Goal: Ask a question: Seek information or help from site administrators or community

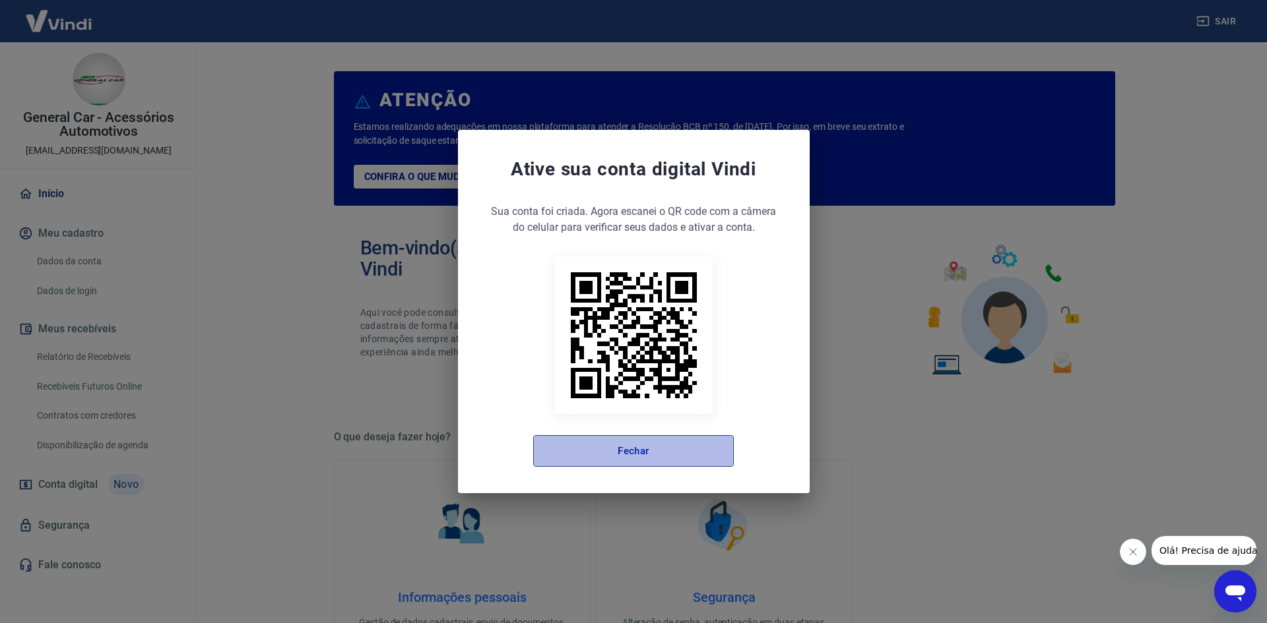
click at [602, 454] on button "Fechar" at bounding box center [633, 451] width 201 height 32
click at [654, 454] on button "Fechar" at bounding box center [633, 451] width 201 height 32
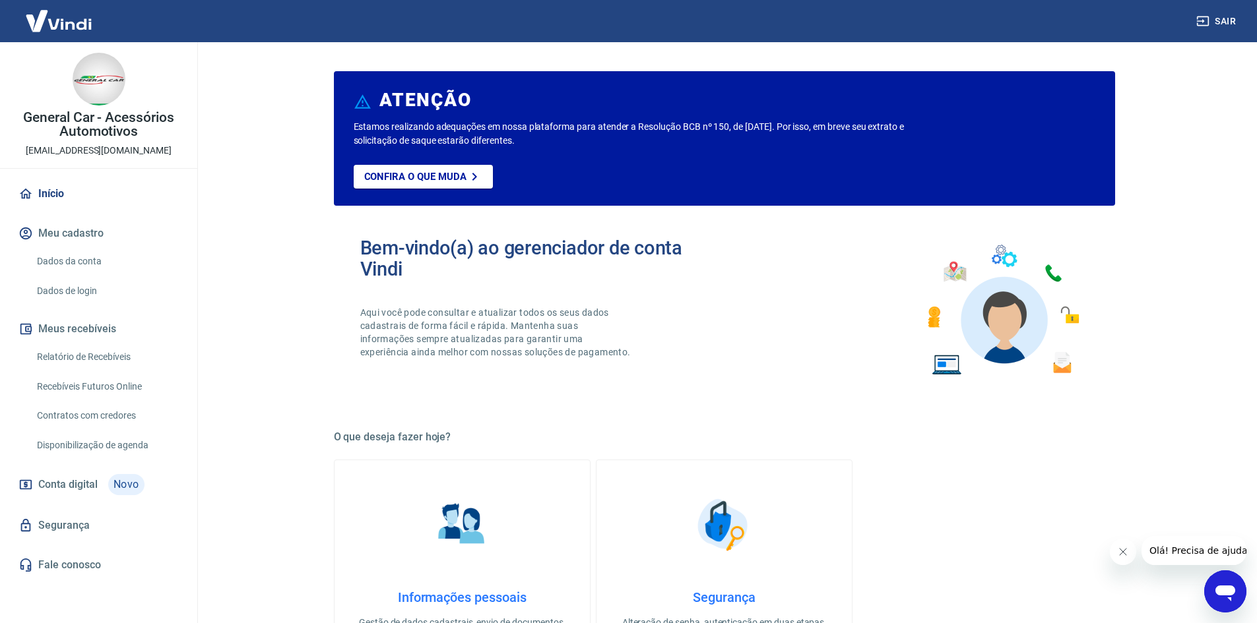
click at [1230, 592] on icon "Abrir janela de mensagens" at bounding box center [1225, 594] width 20 height 16
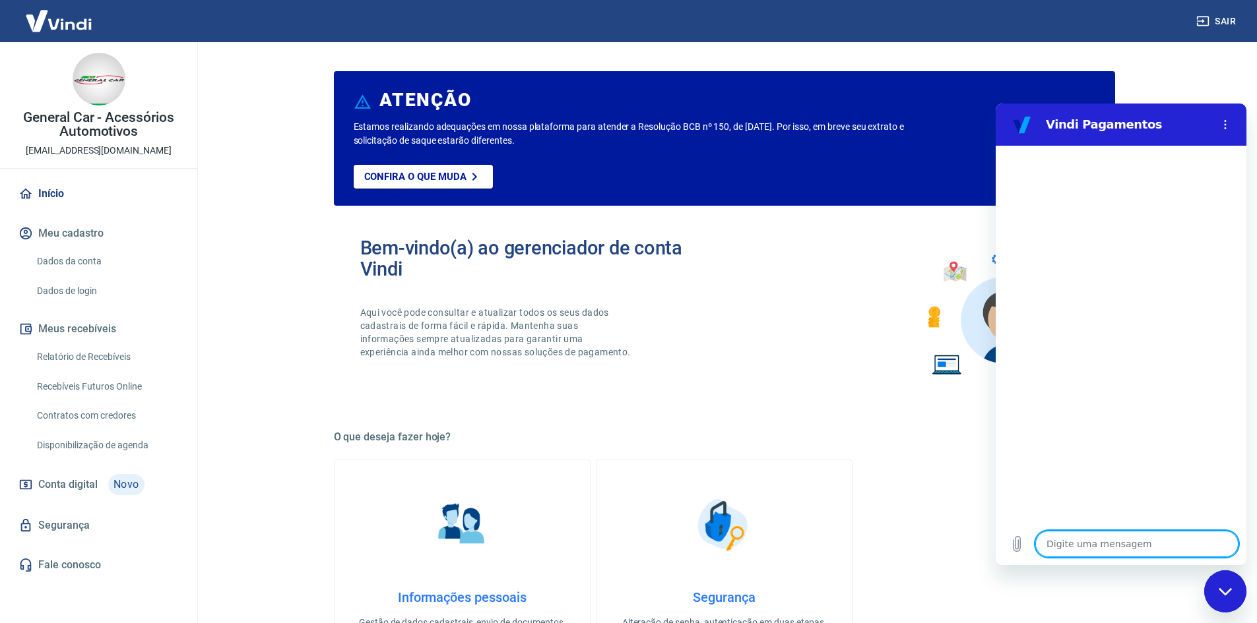
type textarea "B"
type textarea "x"
type textarea "Bo"
type textarea "x"
type textarea "Boa"
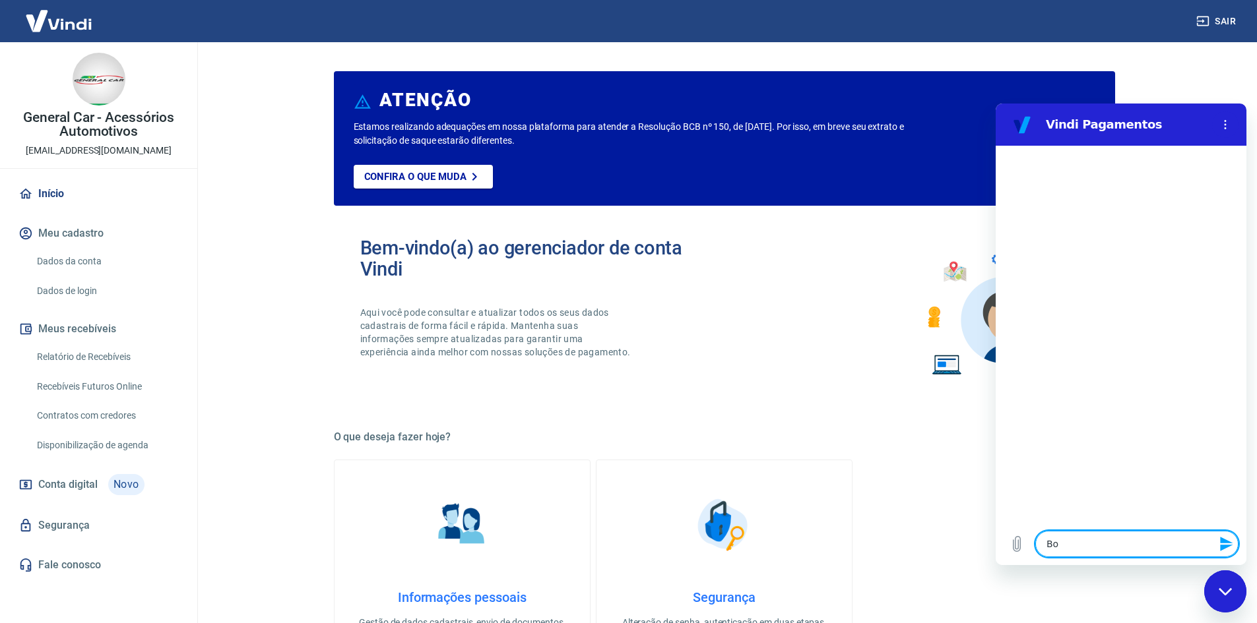
type textarea "x"
type textarea "Boa"
type textarea "x"
type textarea "Boa t"
type textarea "x"
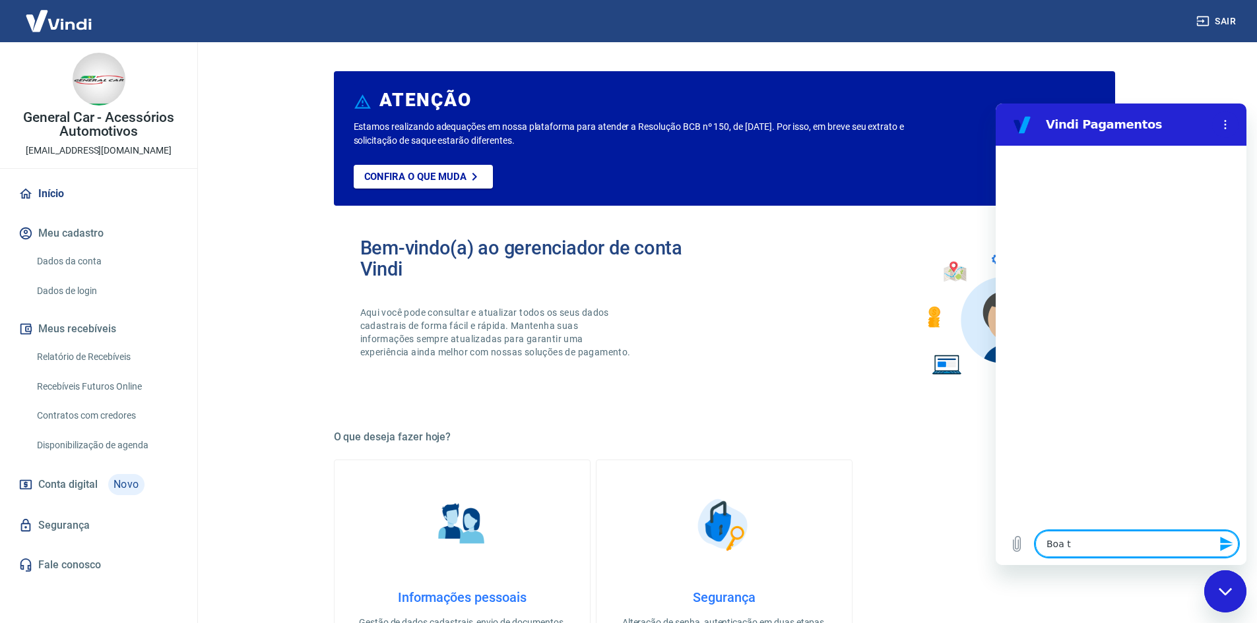
type textarea "Boa ta"
type textarea "x"
type textarea "Boa tar"
type textarea "x"
type textarea "Boa tard"
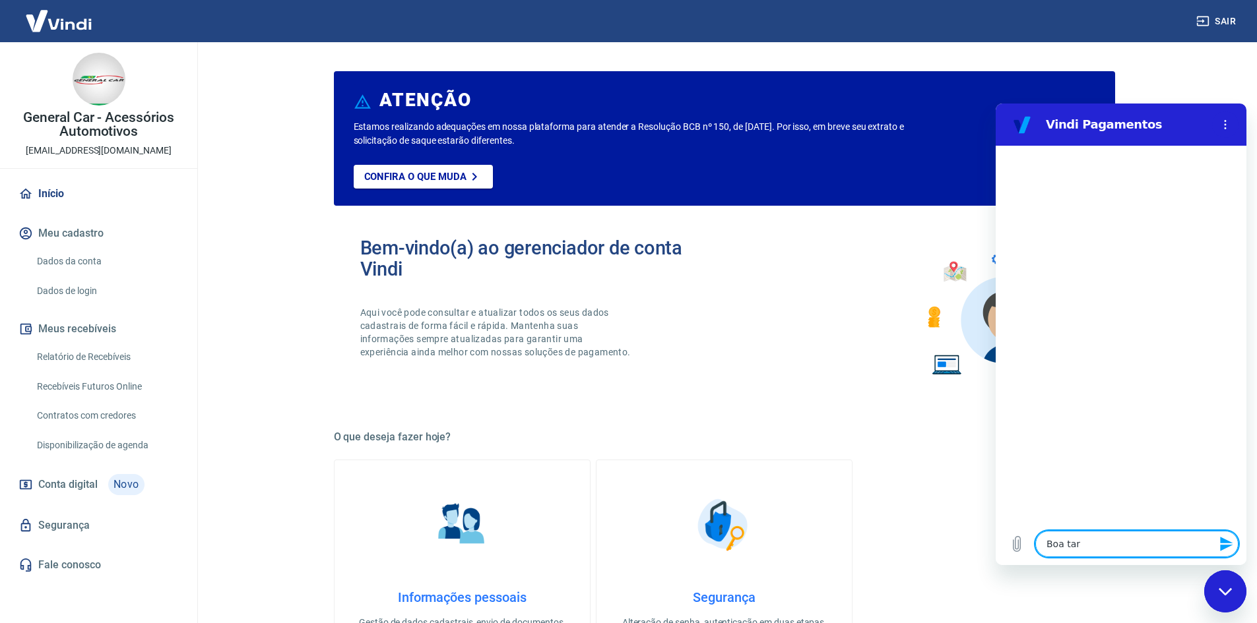
type textarea "x"
type textarea "Boa tarde"
type textarea "x"
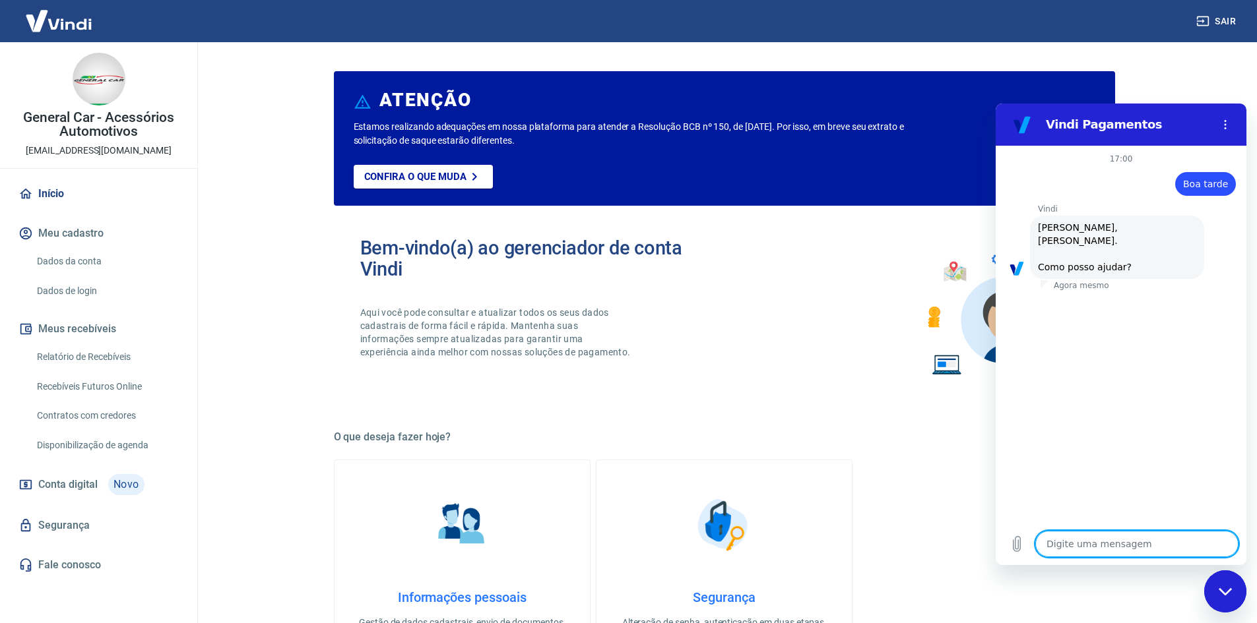
scroll to position [44, 0]
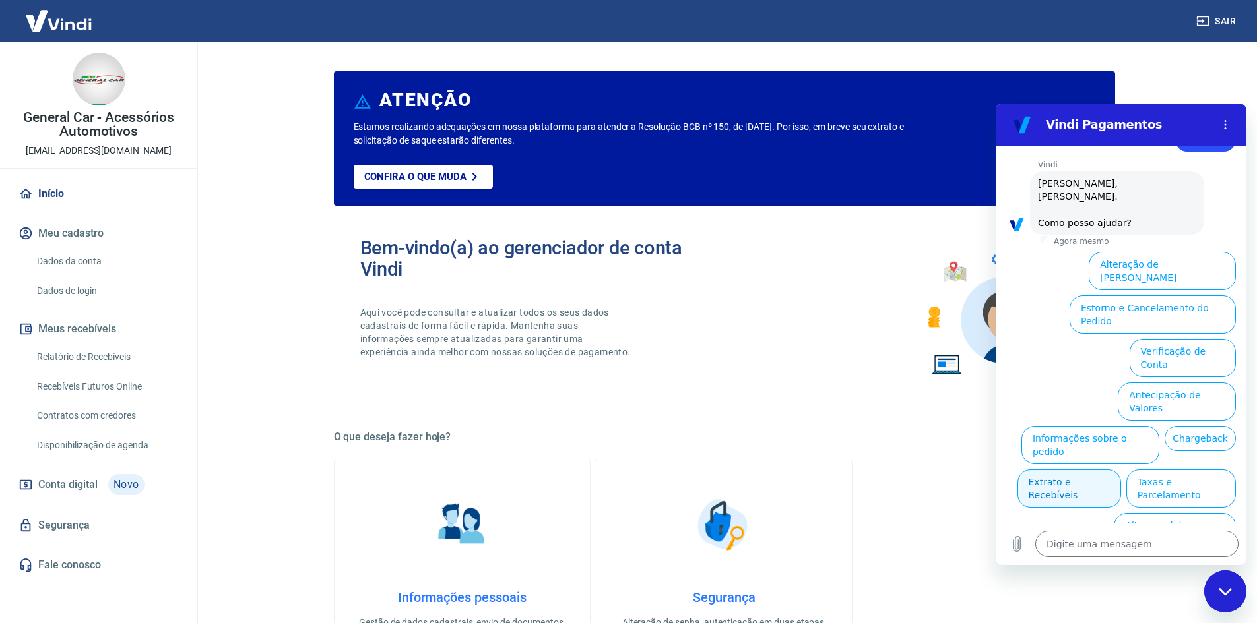
click at [1121, 470] on button "Extrato e Recebíveis" at bounding box center [1069, 489] width 104 height 38
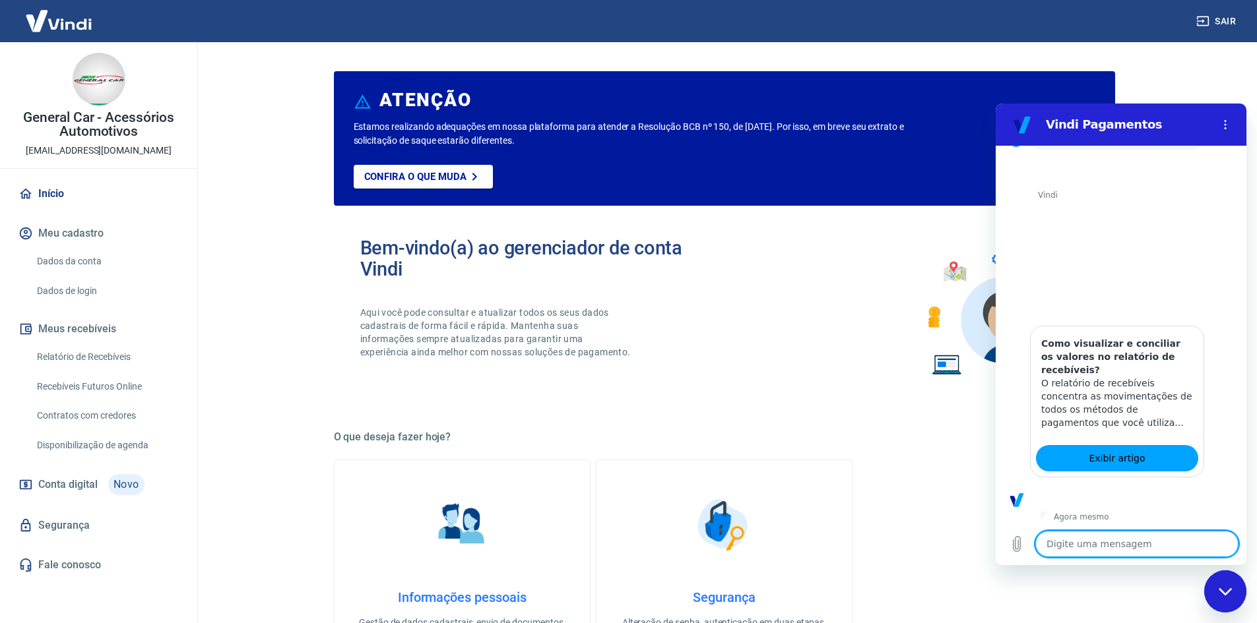
scroll to position [162, 0]
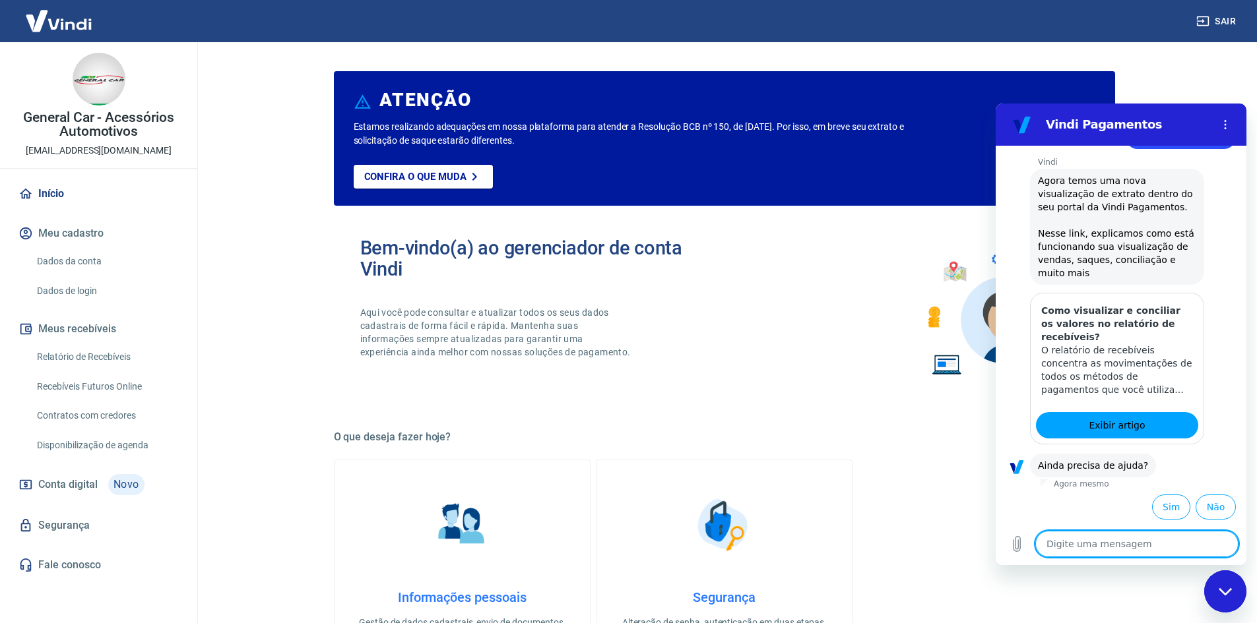
drag, startPoint x: 1166, startPoint y: 513, endPoint x: 1151, endPoint y: 478, distance: 38.1
click at [1166, 513] on button "Sim" at bounding box center [1171, 507] width 38 height 25
type textarea "x"
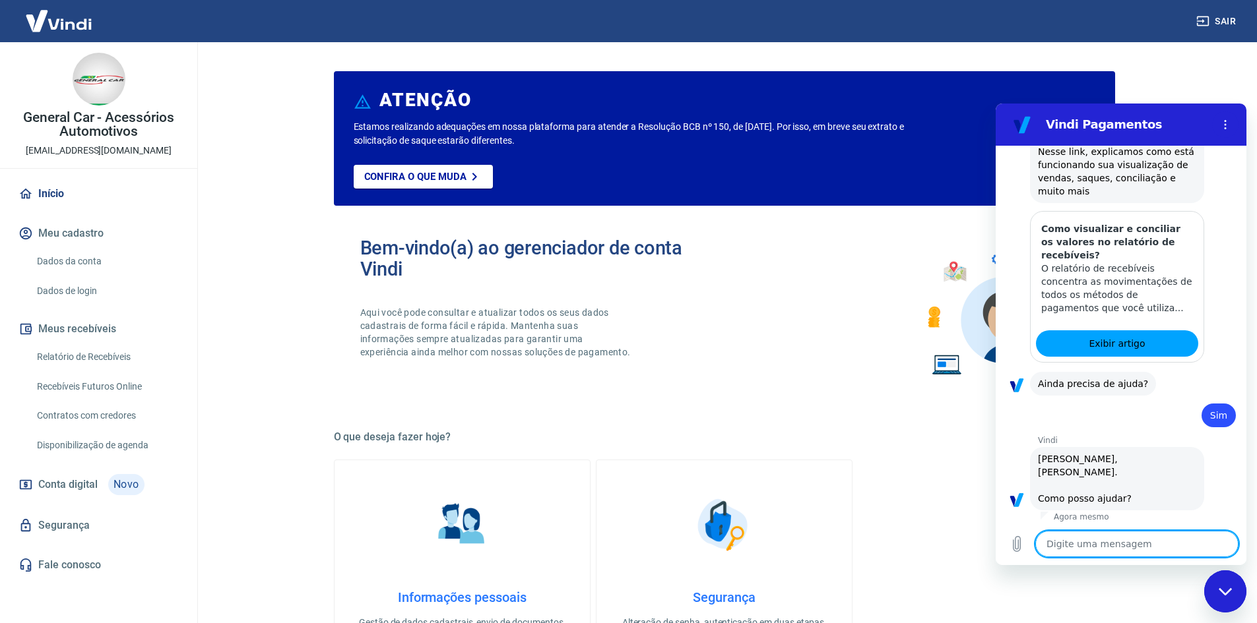
type textarea "p"
type textarea "x"
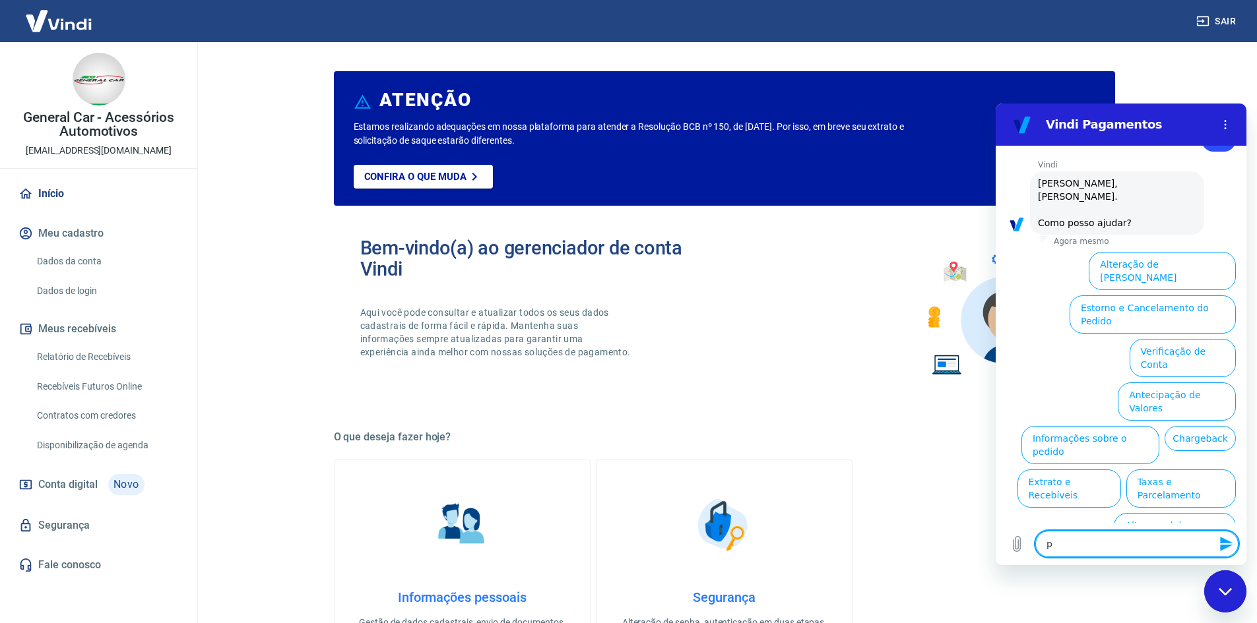
type textarea "pr"
type textarea "x"
type textarea "pre"
type textarea "x"
type textarea "prec"
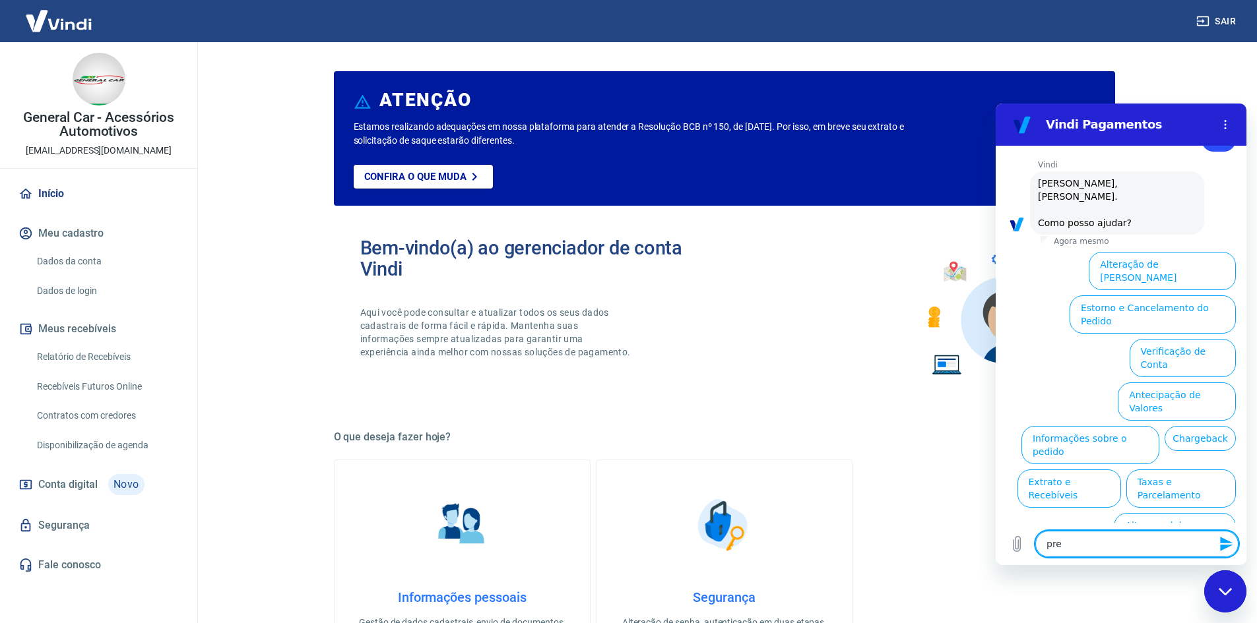
type textarea "x"
type textarea "preci"
type textarea "x"
type textarea "precis"
type textarea "x"
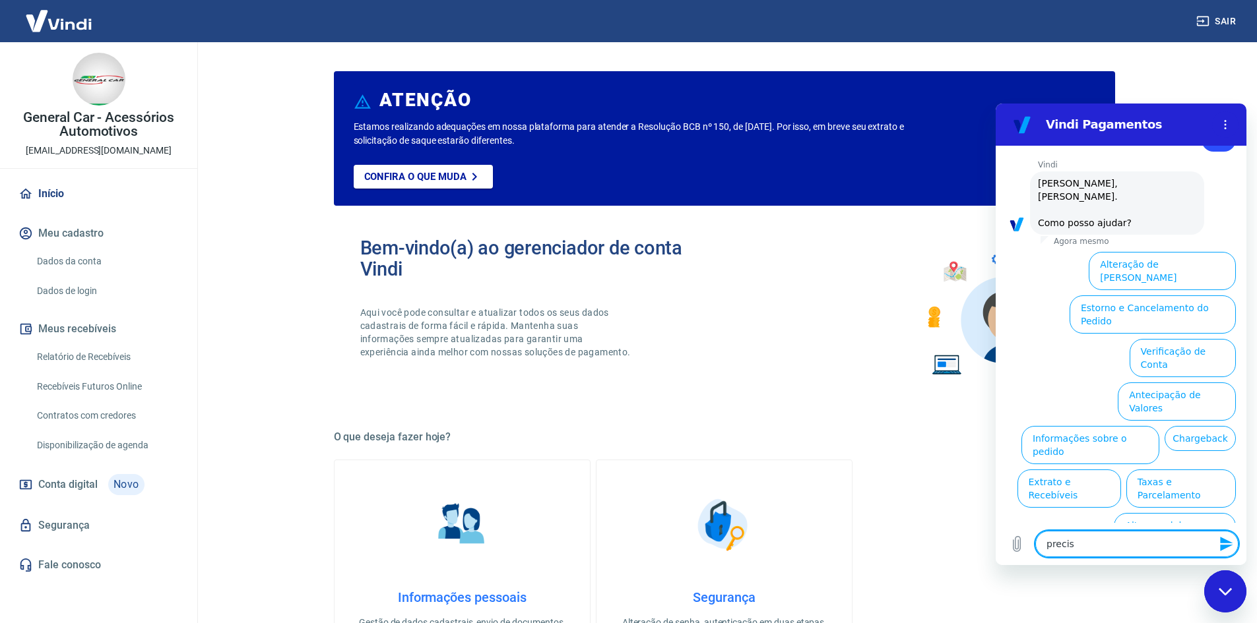
type textarea "preciso"
type textarea "x"
type textarea "preciso"
type textarea "x"
type textarea "preciso d"
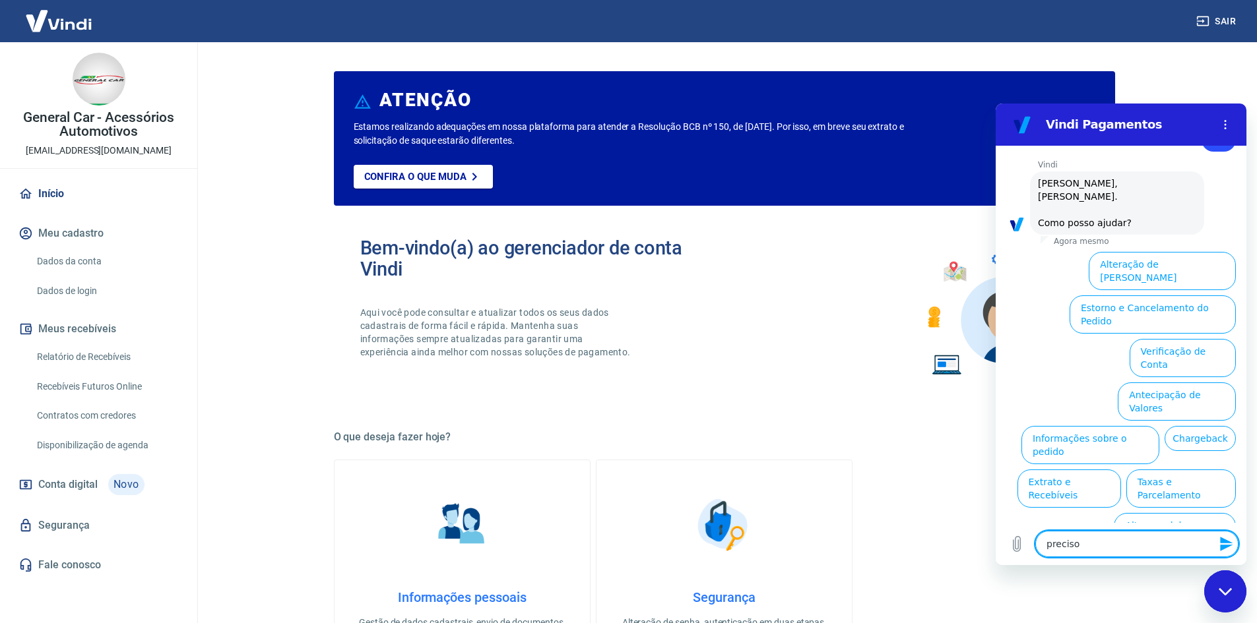
type textarea "x"
type textarea "preciso de"
type textarea "x"
type textarea "preciso de"
type textarea "x"
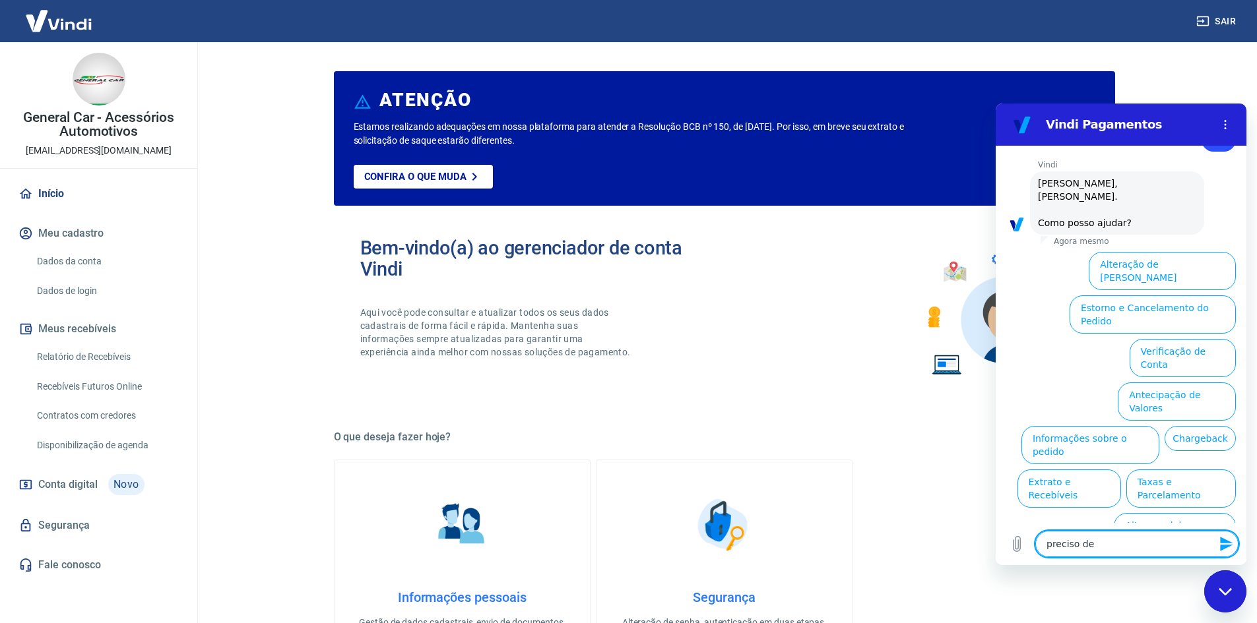
type textarea "preciso de a"
type textarea "x"
type textarea "preciso de at"
type textarea "x"
type textarea "preciso de ate"
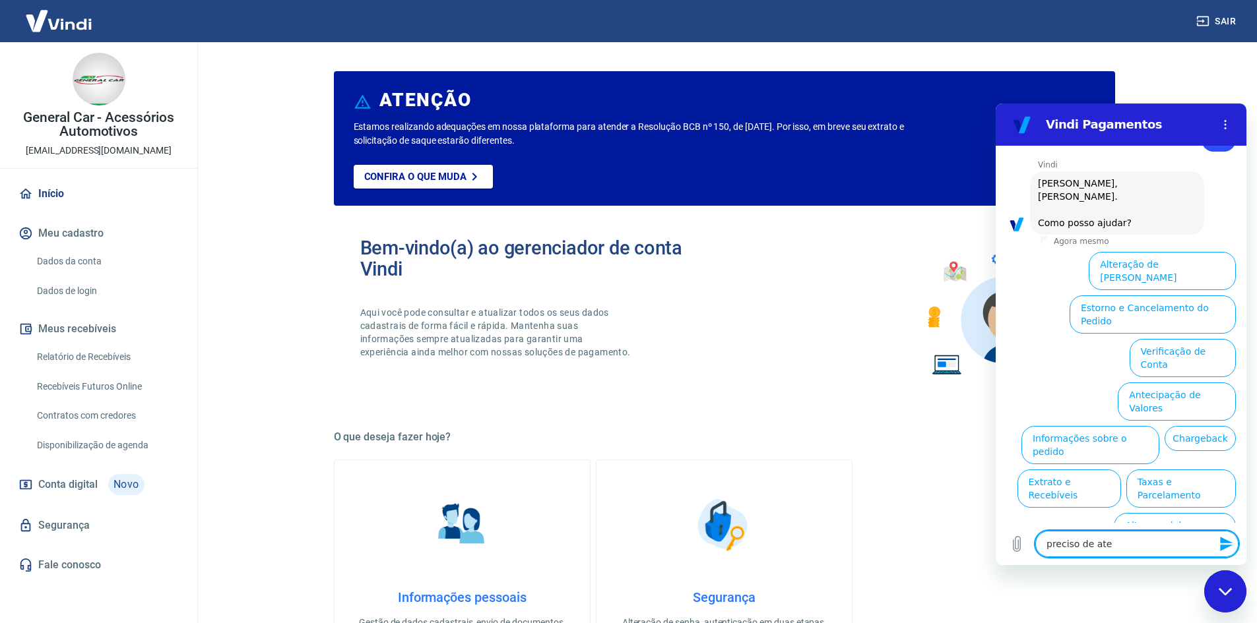
type textarea "x"
type textarea "preciso de aten"
type textarea "x"
type textarea "preciso de atend"
type textarea "x"
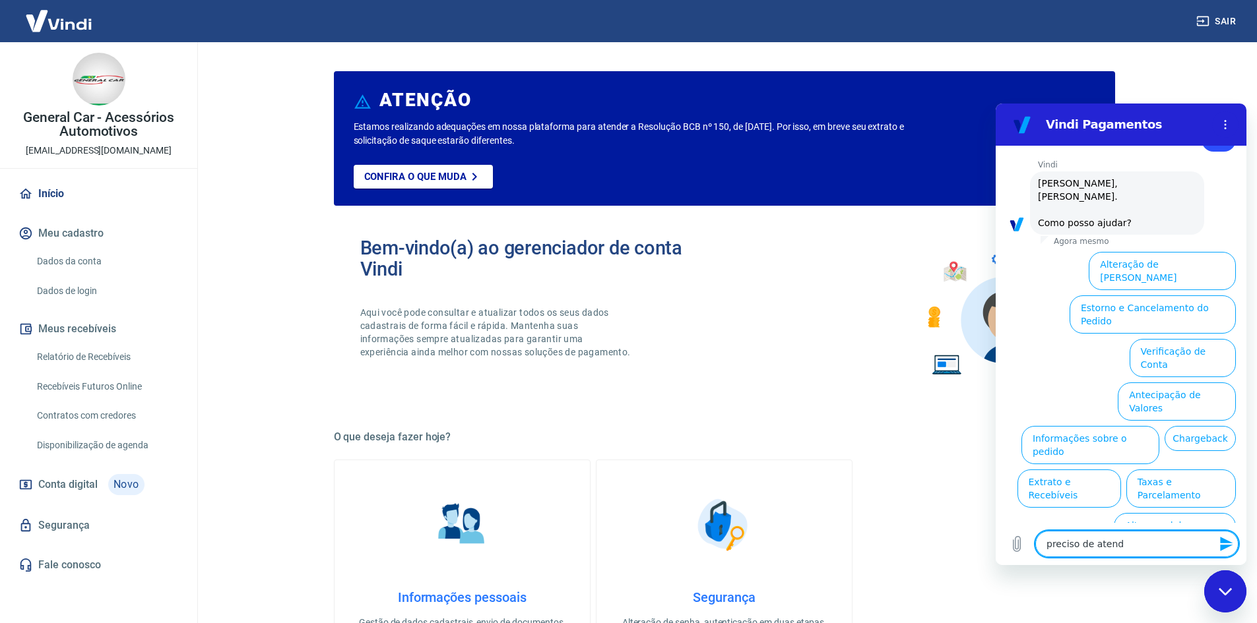
type textarea "preciso de atendi"
type textarea "x"
type textarea "preciso de atendim"
type textarea "x"
type textarea "preciso de atendime"
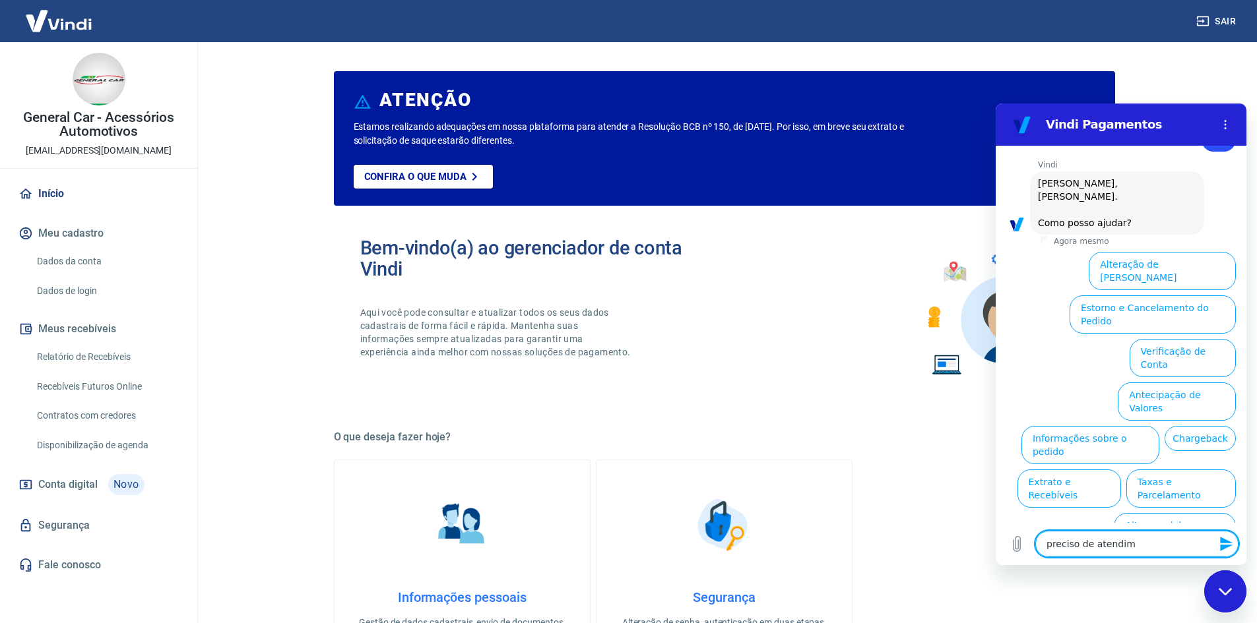
type textarea "x"
type textarea "preciso de atendimen"
type textarea "x"
type textarea "preciso de atendimenr"
type textarea "x"
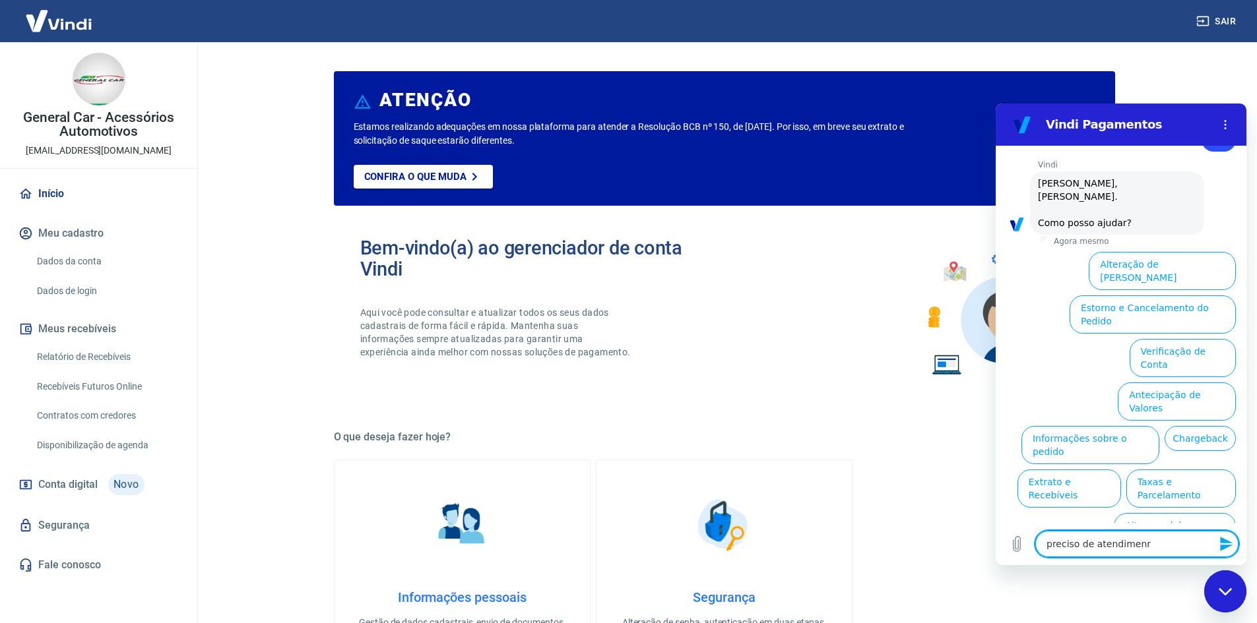
type textarea "preciso de atendimenro"
type textarea "x"
type textarea "preciso de atendimenro"
type textarea "x"
type textarea "preciso de atendimenro h"
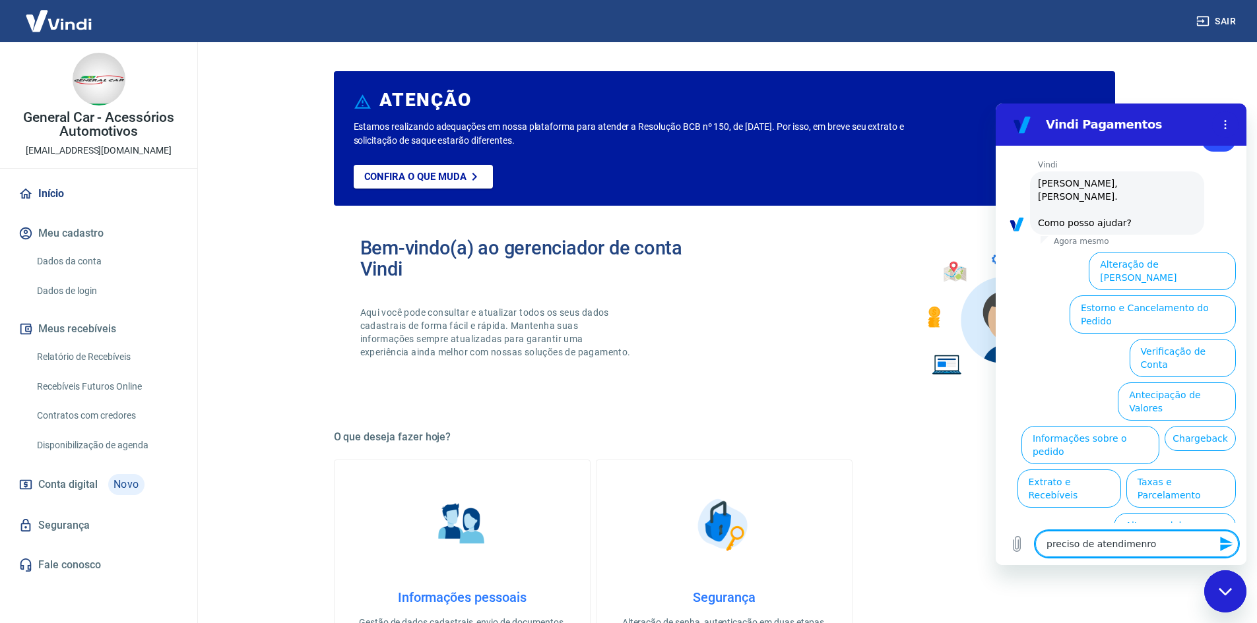
type textarea "x"
type textarea "preciso de atendimenro hu"
type textarea "x"
type textarea "preciso de atendimenro hum"
type textarea "x"
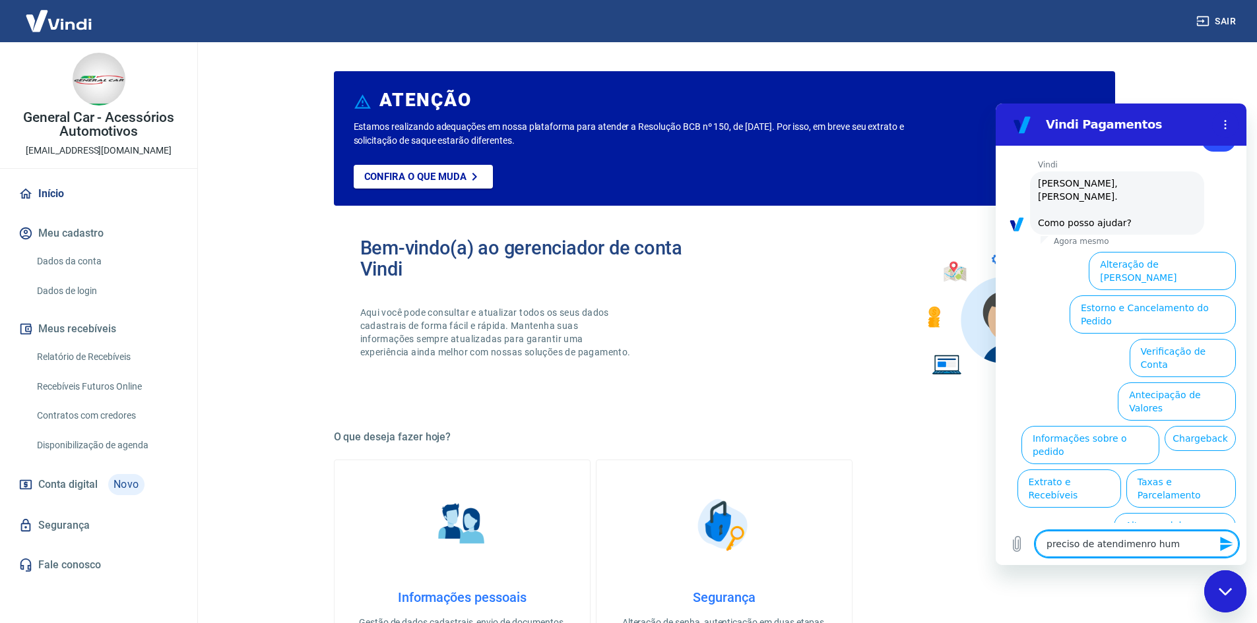
type textarea "preciso de atendimenro huma"
type textarea "x"
type textarea "preciso de atendimenro human"
type textarea "x"
type textarea "preciso de atendimenro humano"
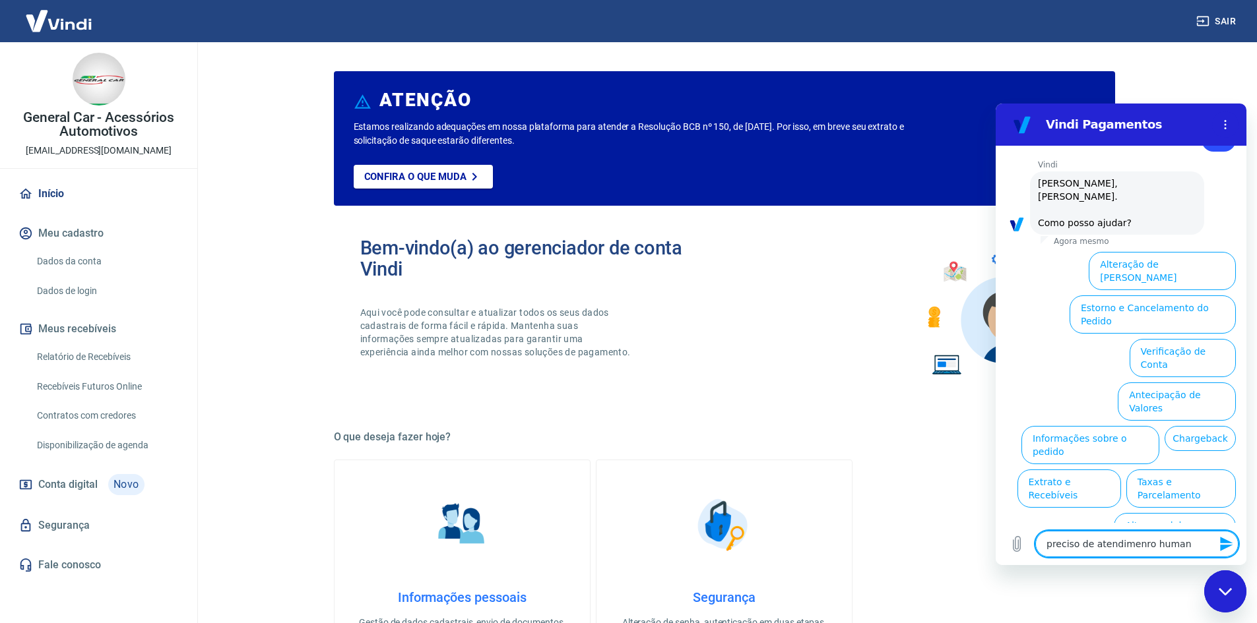
type textarea "x"
type textarea "preciso de atendimeno humano"
type textarea "x"
type textarea "preciso de atendimento humano"
type textarea "x"
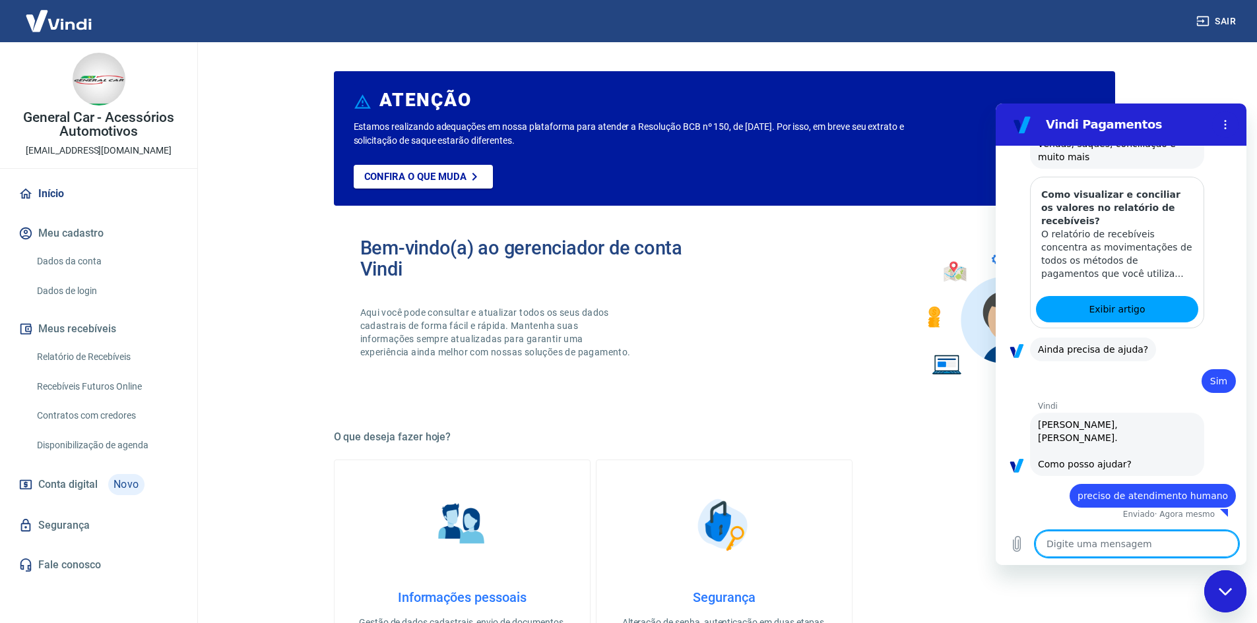
type textarea "x"
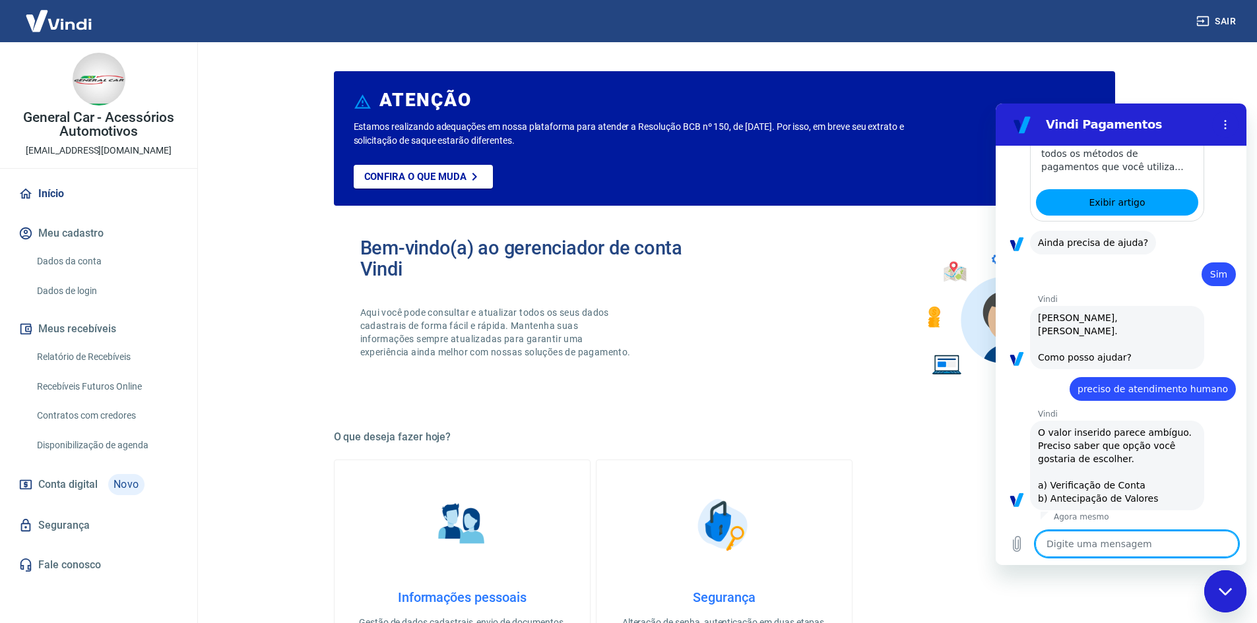
scroll to position [387, 0]
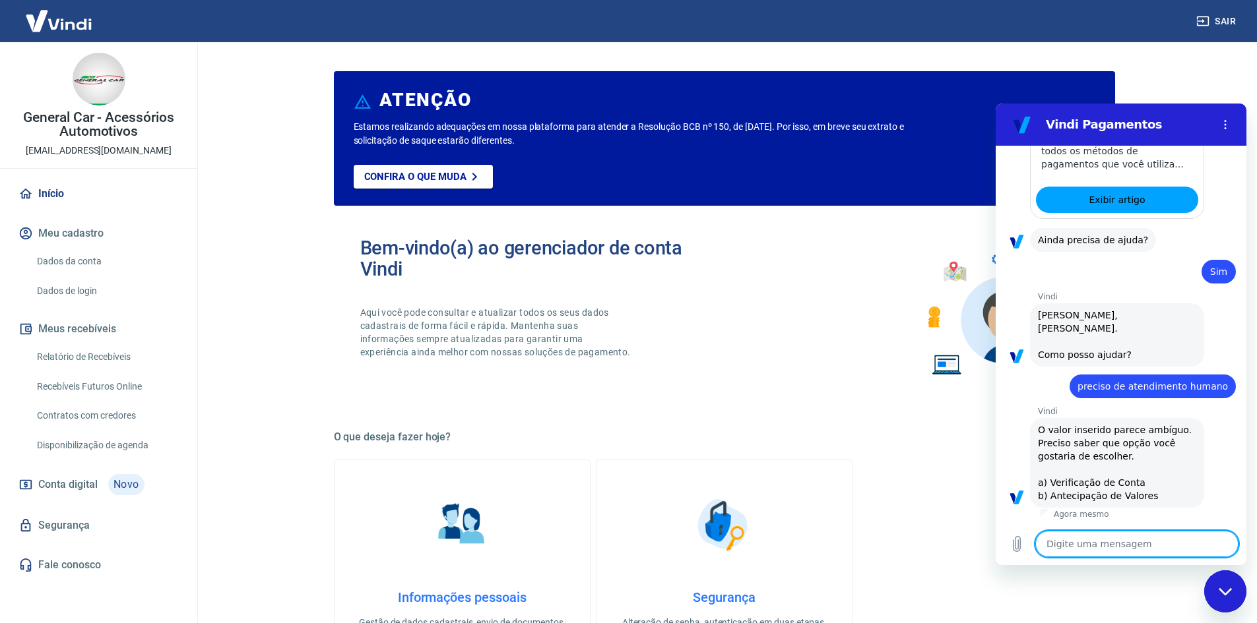
type textarea "a"
type textarea "x"
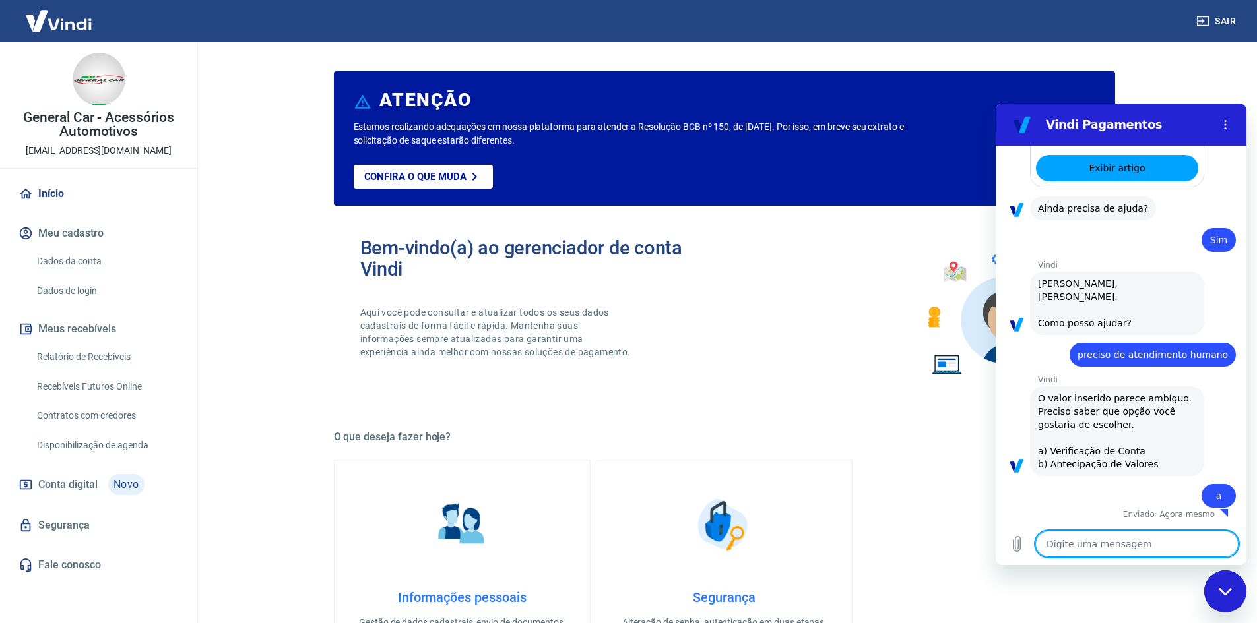
type textarea "x"
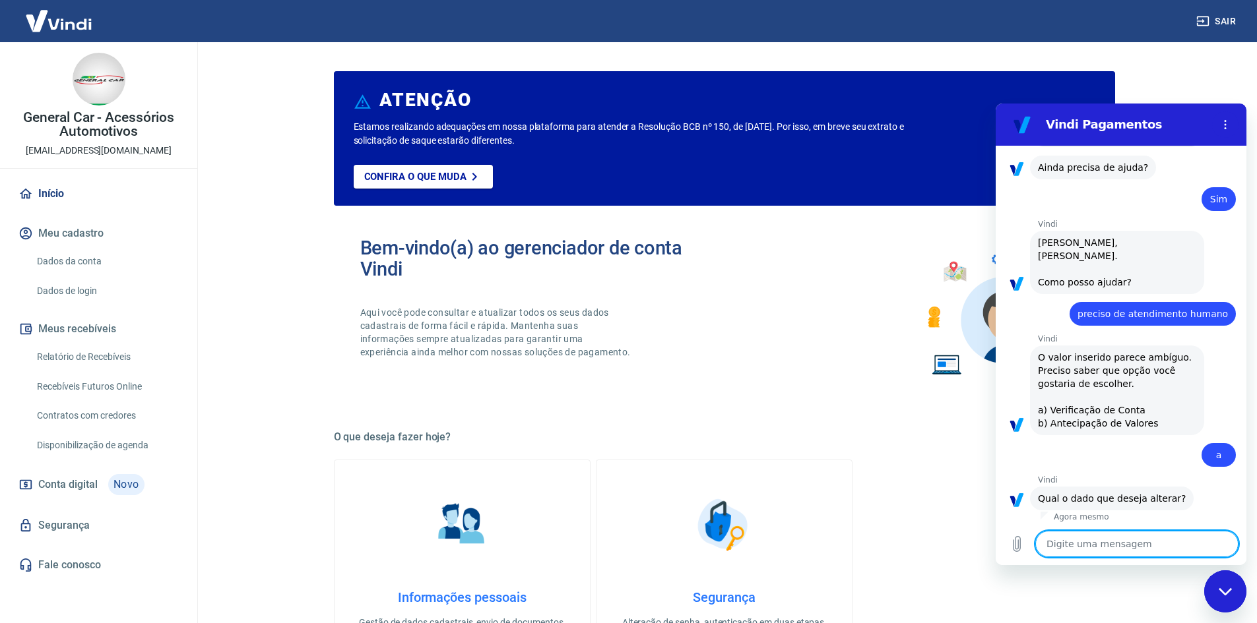
scroll to position [614, 0]
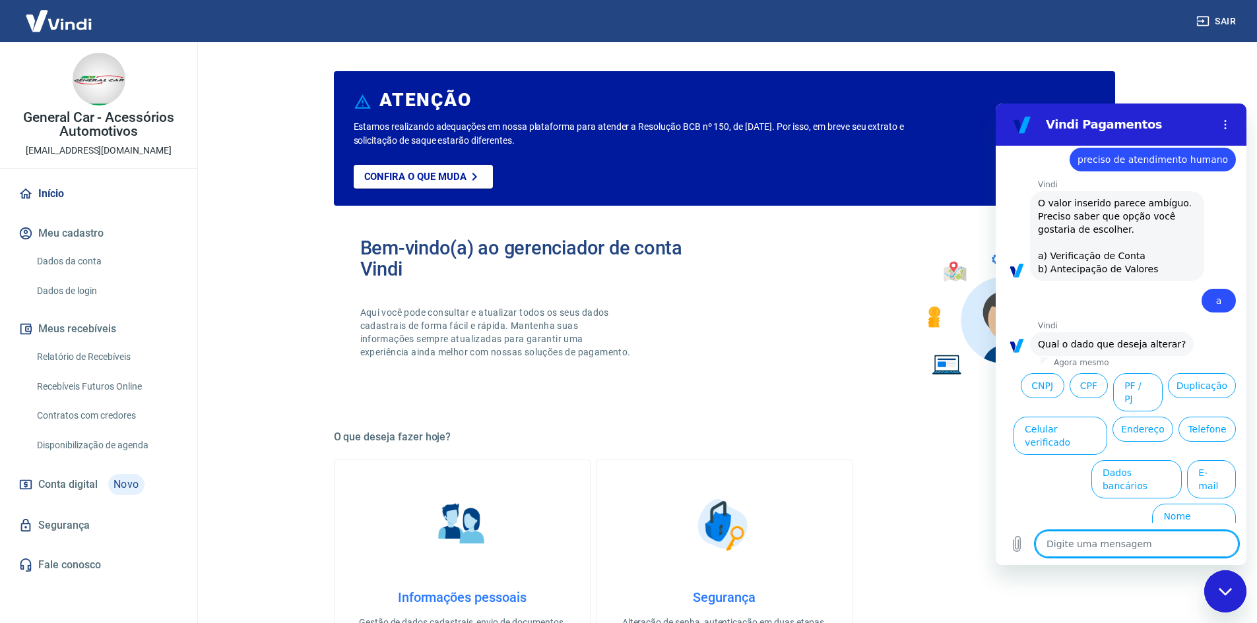
type textarea "o"
type textarea "x"
type textarea "op"
type textarea "x"
type textarea "o"
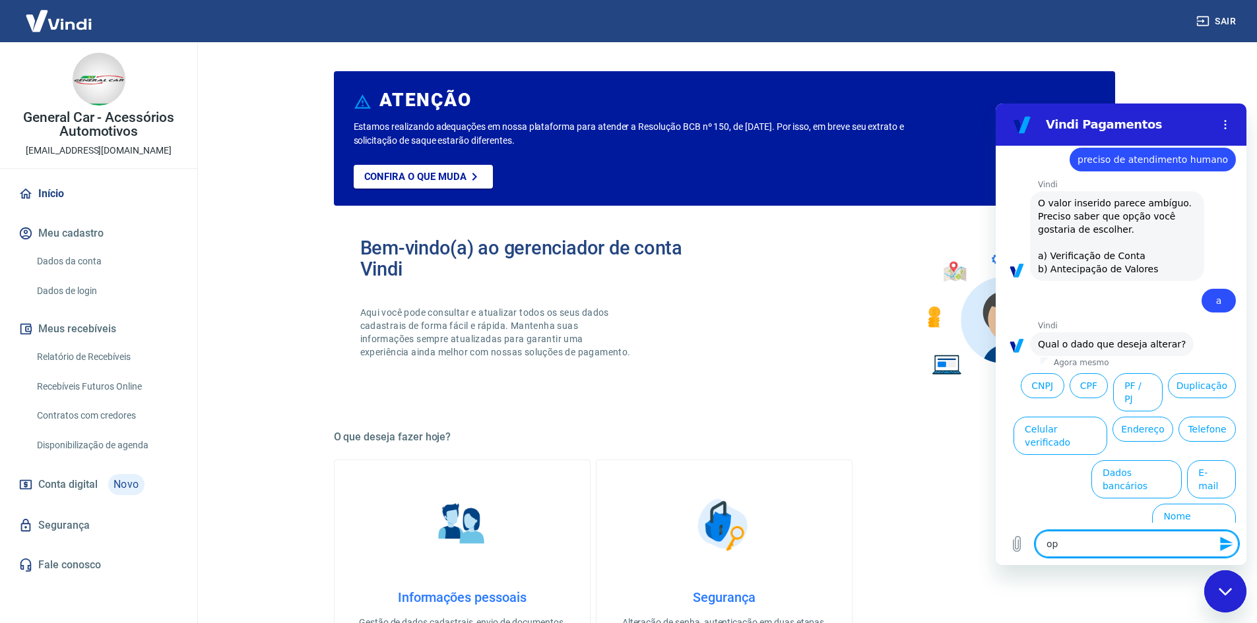
type textarea "x"
type textarea "op"
type textarea "x"
type textarea "opç"
type textarea "x"
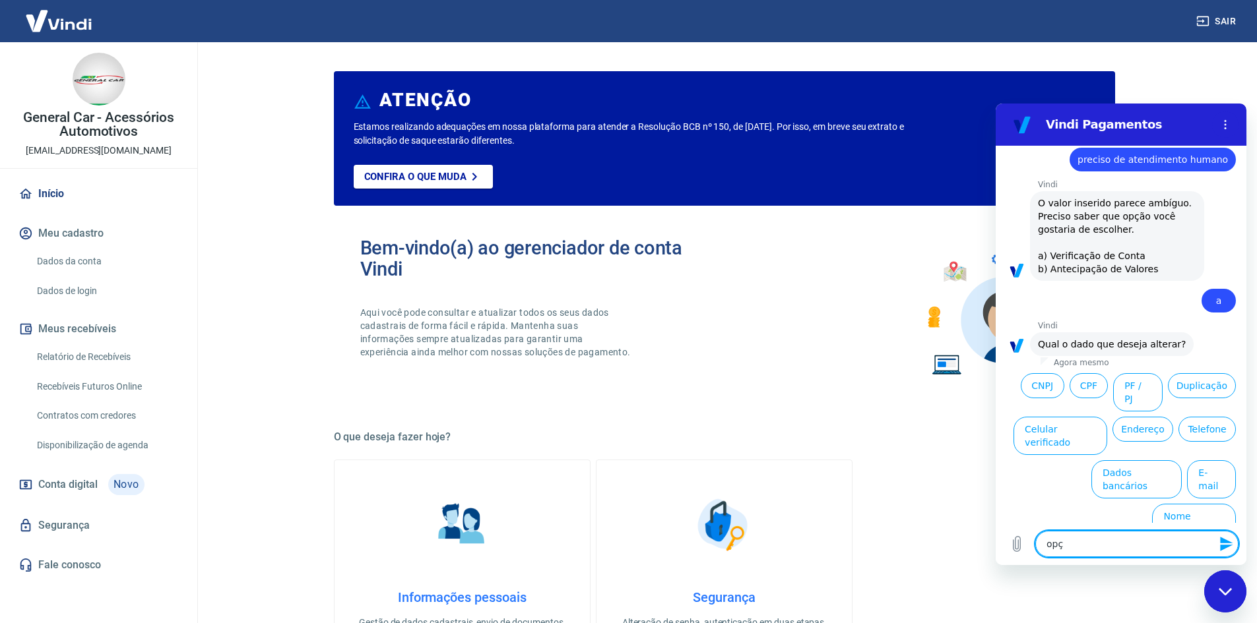
type textarea "opçã"
type textarea "x"
type textarea "opção"
type textarea "x"
type textarea "opção"
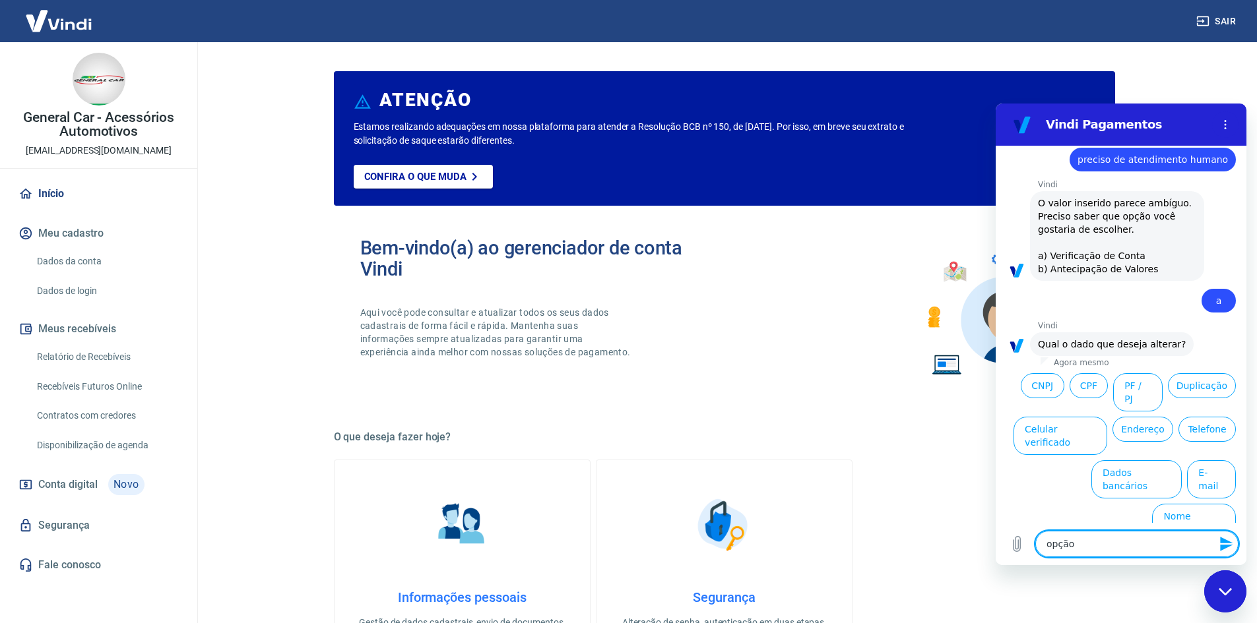
type textarea "x"
type textarea "opção B"
type textarea "x"
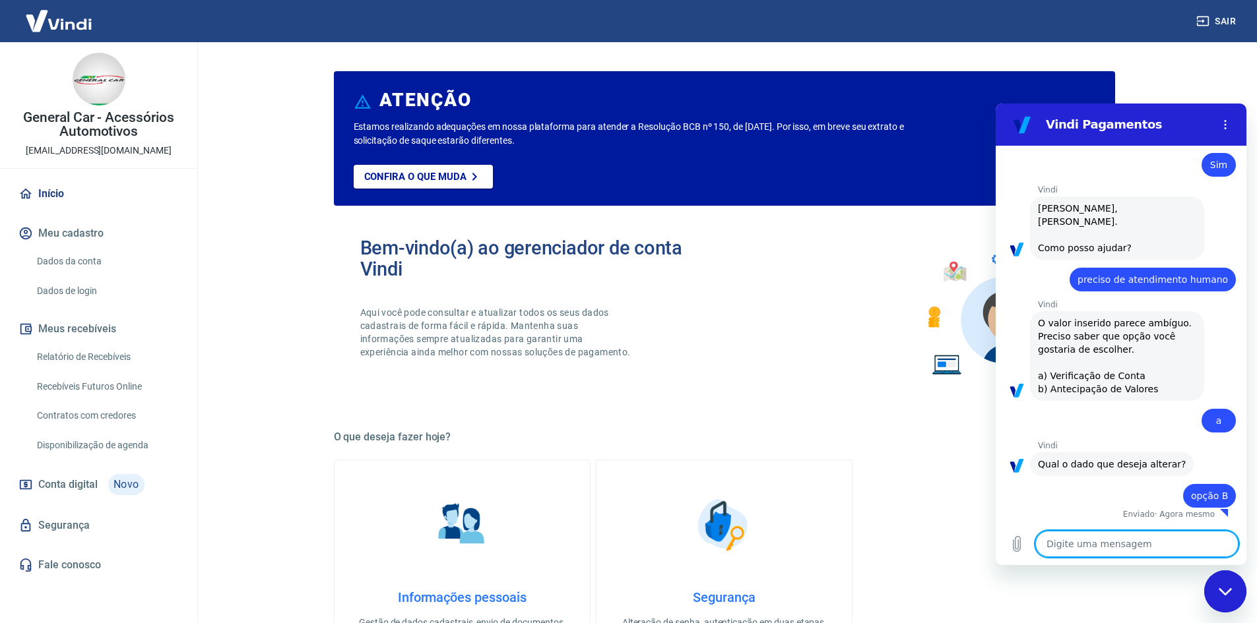
type textarea "x"
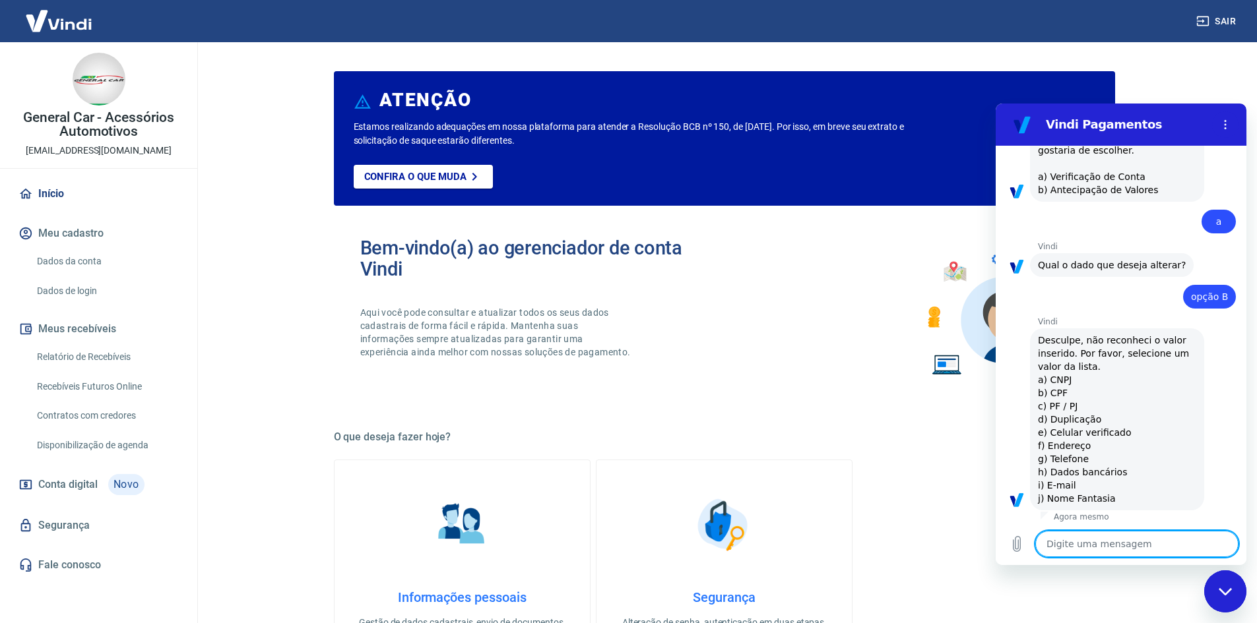
scroll to position [696, 0]
type textarea "a"
type textarea "x"
type textarea "at"
type textarea "x"
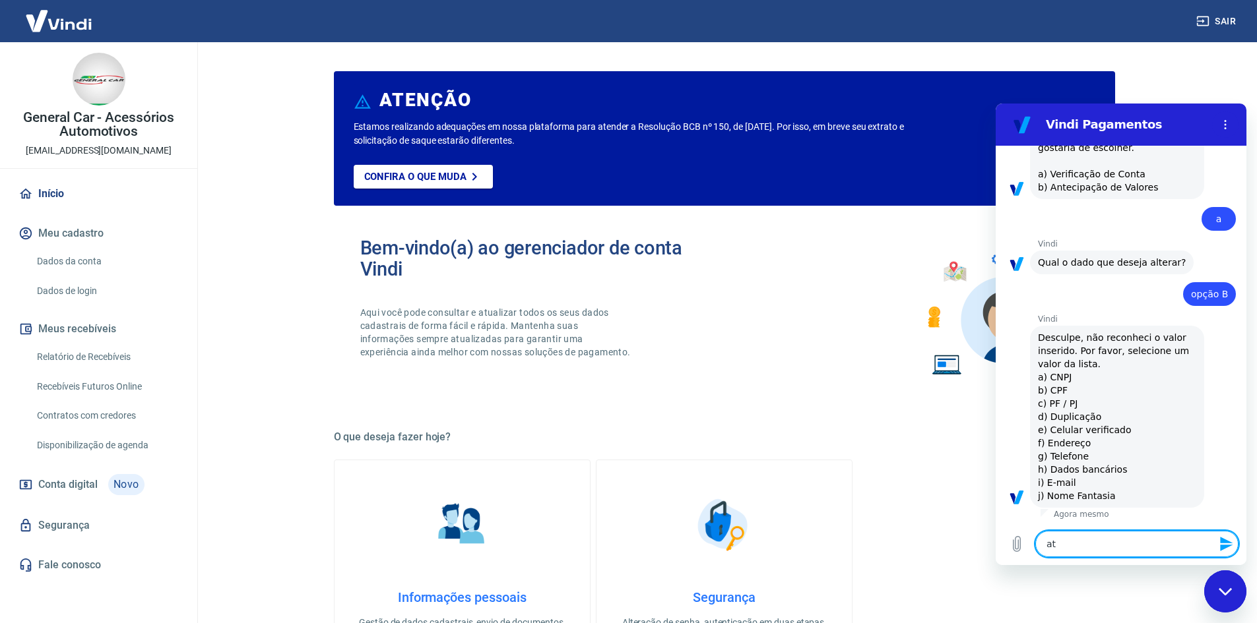
type textarea "ate"
type textarea "x"
type textarea "aten"
type textarea "x"
type textarea "atend"
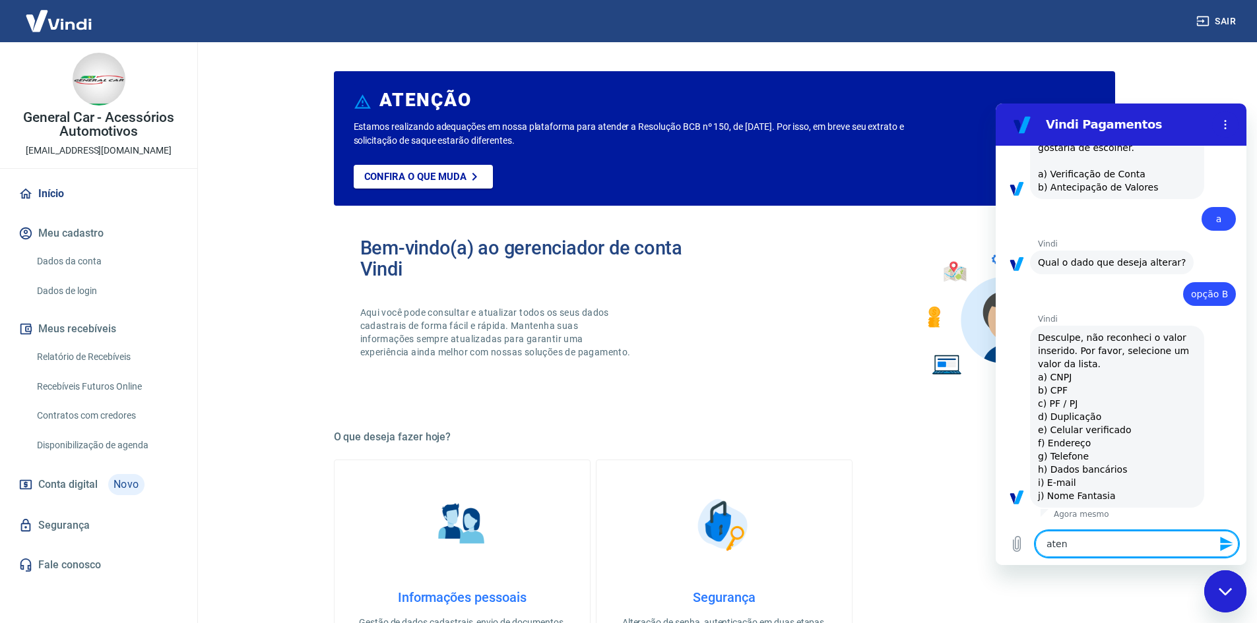
type textarea "x"
type textarea "atendi"
type textarea "x"
type textarea "atendim"
type textarea "x"
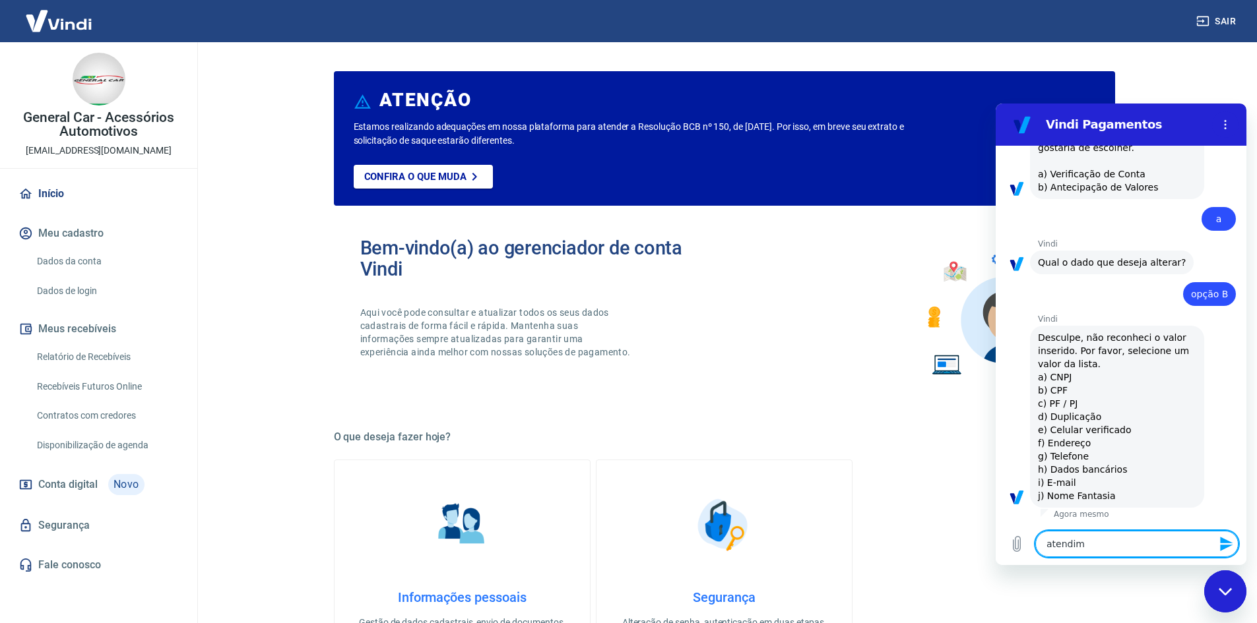
type textarea "atendime"
type textarea "x"
type textarea "atendimen"
type textarea "x"
type textarea "atendiment"
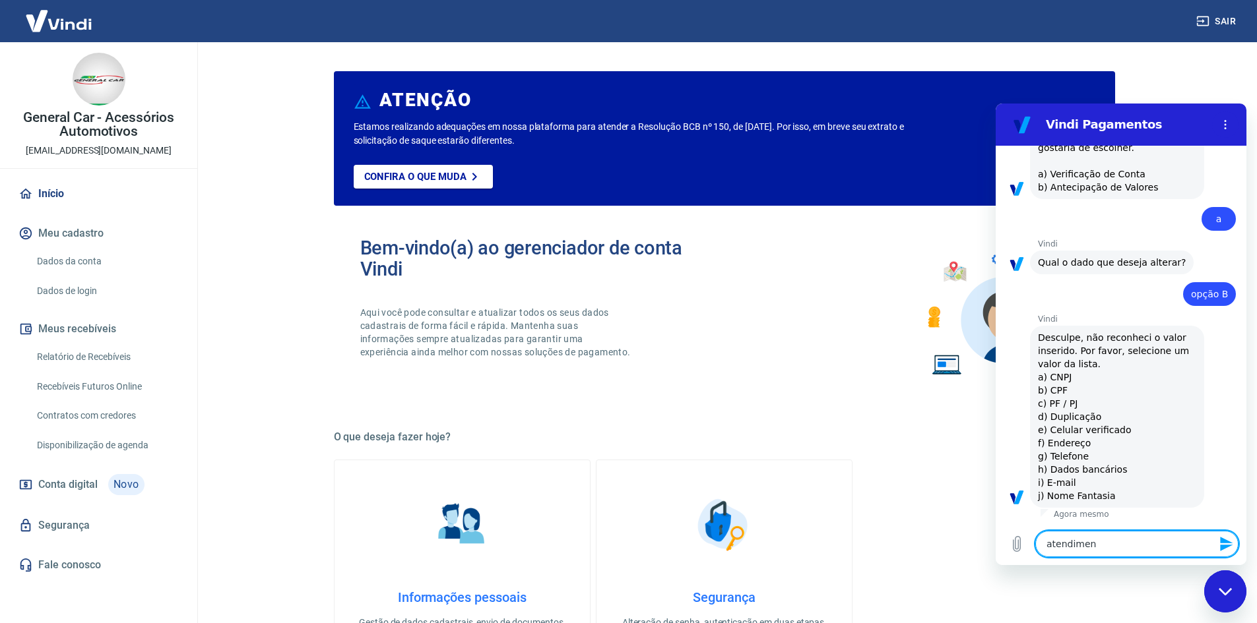
type textarea "x"
type textarea "atendimento"
type textarea "x"
type textarea "atendimento"
type textarea "x"
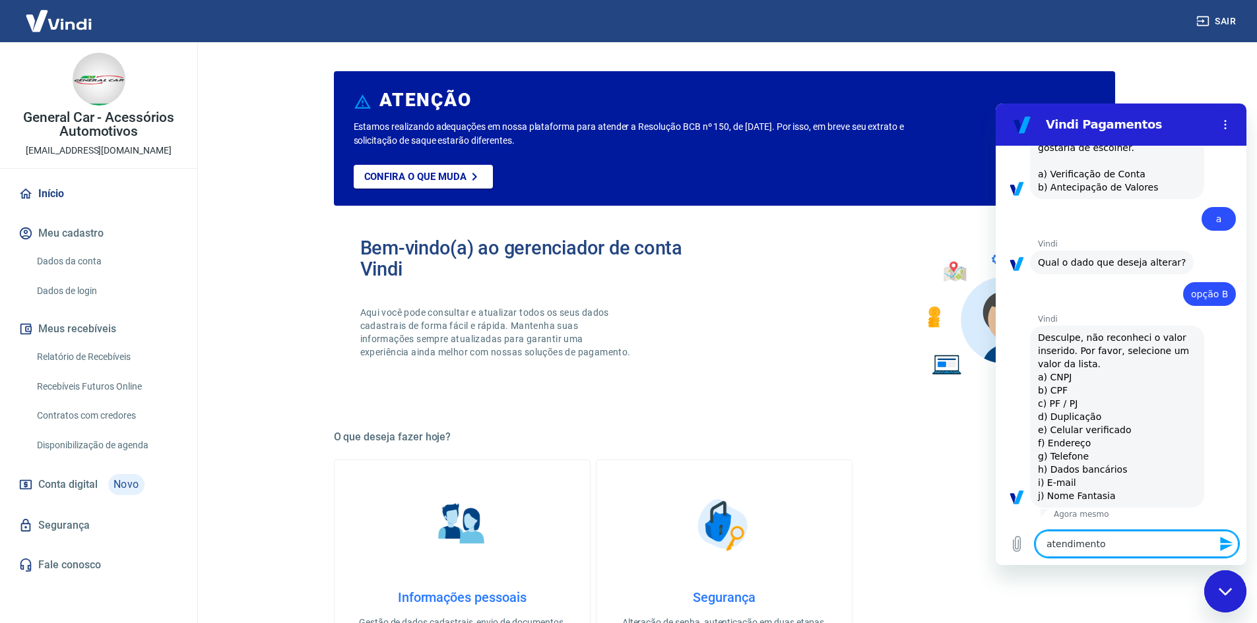
type textarea "atendimento h"
type textarea "x"
type textarea "atendimento hu"
type textarea "x"
type textarea "atendimento hum"
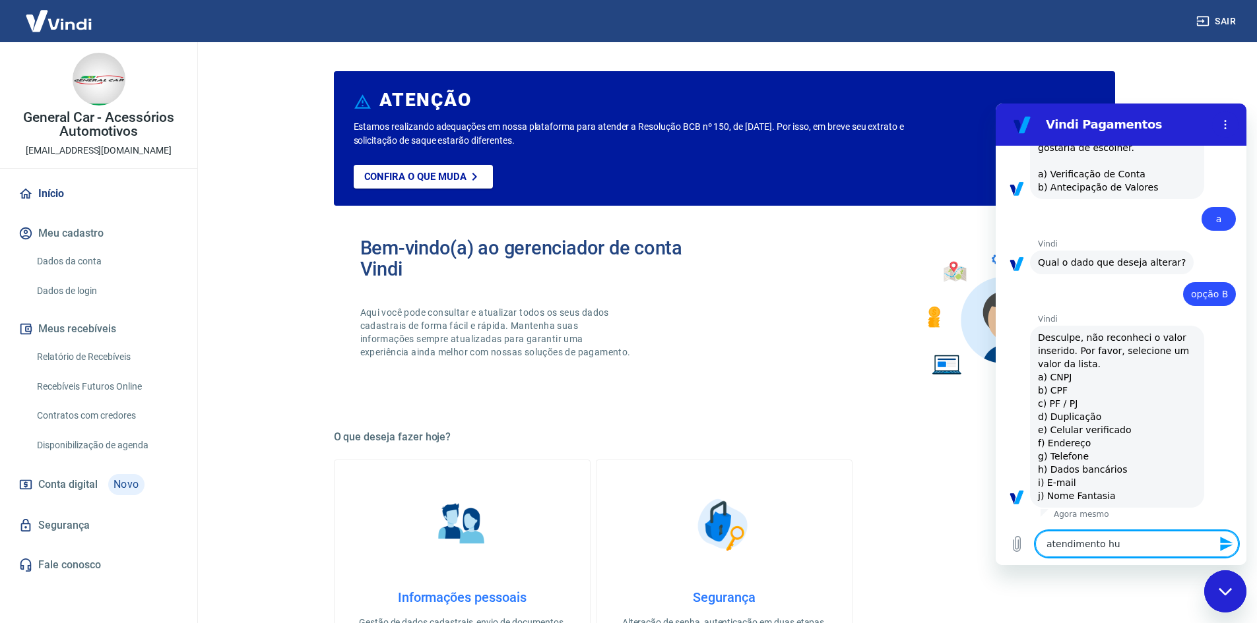
type textarea "x"
type textarea "atendimento huma"
type textarea "x"
type textarea "atendimento human"
type textarea "x"
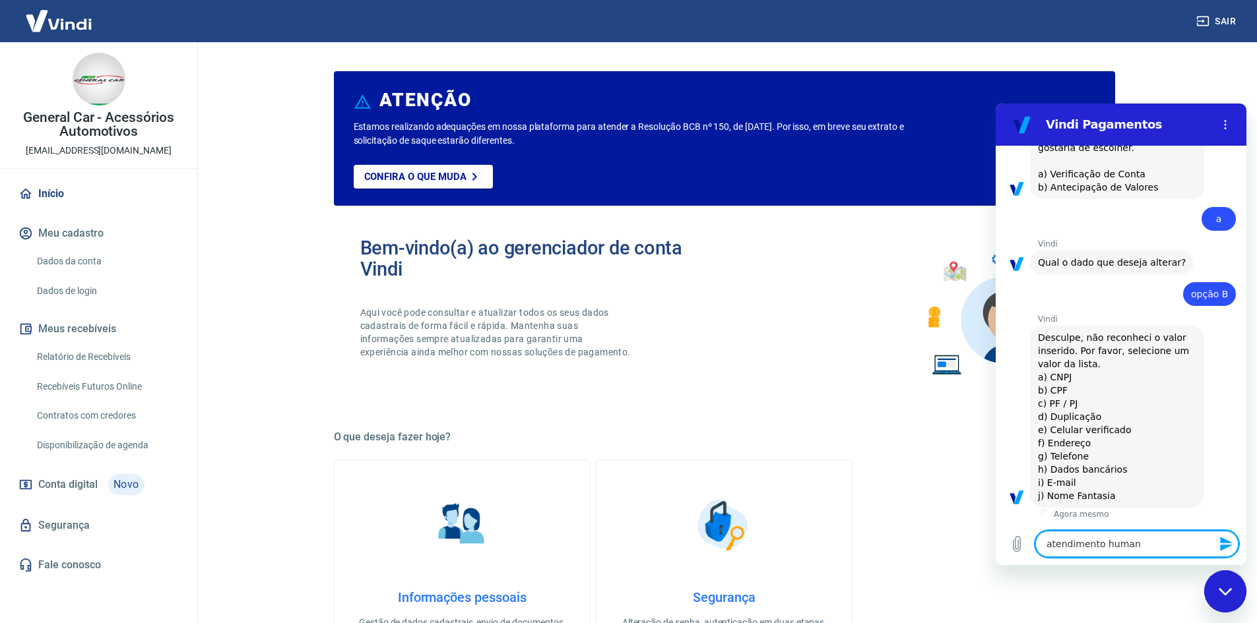
type textarea "atendimento humano"
type textarea "x"
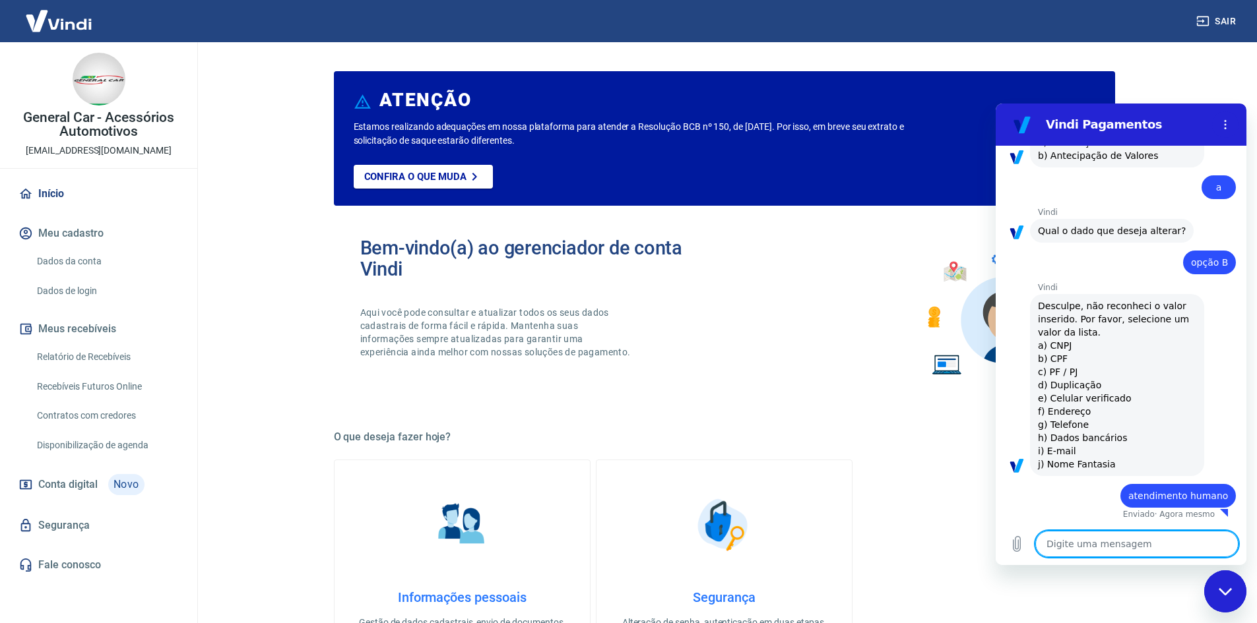
type textarea "x"
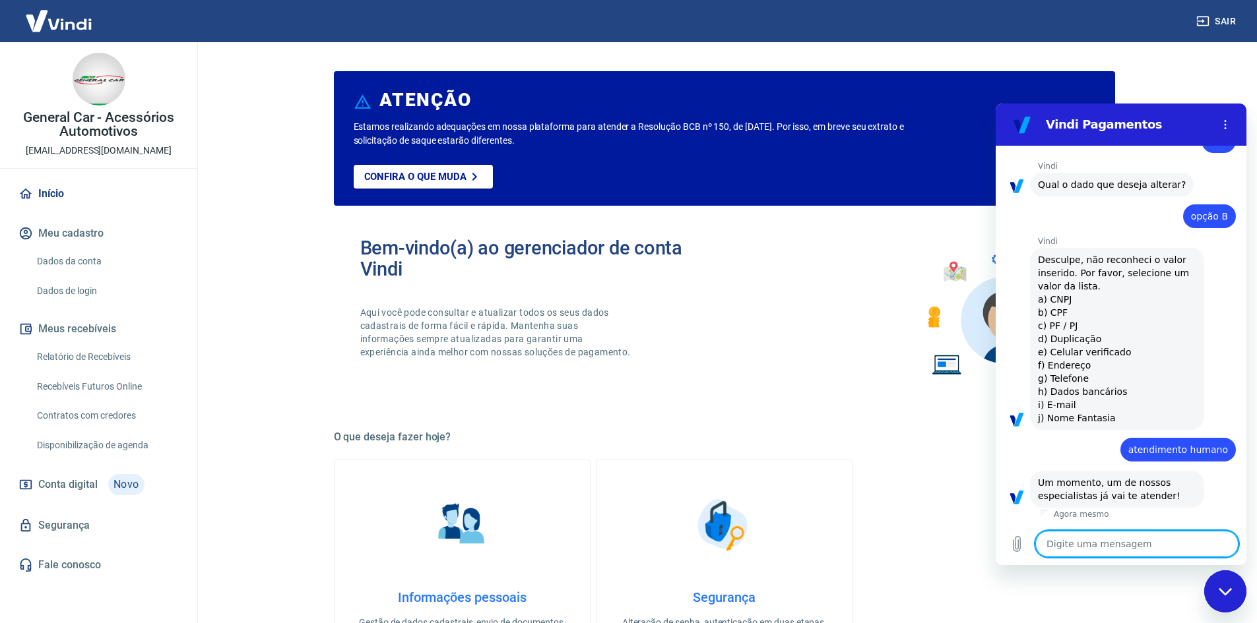
scroll to position [833, 0]
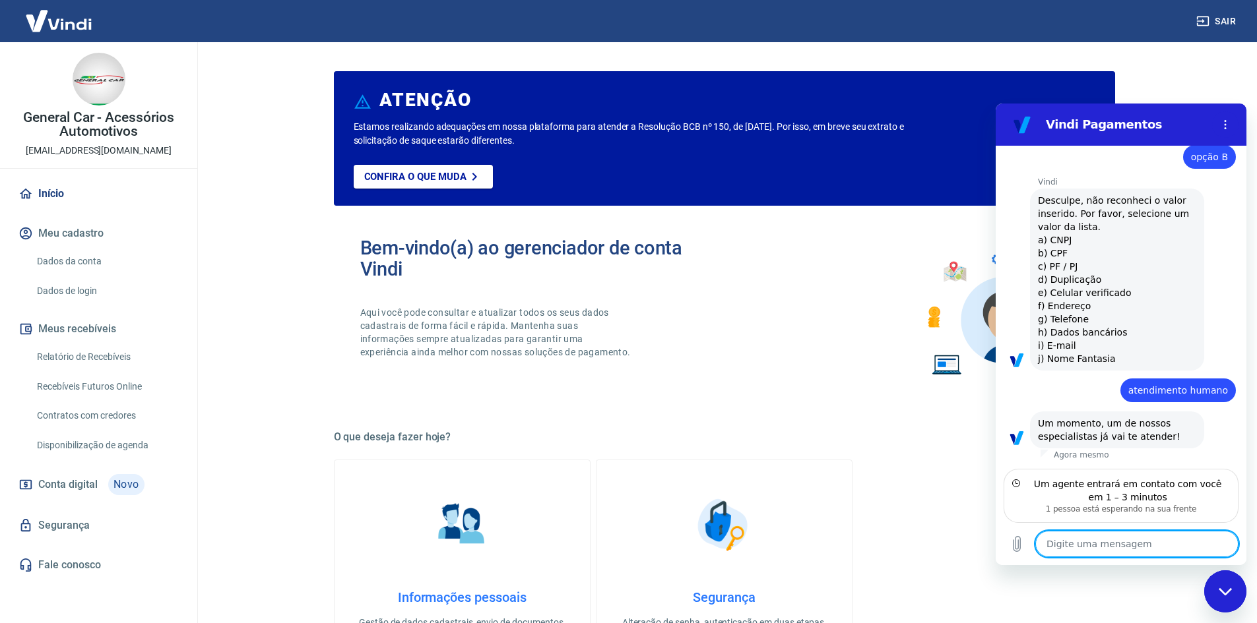
type textarea "O"
type textarea "x"
type textarea "Ok"
type textarea "x"
type textarea "Ok,"
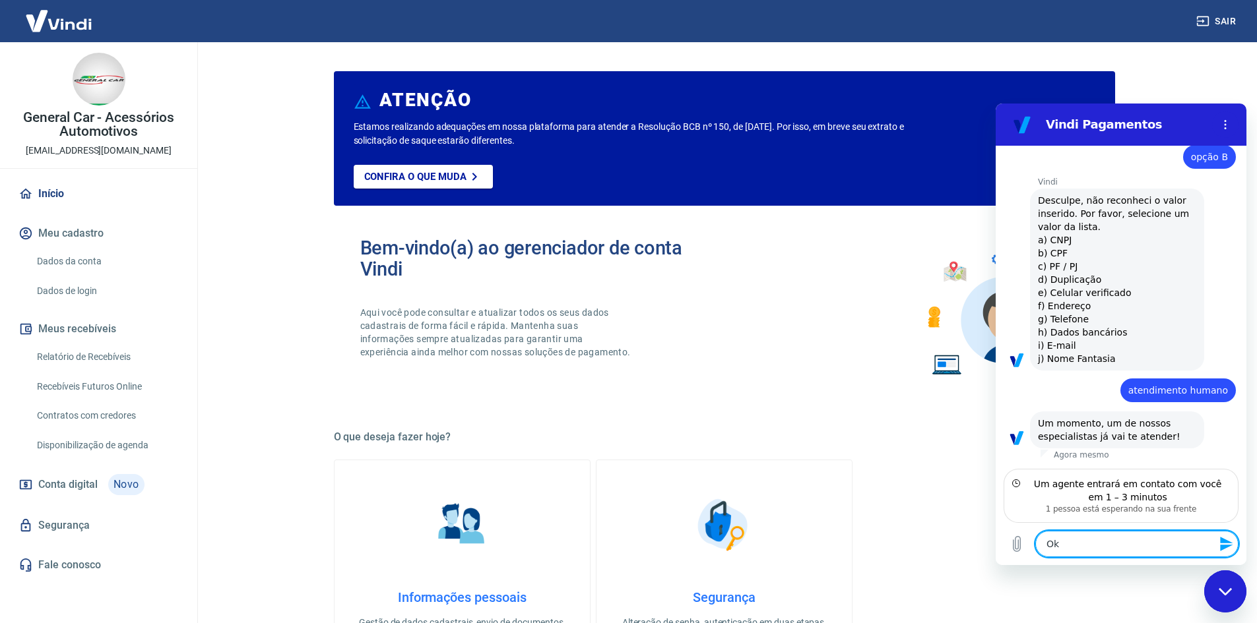
type textarea "x"
type textarea "Ok,"
type textarea "x"
type textarea "Ok, o"
type textarea "x"
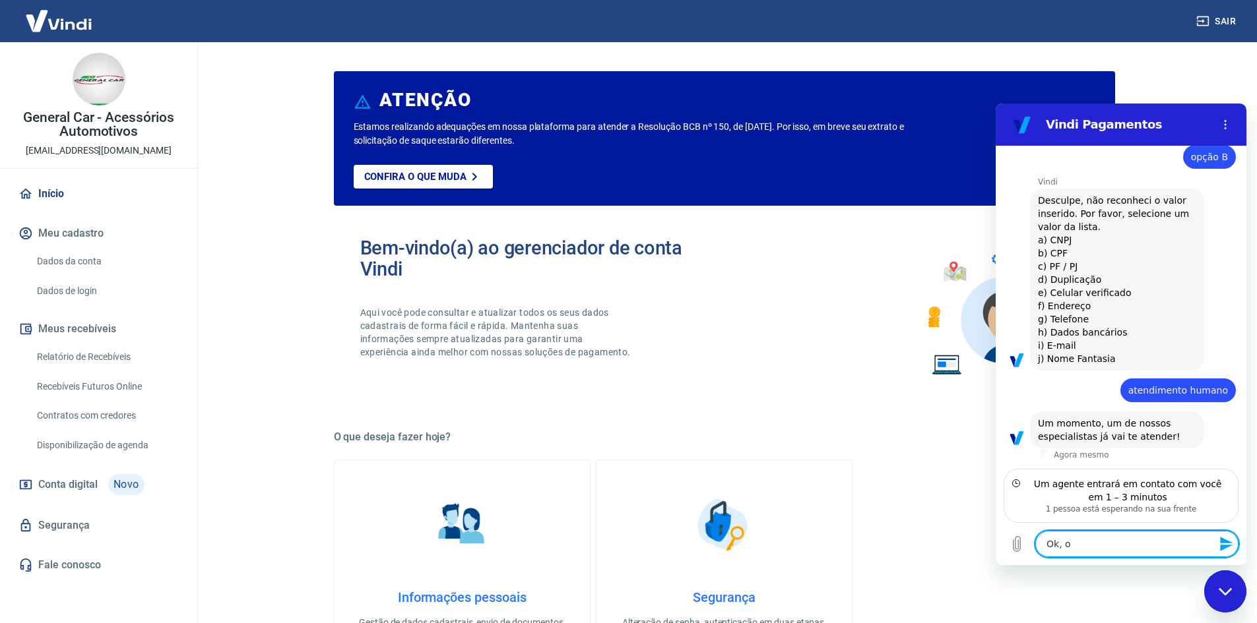
type textarea "Ok, ob"
type textarea "x"
type textarea "Ok, obr"
type textarea "x"
type textarea "Ok, obri"
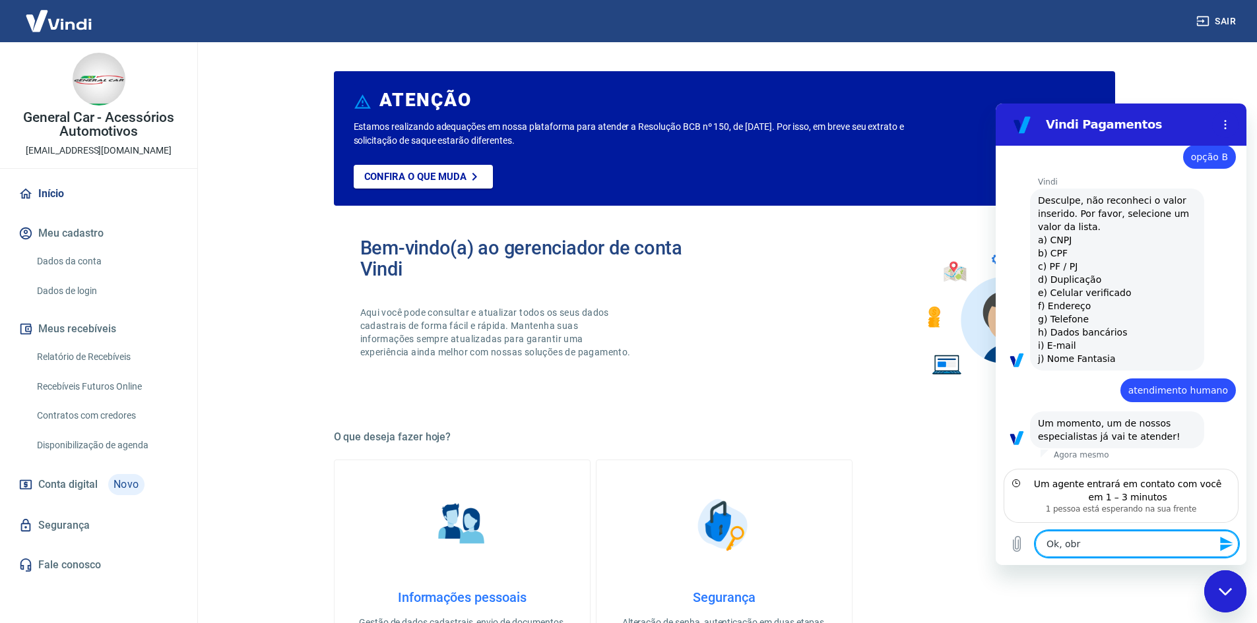
type textarea "x"
type textarea "Ok, obrig"
type textarea "x"
type textarea "Ok, obriga"
type textarea "x"
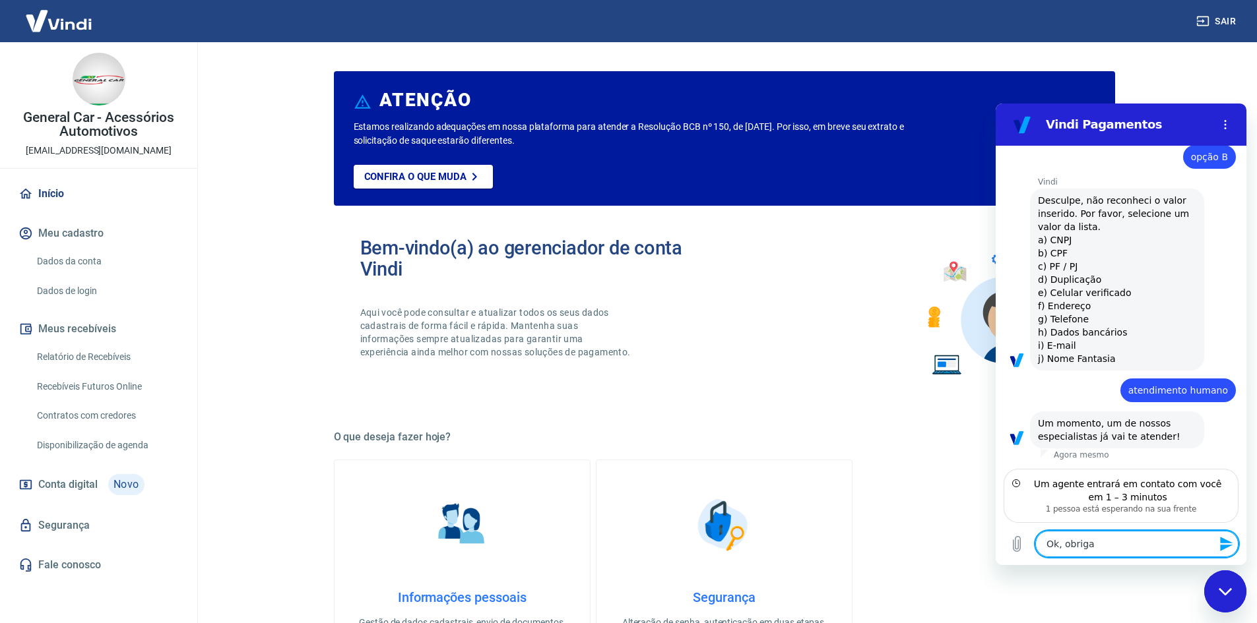
type textarea "Ok, obrigad"
type textarea "x"
type textarea "Ok, obrigada"
type textarea "x"
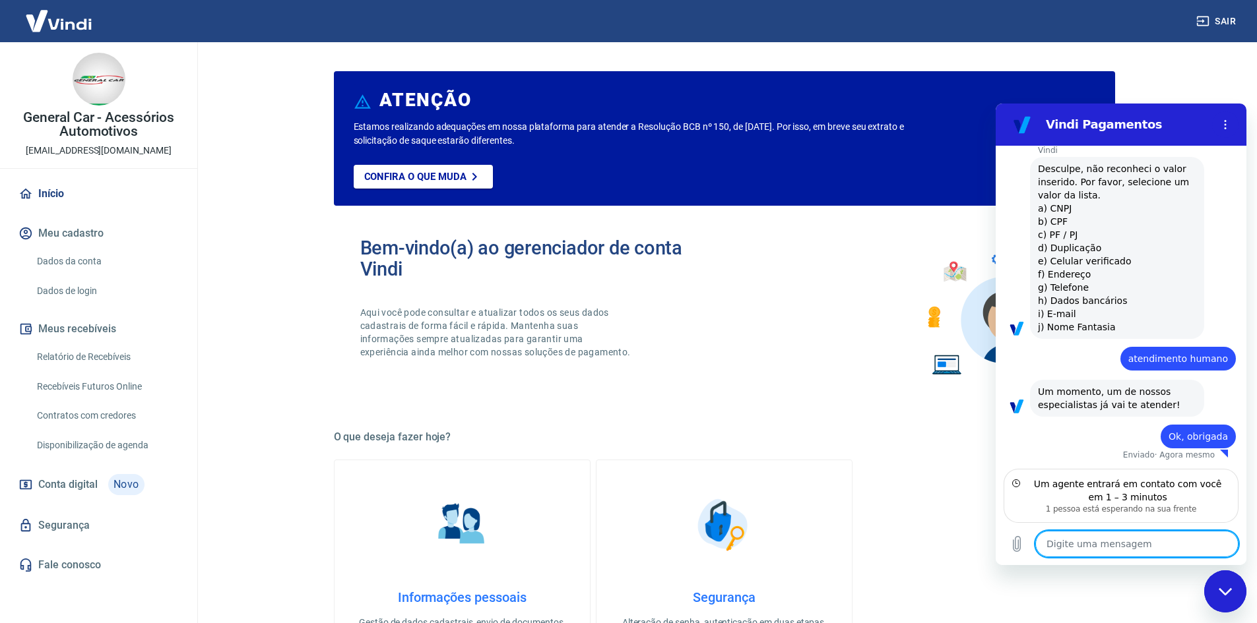
scroll to position [852, 0]
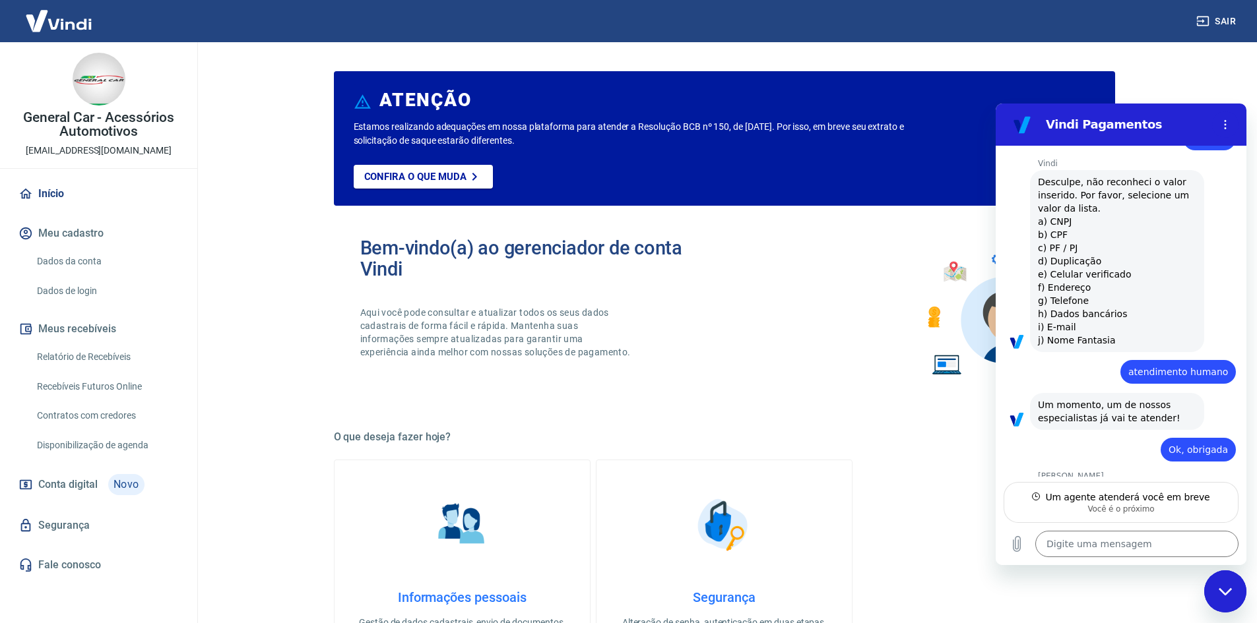
type textarea "x"
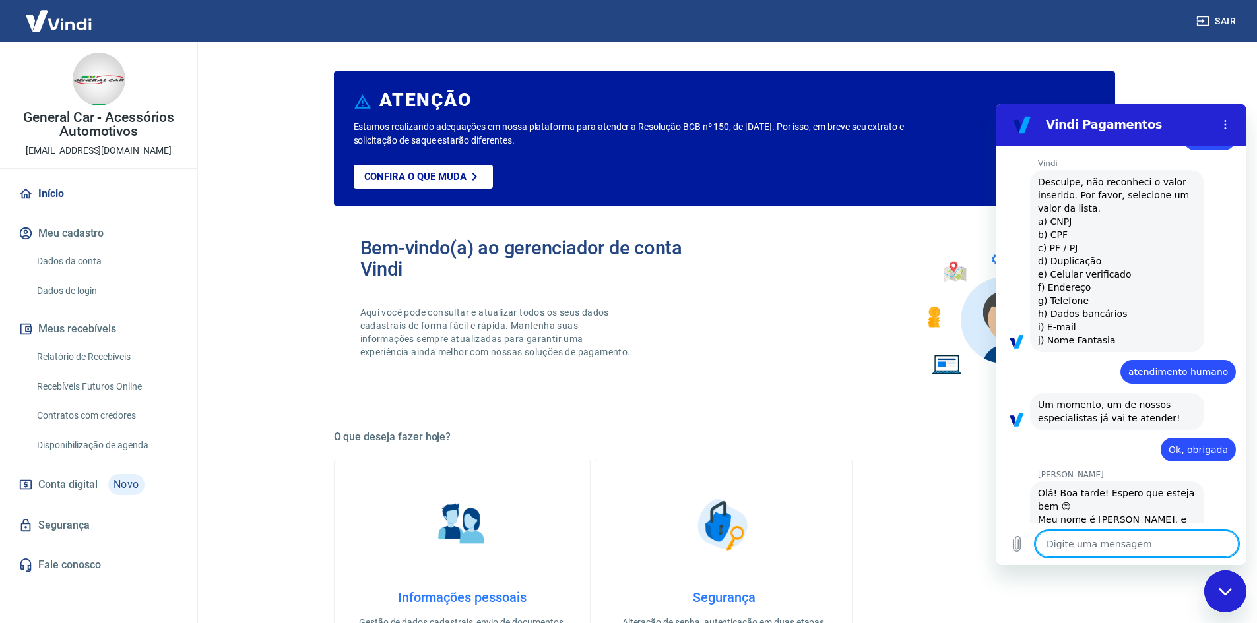
scroll to position [915, 0]
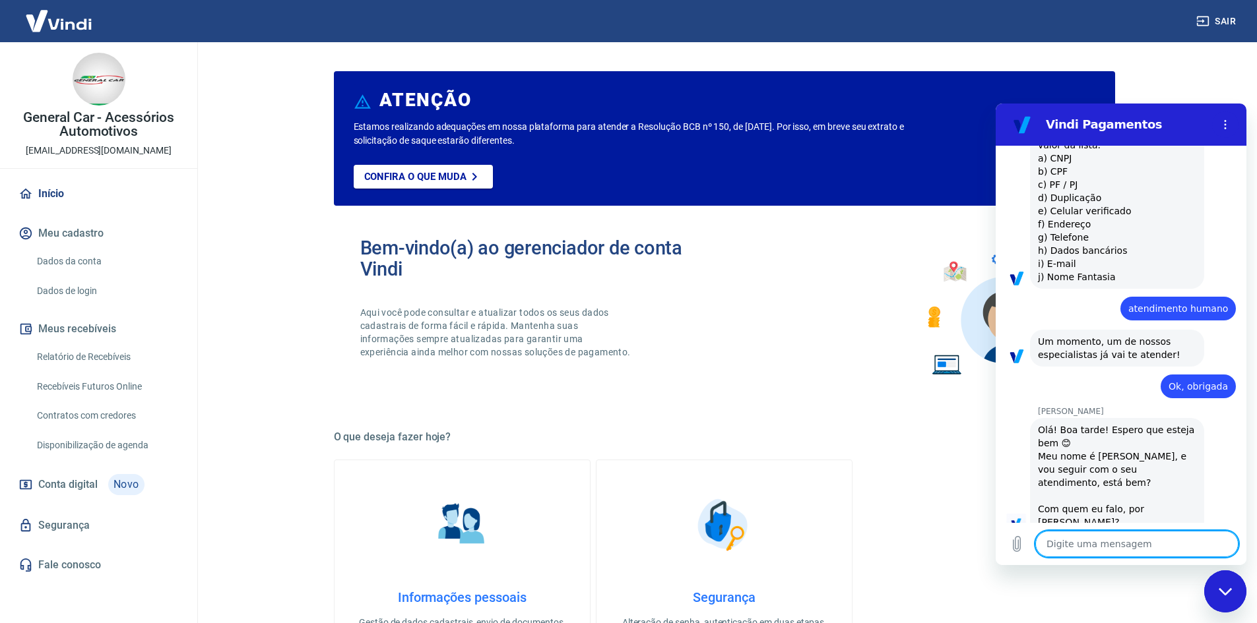
click at [1065, 536] on textarea at bounding box center [1136, 544] width 203 height 26
type textarea "B"
type textarea "x"
type textarea "Bo"
type textarea "x"
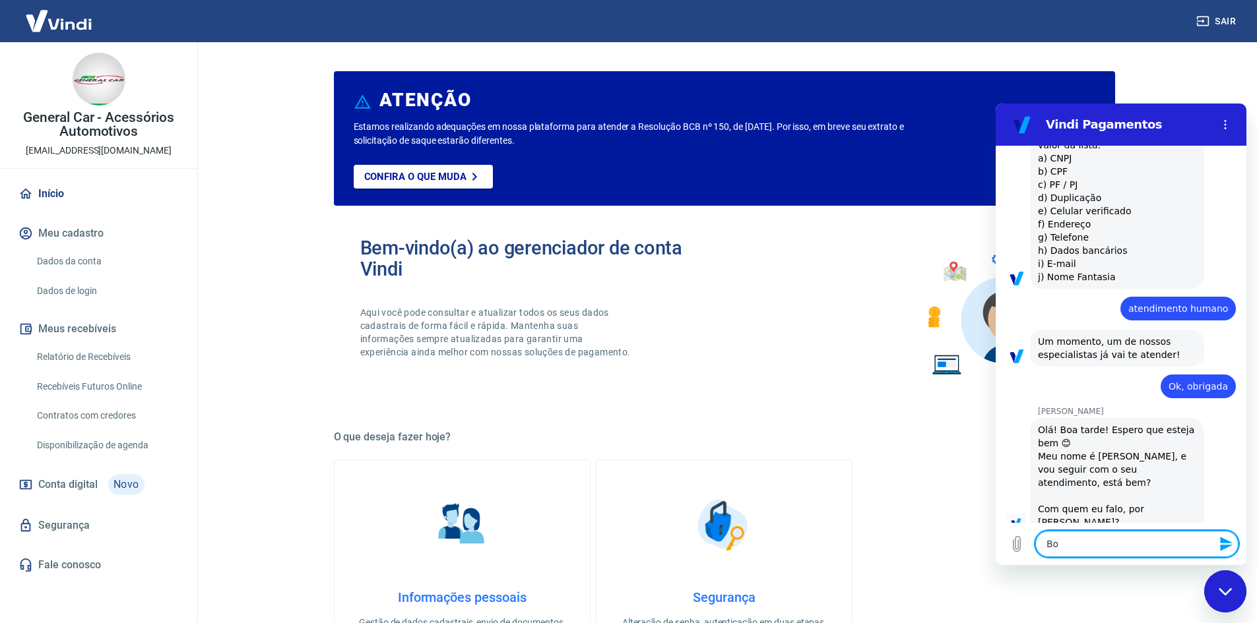
type textarea "Boa"
type textarea "x"
type textarea "Boa"
type textarea "x"
type textarea "Boa t"
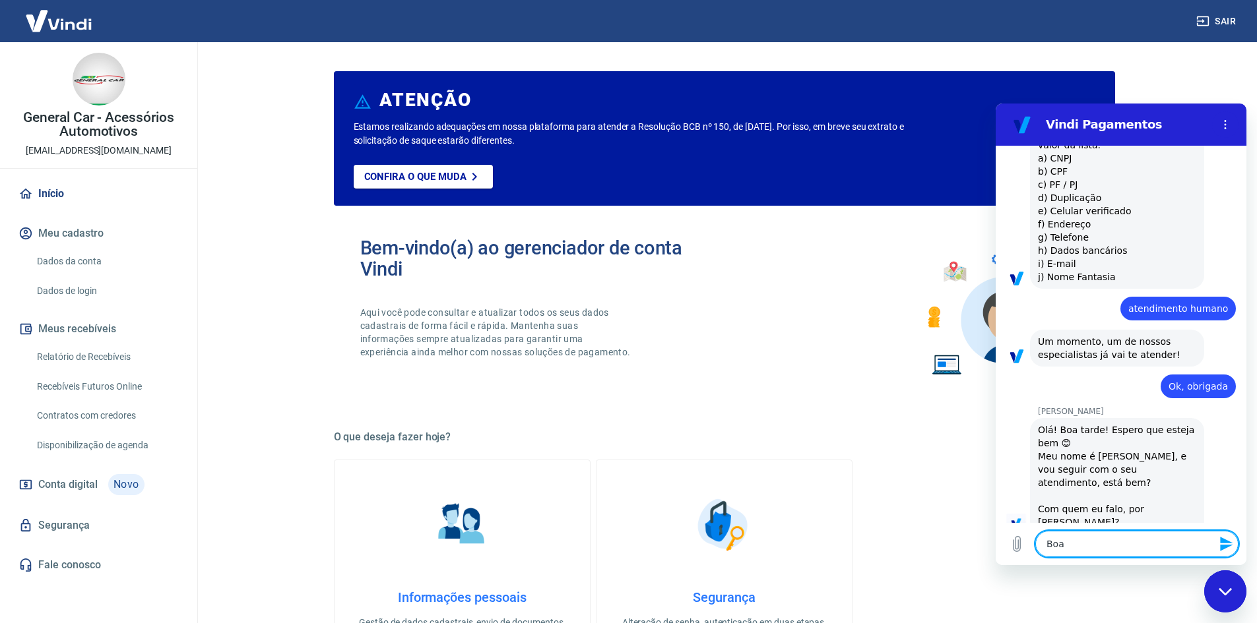
type textarea "x"
type textarea "Boa ta"
type textarea "x"
type textarea "Boa tar"
type textarea "x"
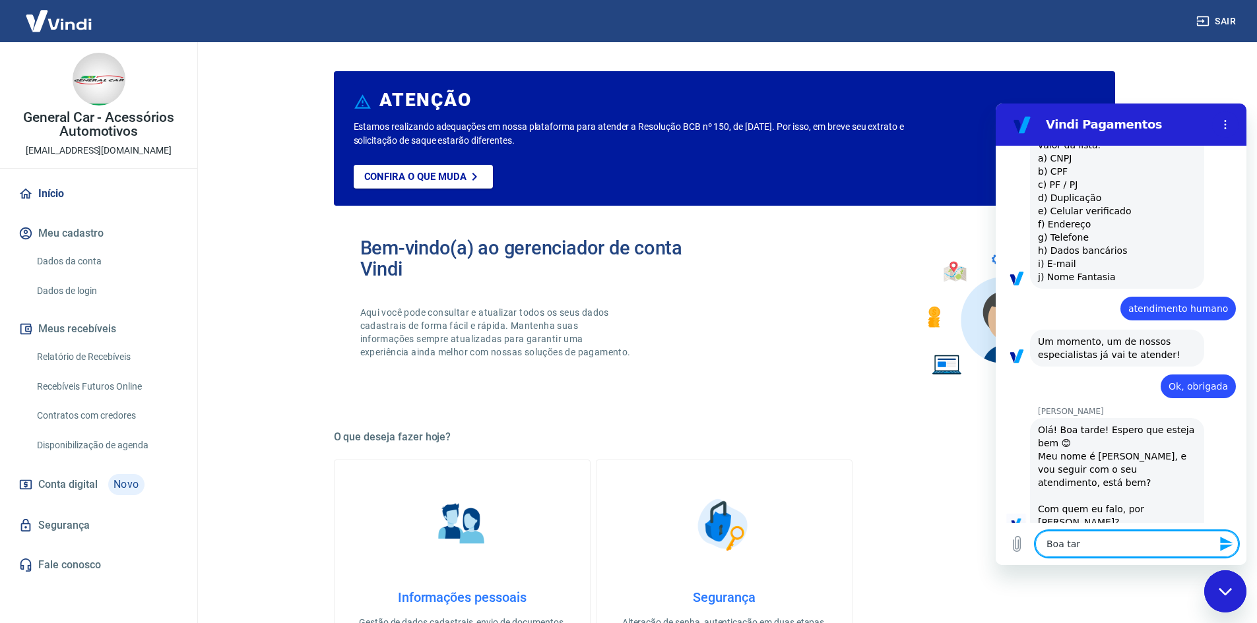
type textarea "Boa tard"
type textarea "x"
type textarea "Boa tarde"
type textarea "x"
type textarea "Boa tarde"
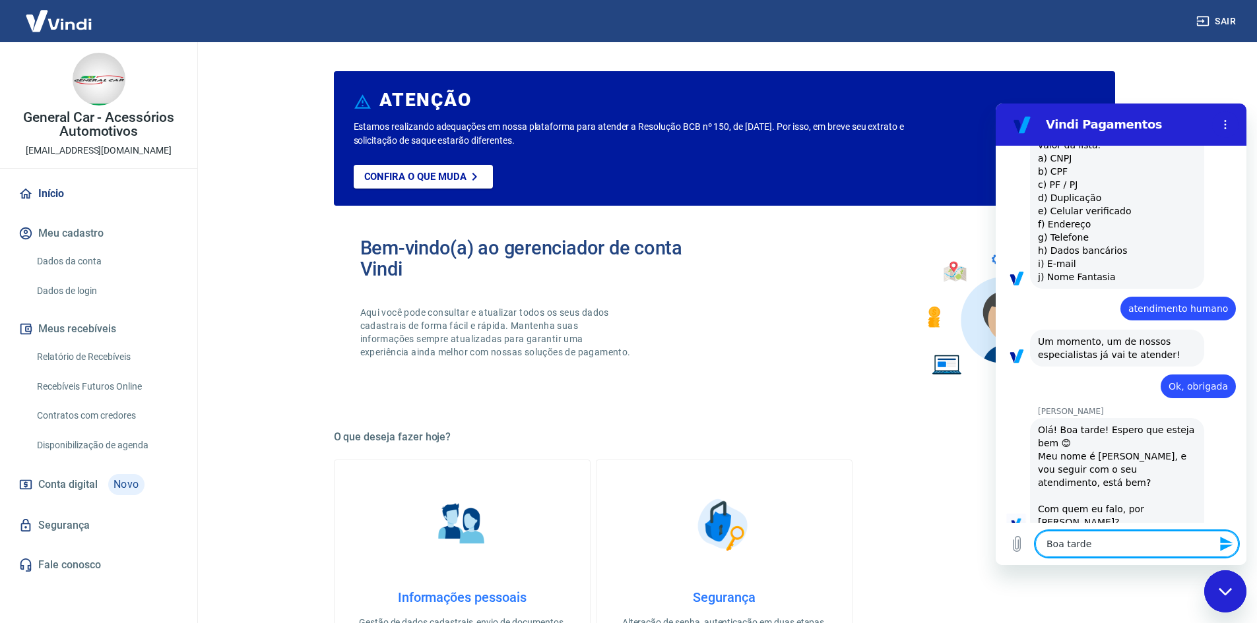
type textarea "x"
type textarea "Boa tarde M"
type textarea "x"
type textarea "Boa tarde Ma"
type textarea "x"
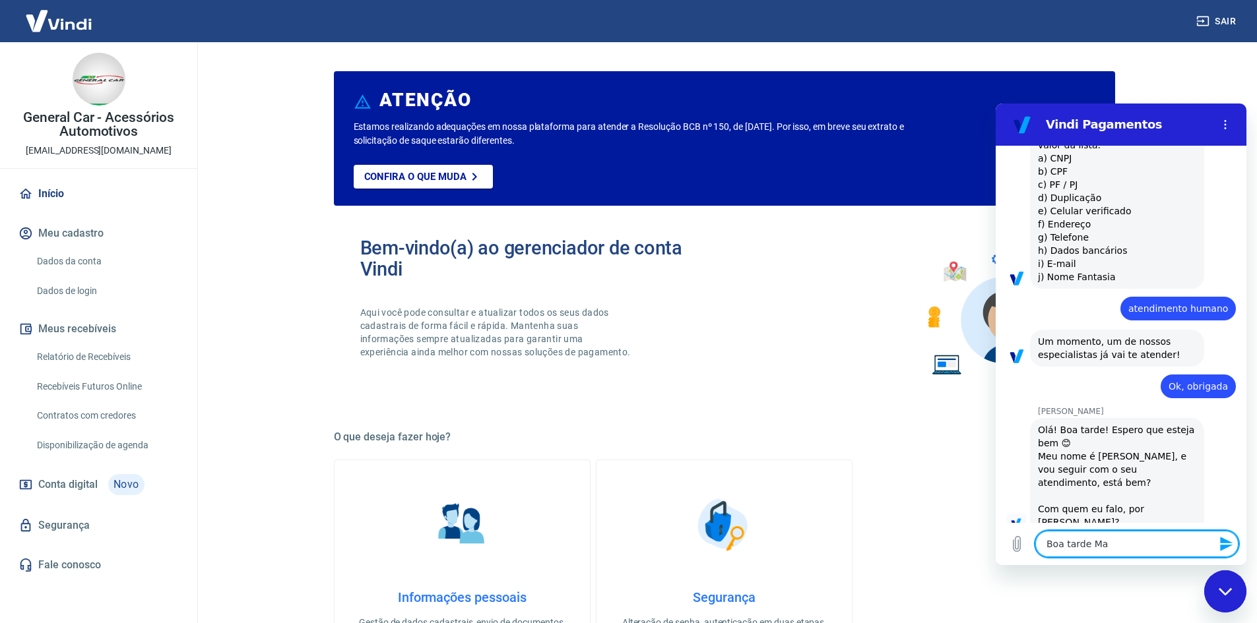
type textarea "Boa tarde Mar"
type textarea "x"
type textarea "Boa tarde Marc"
type textarea "x"
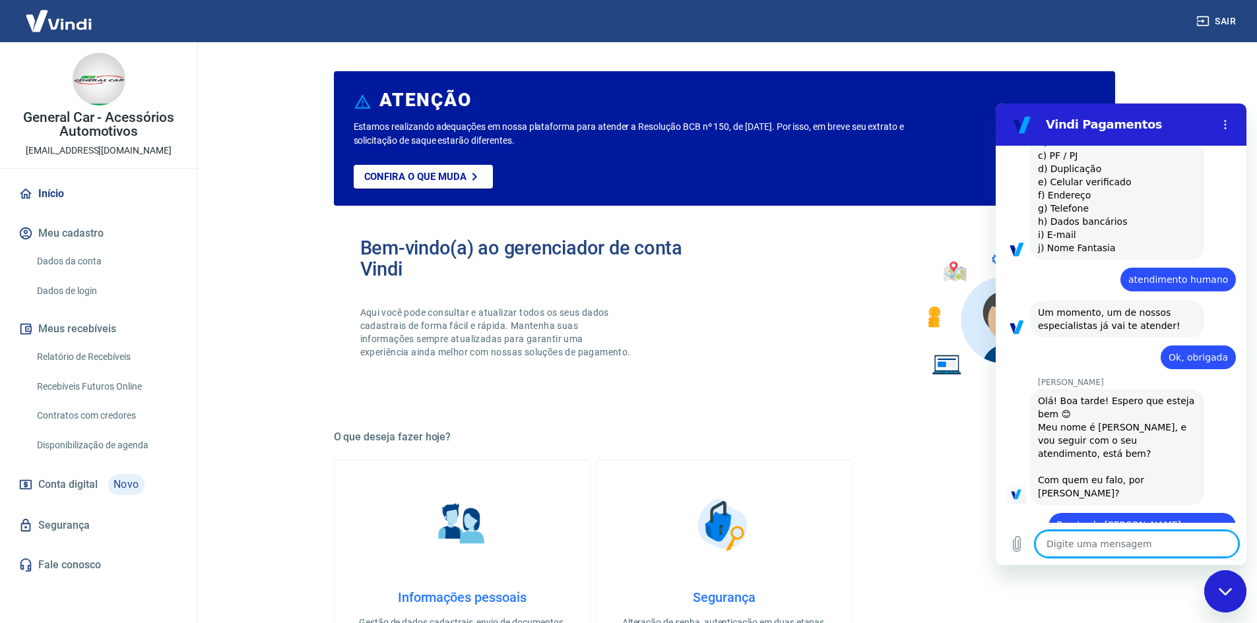
scroll to position [947, 0]
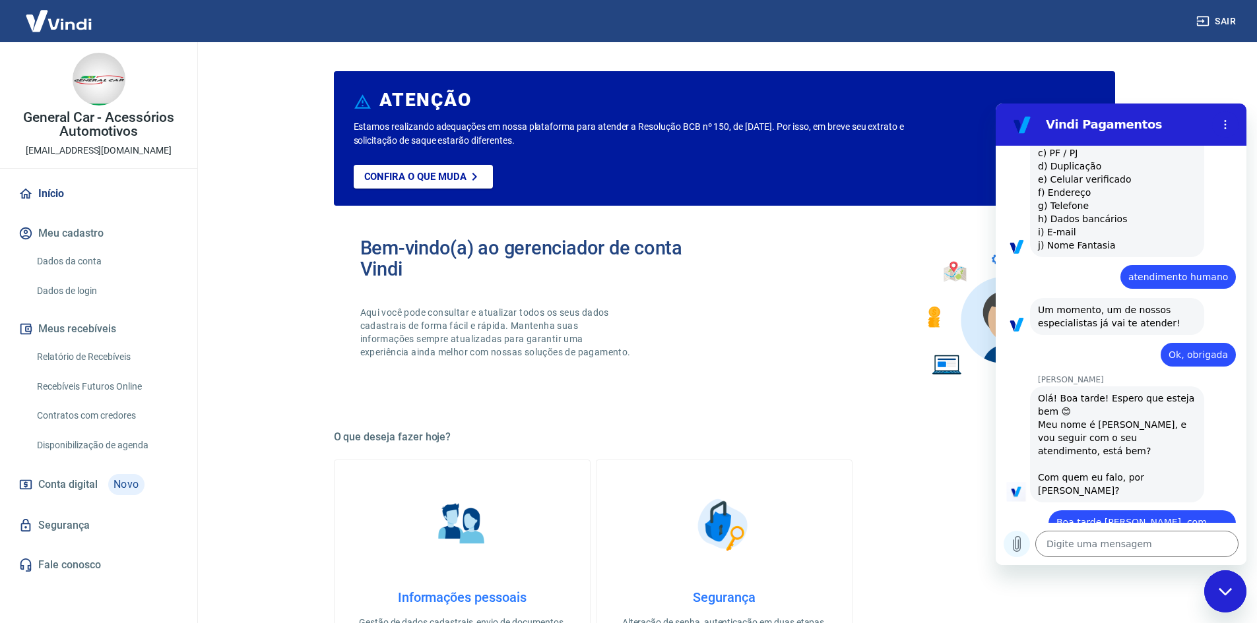
click at [1023, 538] on icon "Carregar arquivo" at bounding box center [1017, 544] width 16 height 16
click at [1074, 554] on textarea at bounding box center [1136, 544] width 203 height 26
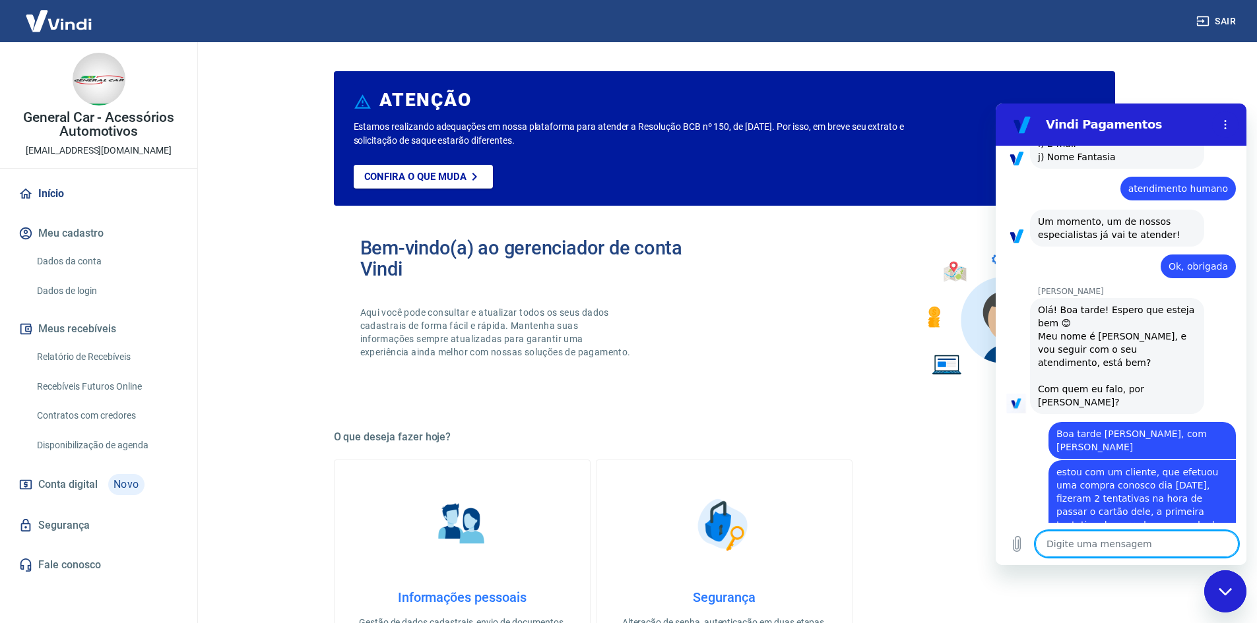
scroll to position [1038, 0]
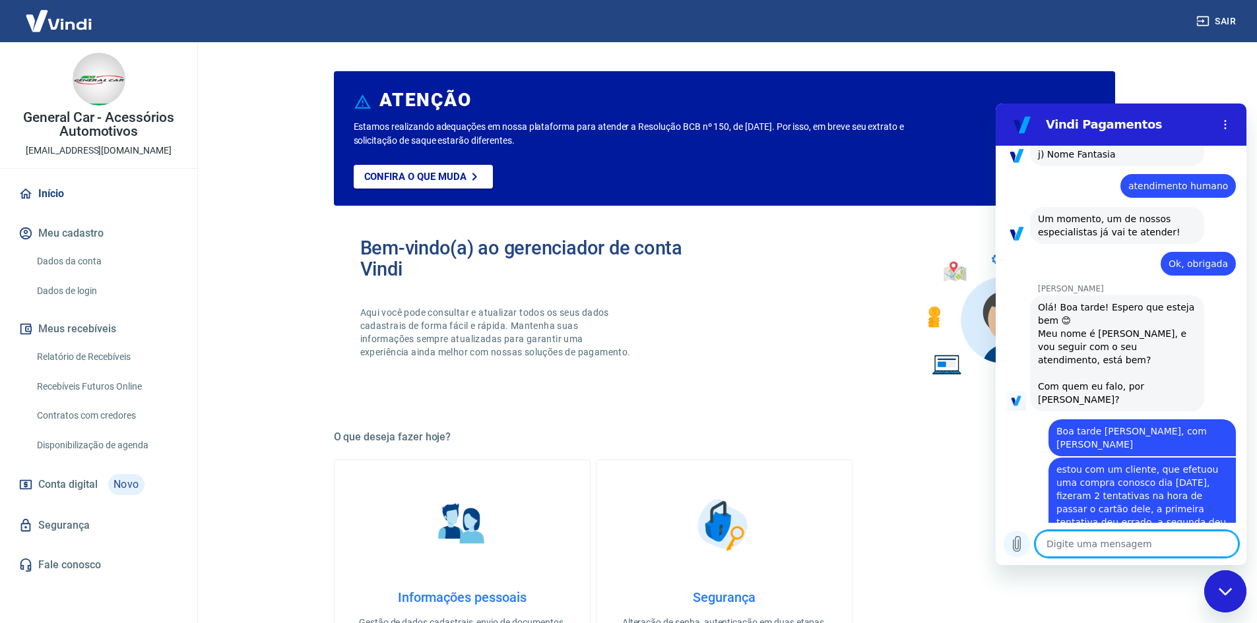
click at [1013, 546] on icon "Carregar arquivo" at bounding box center [1016, 544] width 7 height 15
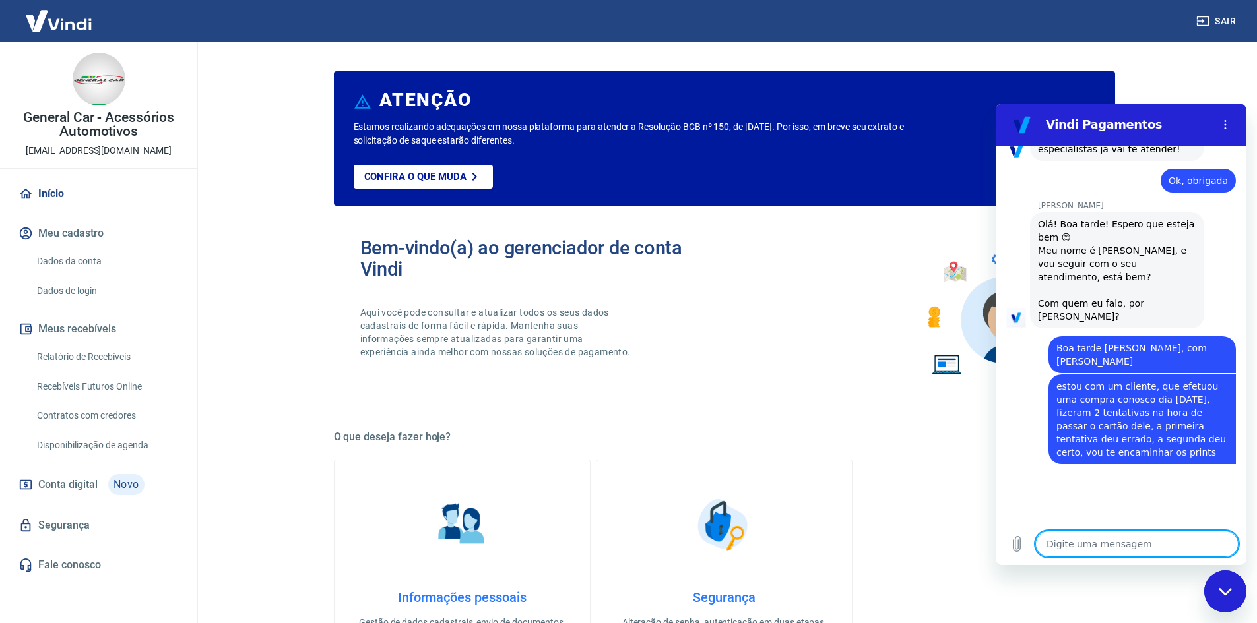
scroll to position [1119, 0]
click at [1019, 548] on icon "Carregar arquivo" at bounding box center [1017, 544] width 16 height 16
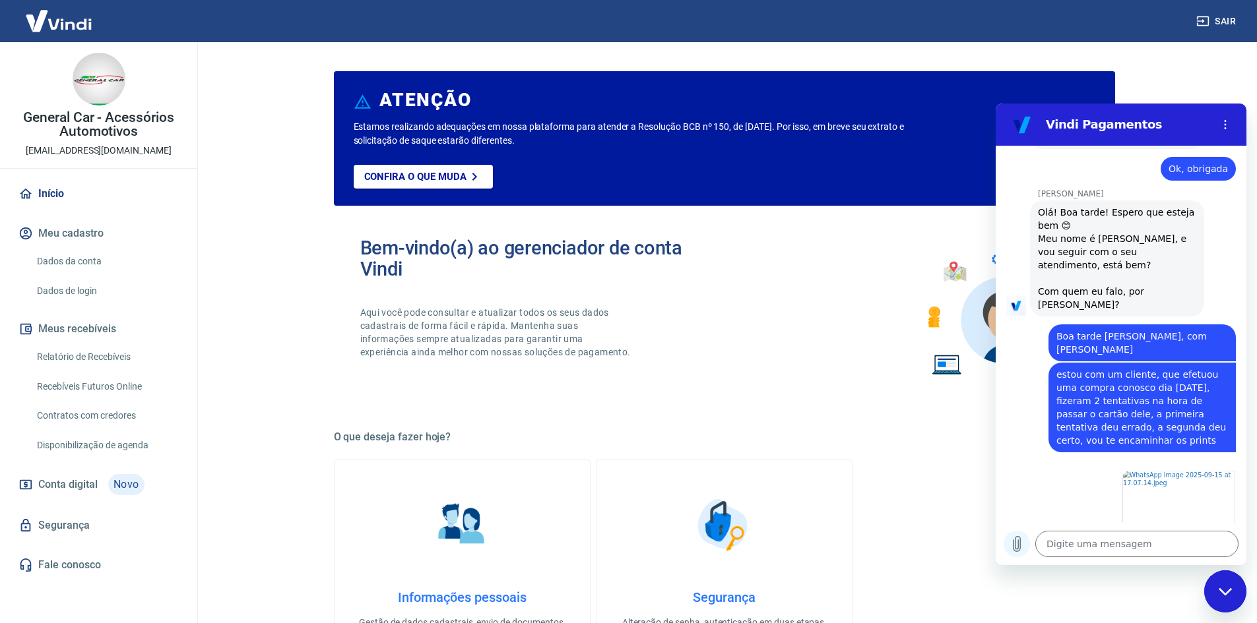
scroll to position [1135, 0]
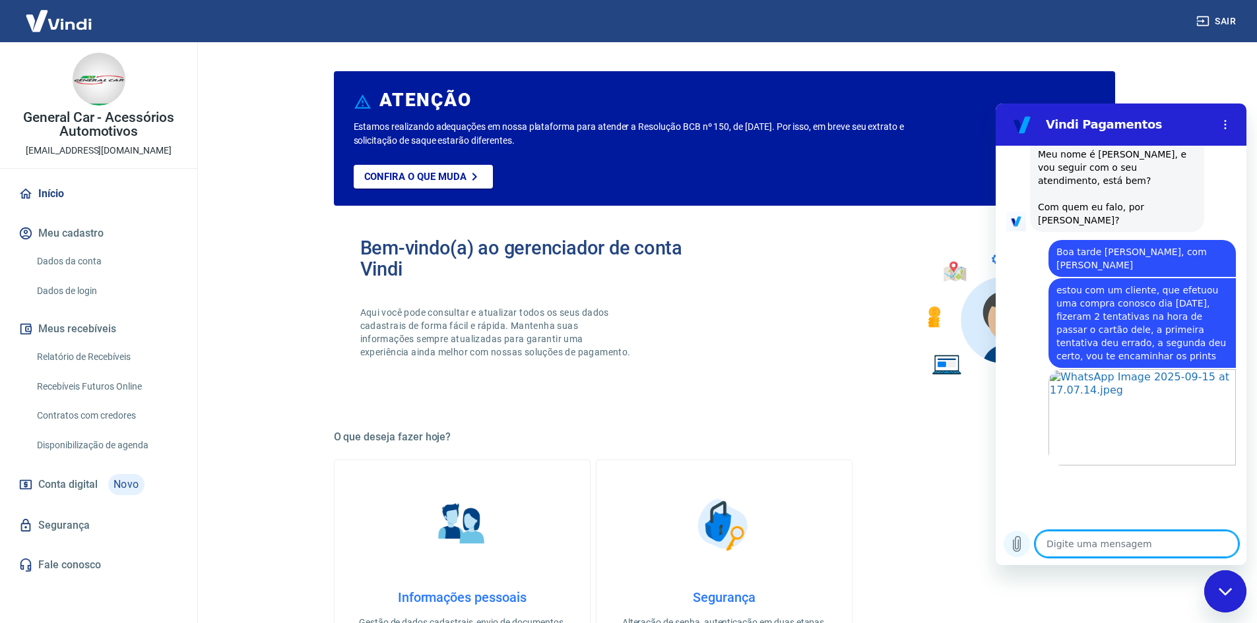
click at [1020, 547] on icon "Carregar arquivo" at bounding box center [1016, 544] width 7 height 15
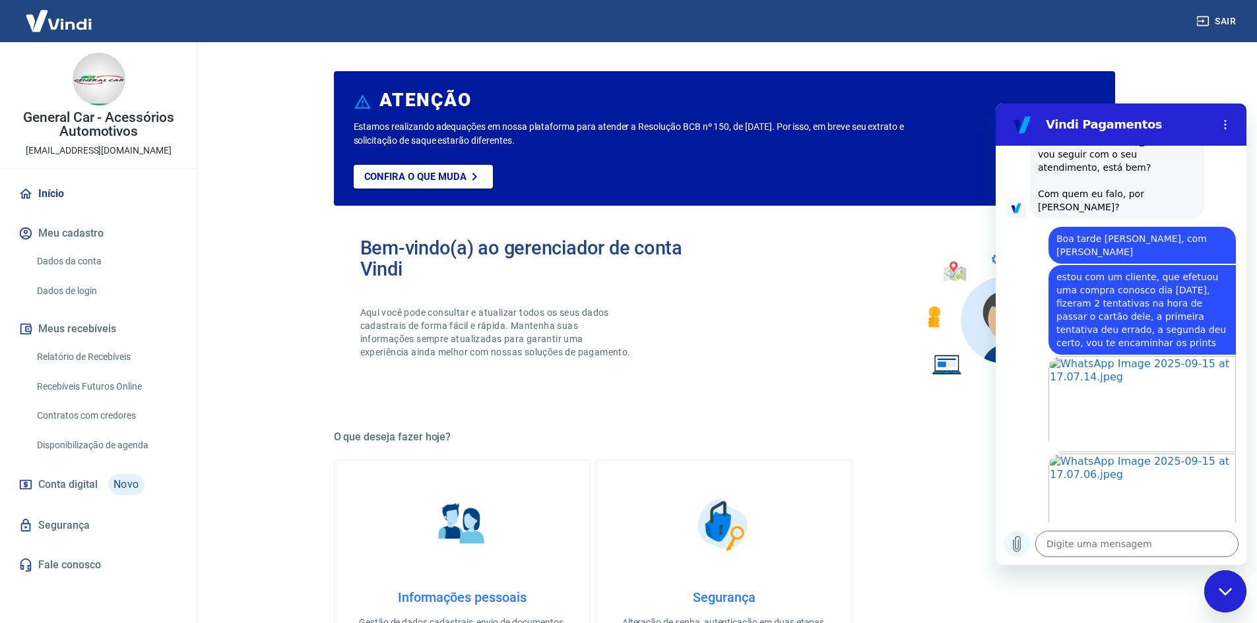
scroll to position [1233, 0]
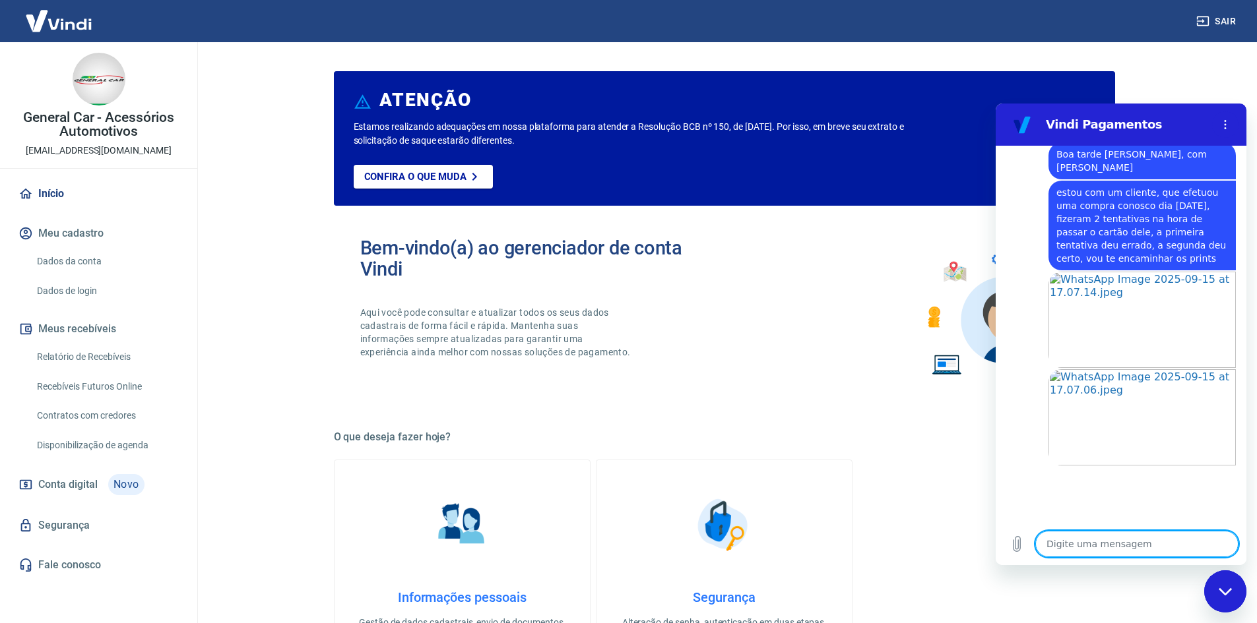
click at [1118, 545] on textarea at bounding box center [1136, 544] width 203 height 26
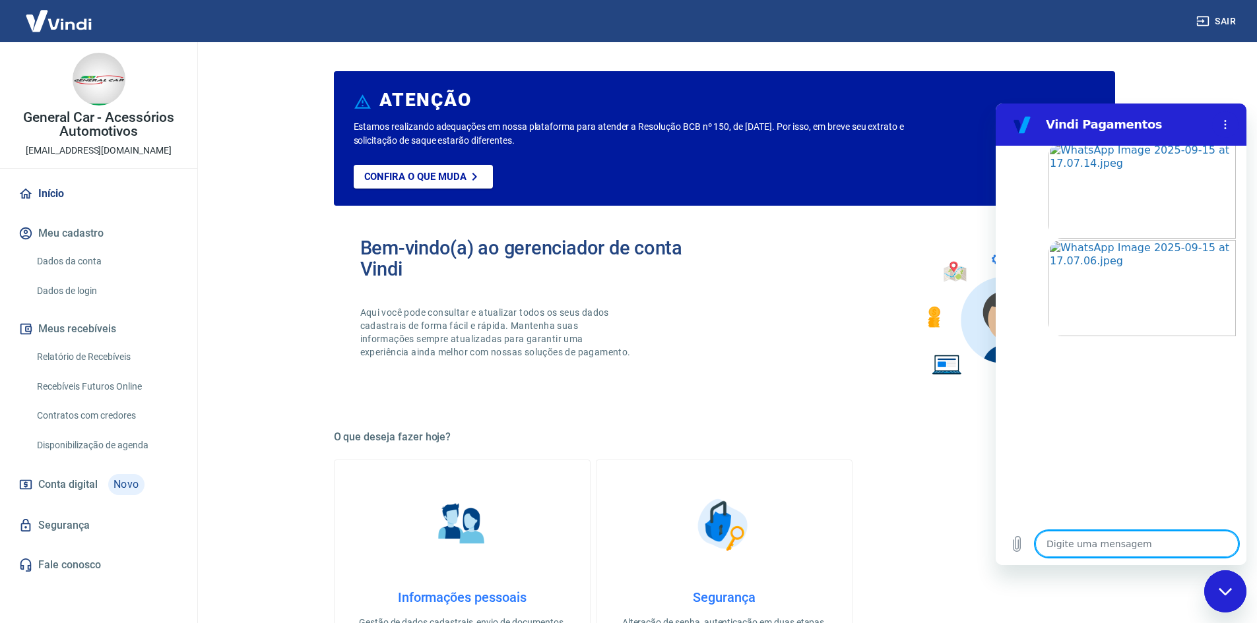
scroll to position [1447, 0]
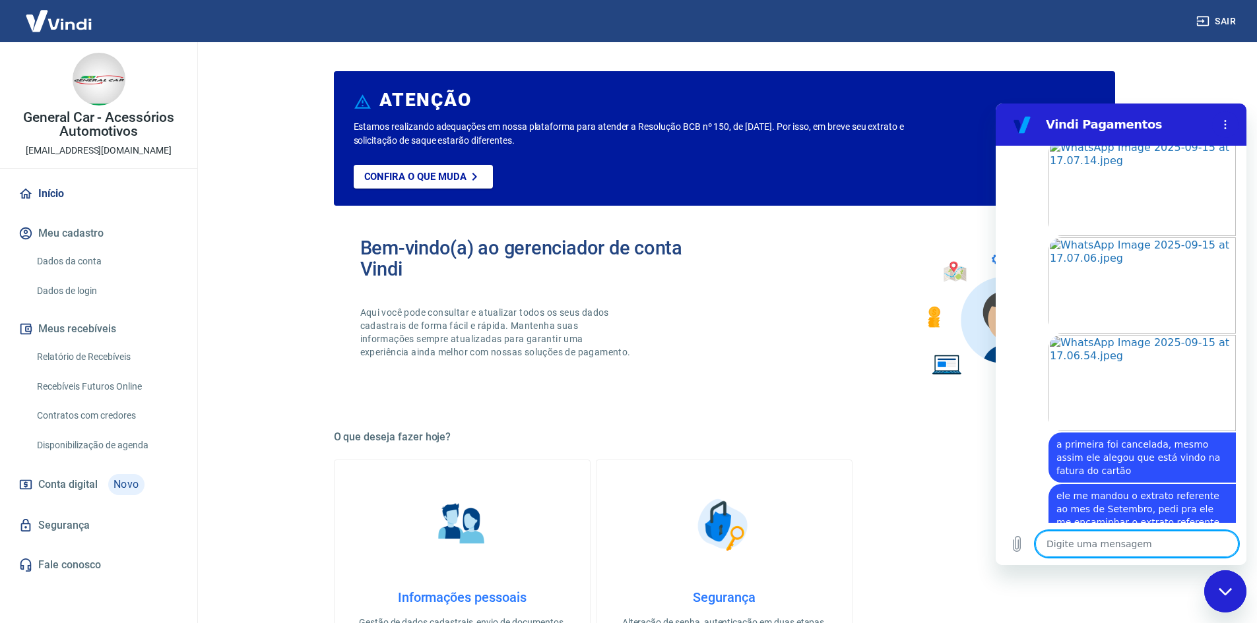
click at [1071, 547] on textarea at bounding box center [1136, 544] width 203 height 26
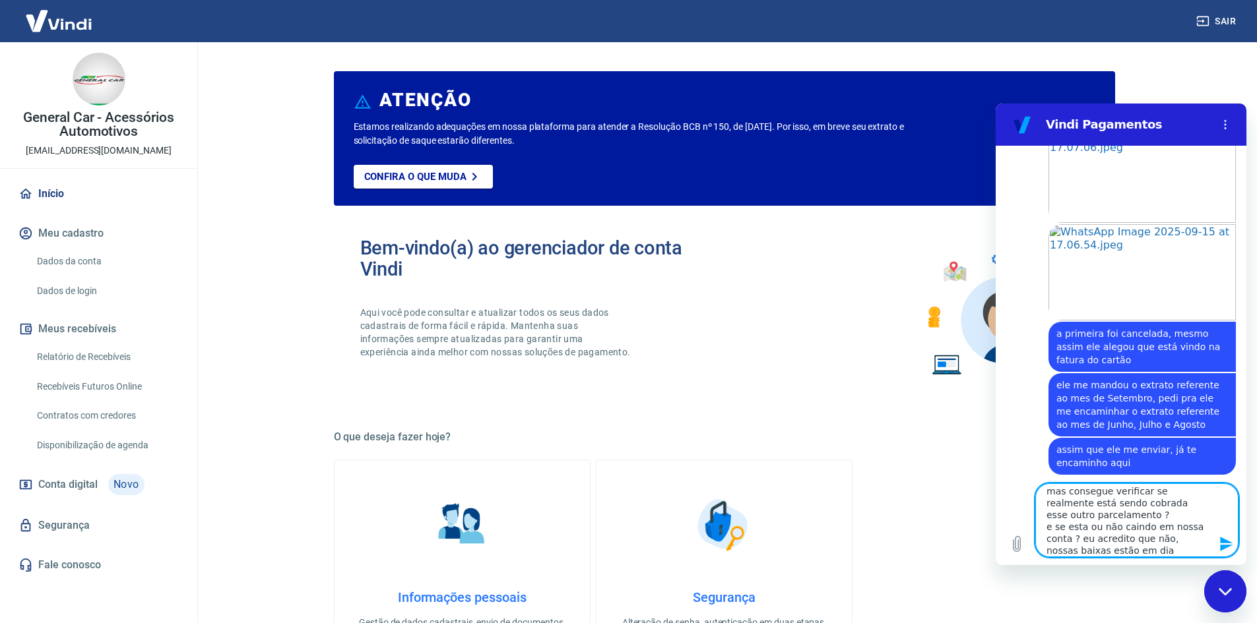
scroll to position [12, 0]
drag, startPoint x: 1123, startPoint y: 550, endPoint x: 1053, endPoint y: 532, distance: 73.0
click at [1053, 532] on textarea "mas consegue verificar se realmente está sendo cobrada esse outro parcelamento …" at bounding box center [1136, 521] width 203 height 74
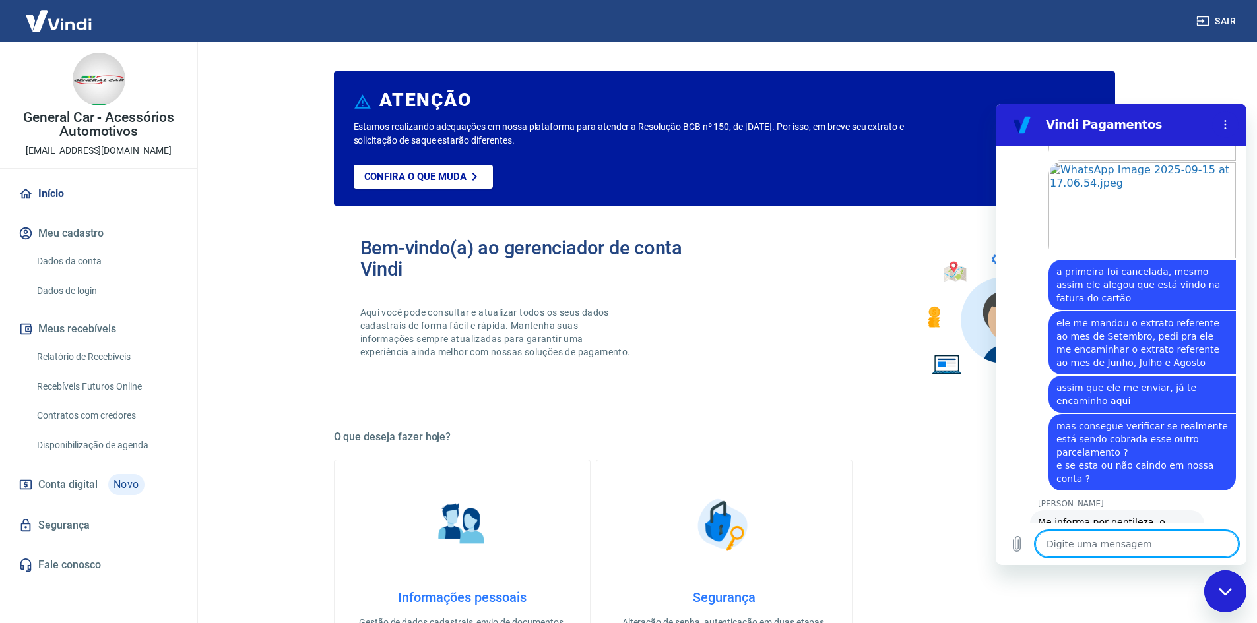
scroll to position [330, 0]
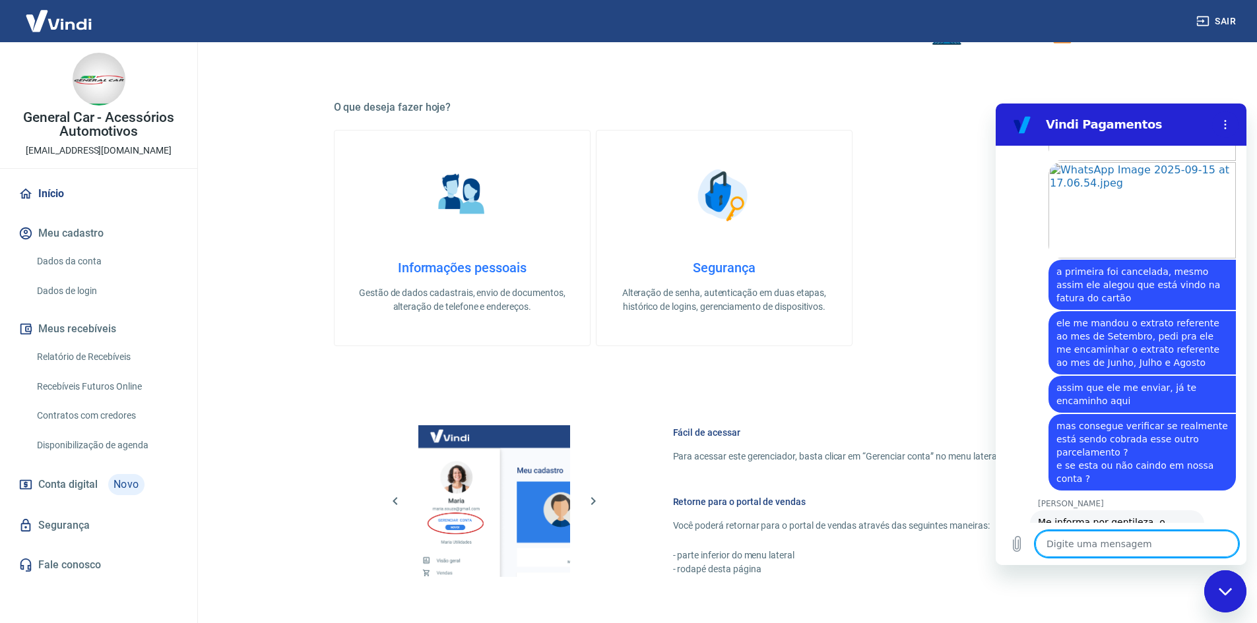
drag, startPoint x: 135, startPoint y: 359, endPoint x: 348, endPoint y: 21, distance: 399.3
click at [135, 359] on link "Relatório de Recebíveis" at bounding box center [107, 357] width 150 height 27
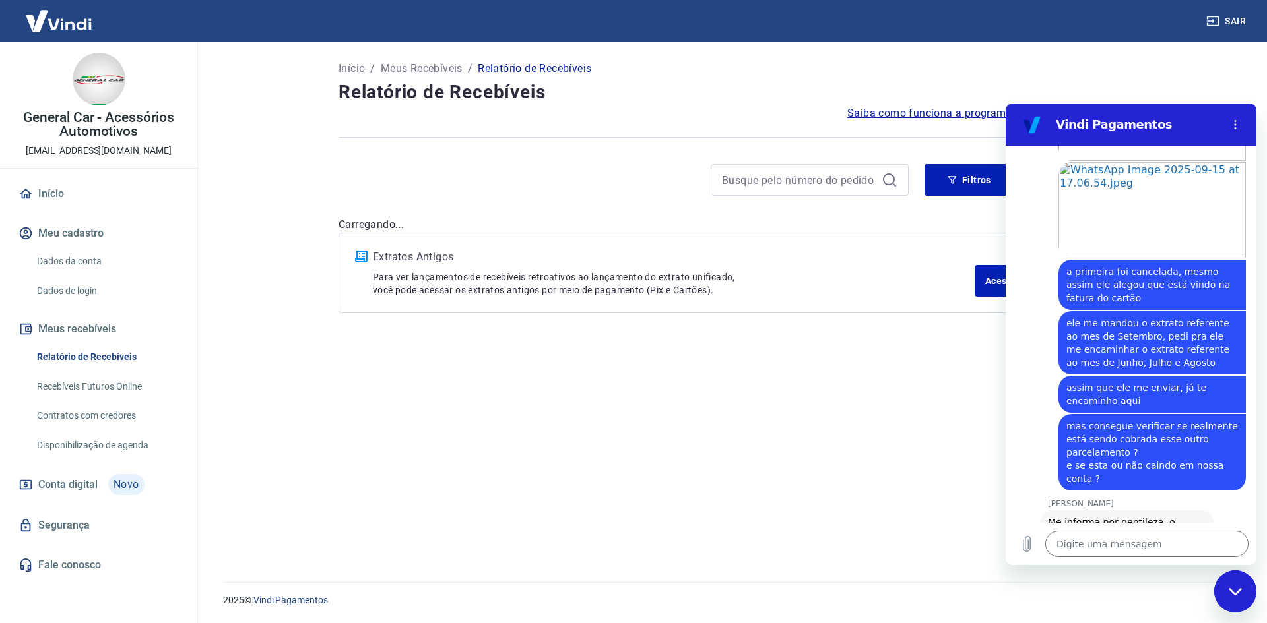
click at [103, 392] on link "Recebíveis Futuros Online" at bounding box center [107, 386] width 150 height 27
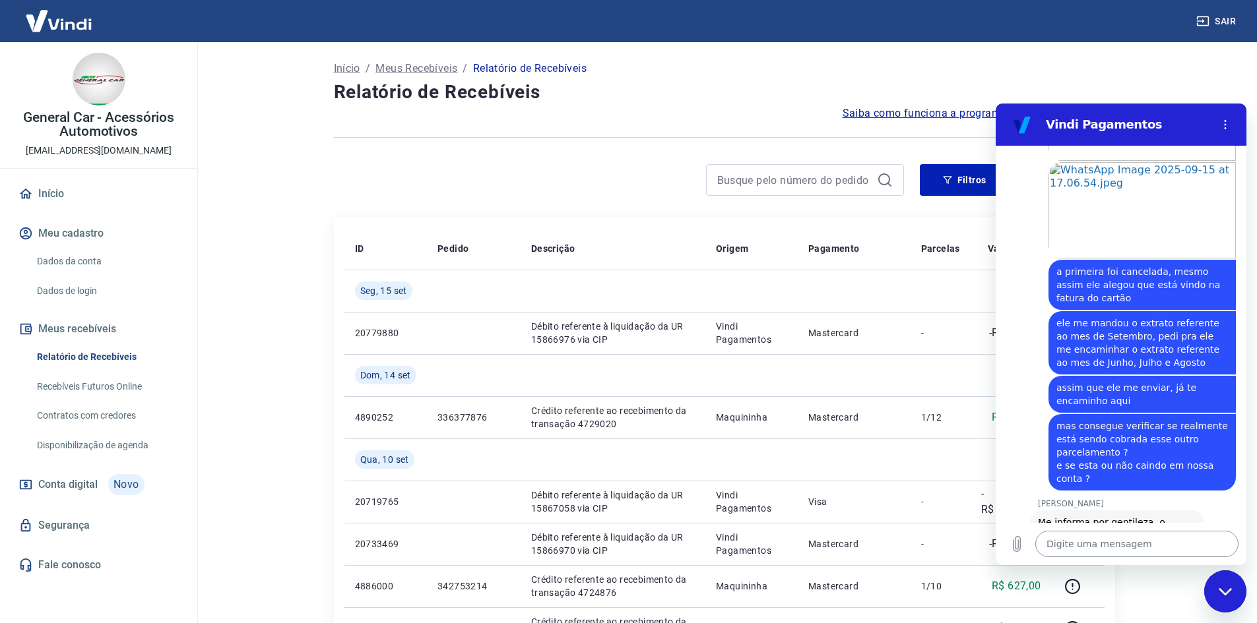
click at [1106, 539] on textarea at bounding box center [1136, 544] width 203 height 26
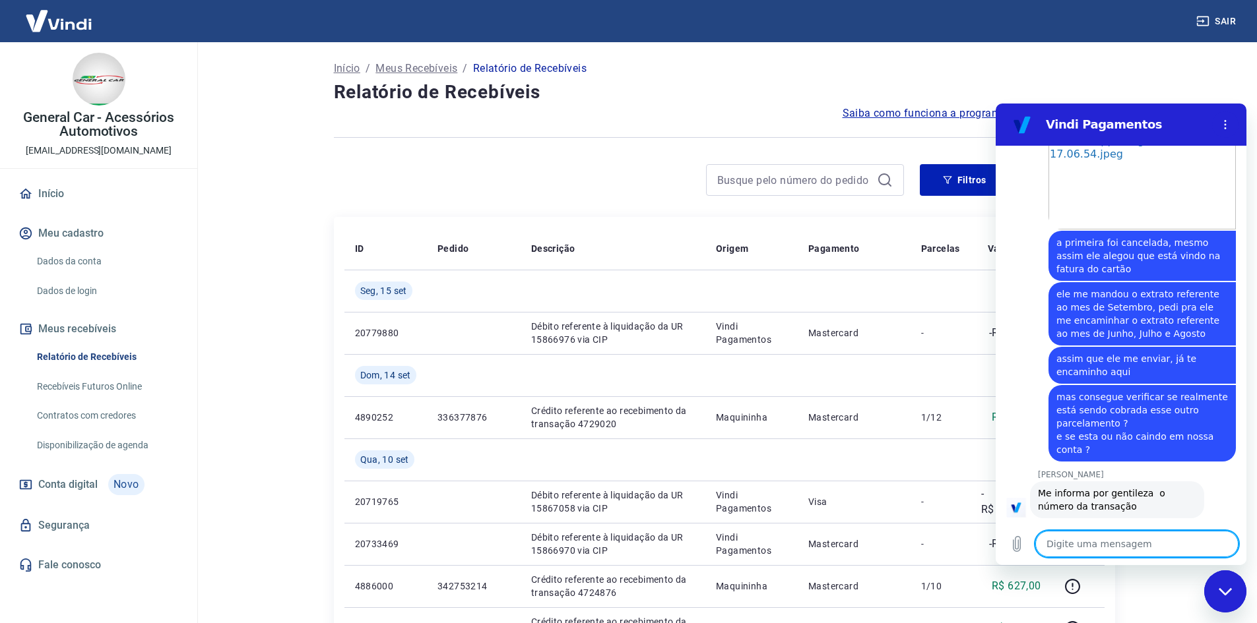
scroll to position [1651, 0]
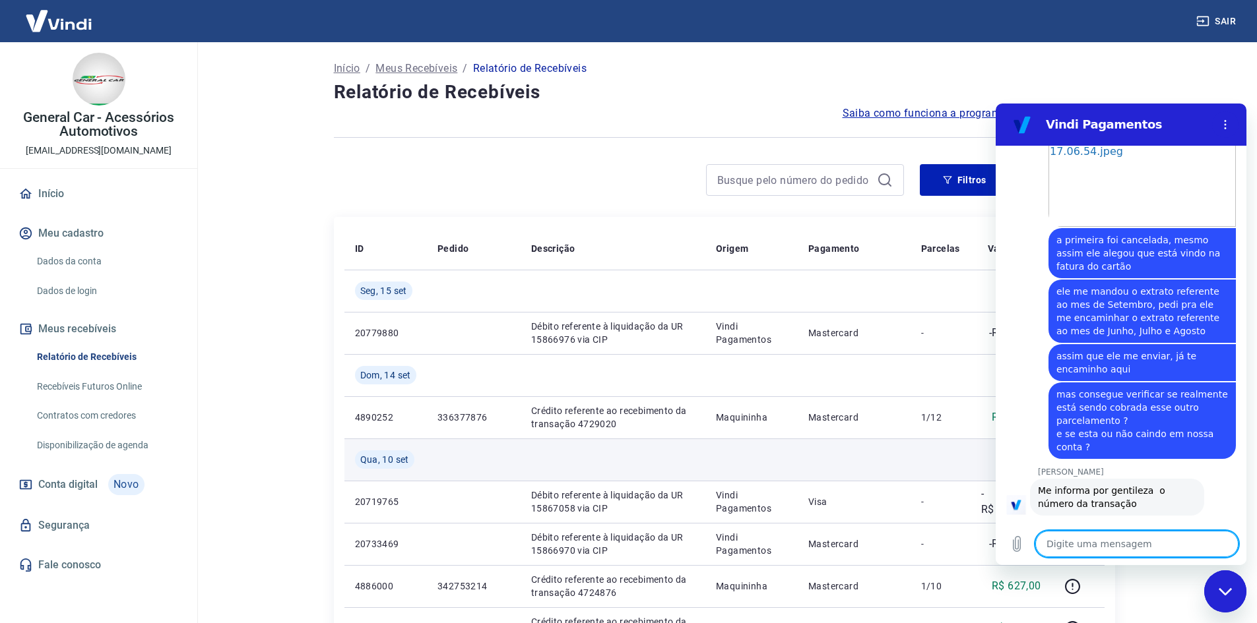
paste textarea "Venda ID 338353708"
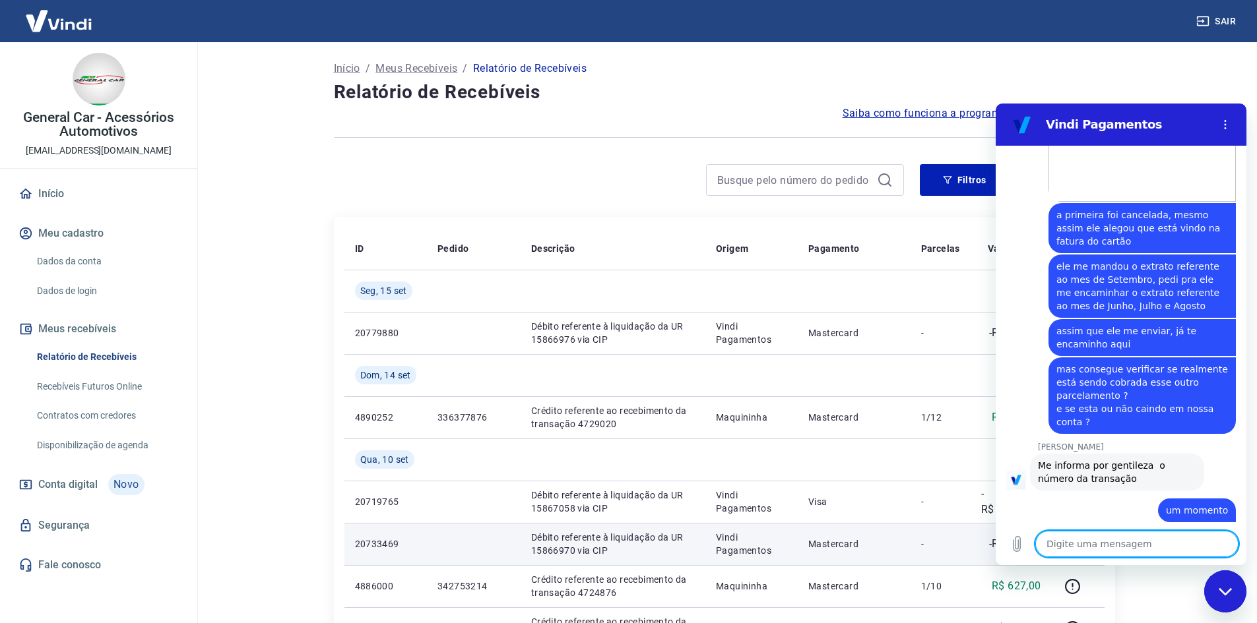
scroll to position [1720, 0]
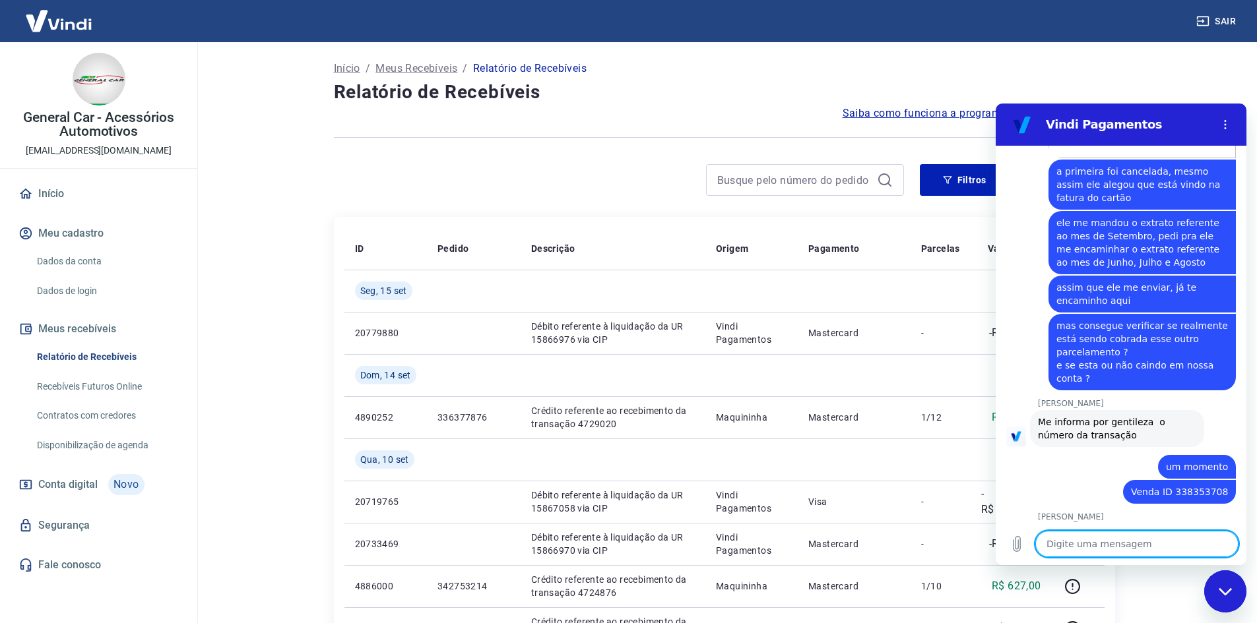
click at [1069, 535] on textarea at bounding box center [1136, 544] width 203 height 26
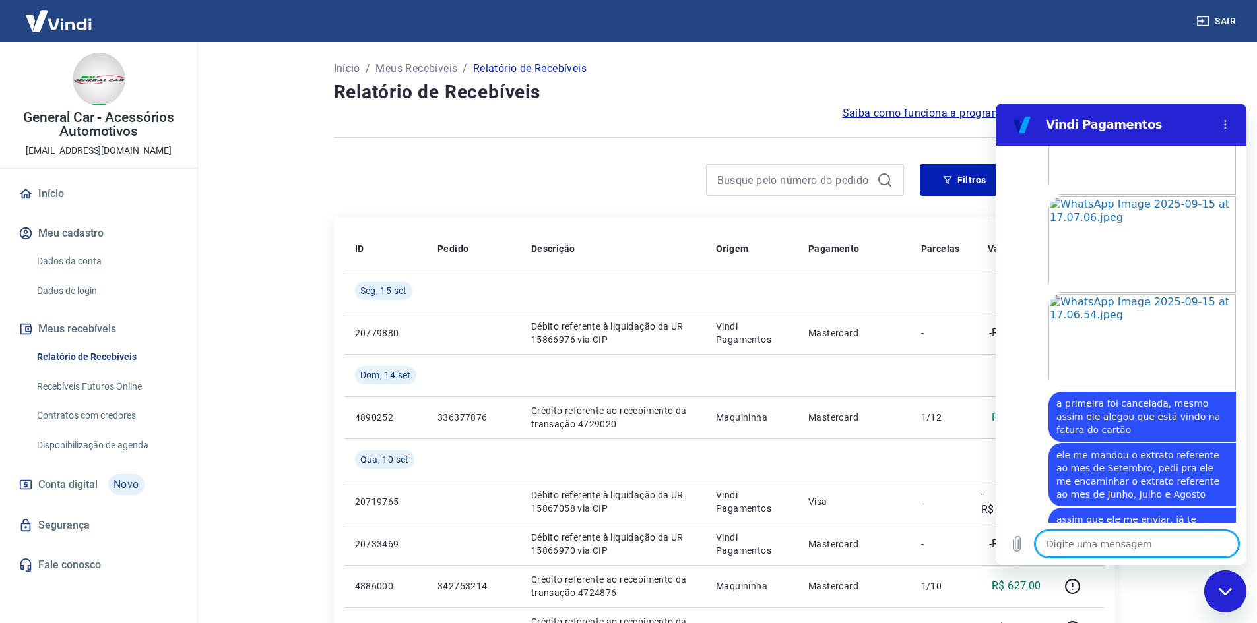
scroll to position [1356, 0]
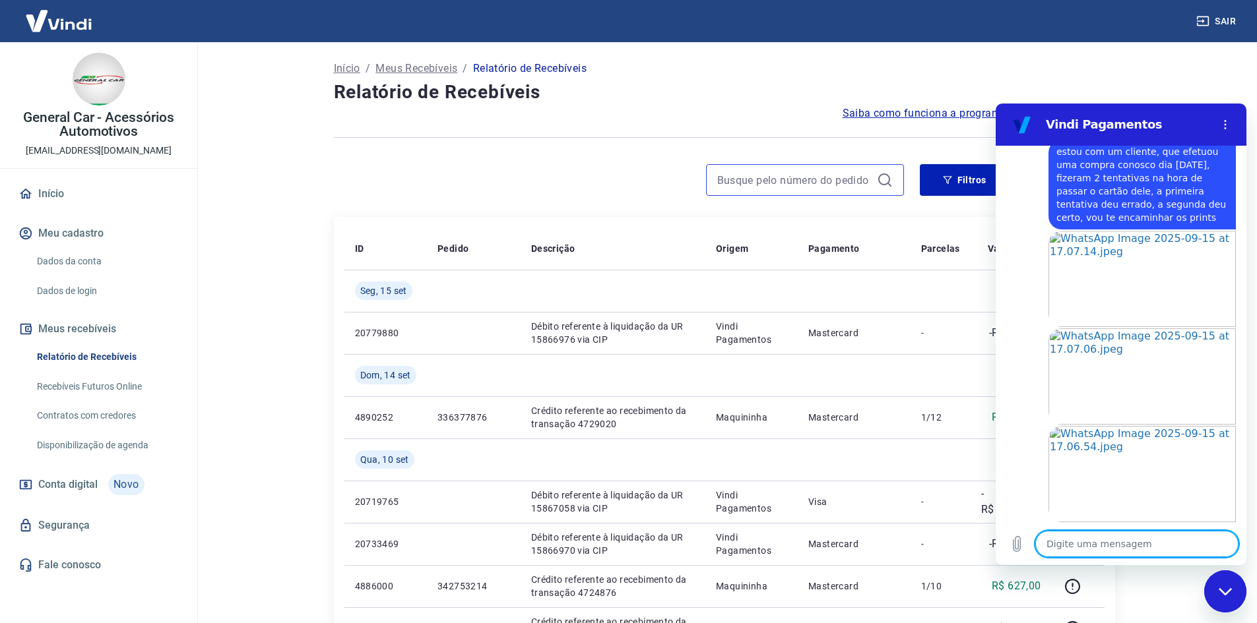
click at [784, 187] on input at bounding box center [794, 180] width 154 height 20
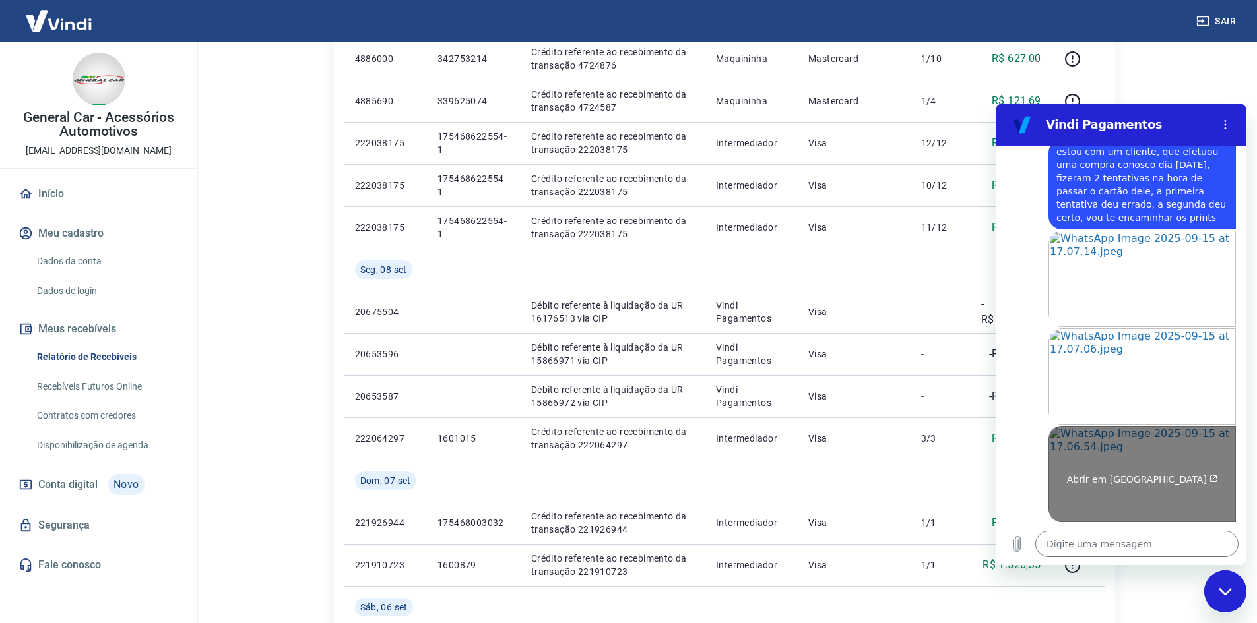
scroll to position [1751, 0]
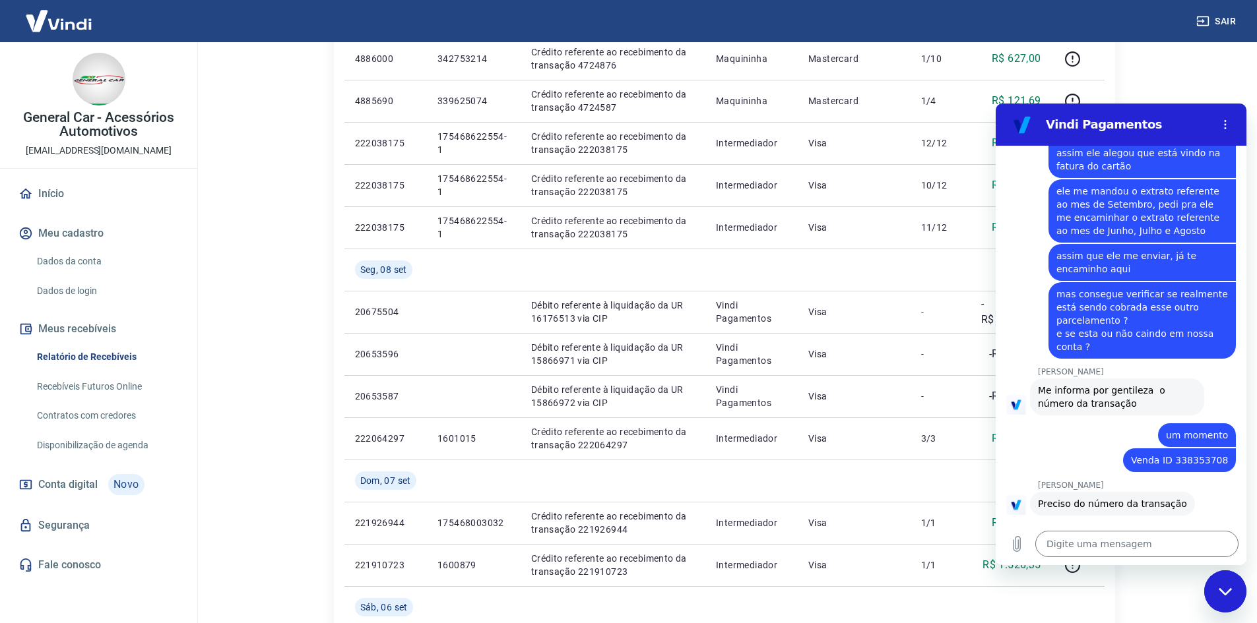
drag, startPoint x: 1172, startPoint y: 423, endPoint x: 1195, endPoint y: 422, distance: 23.1
click at [1222, 449] on div "diz: Venda ID 338353708" at bounding box center [1179, 461] width 113 height 24
click at [1186, 454] on span "Venda ID 338353708" at bounding box center [1179, 460] width 97 height 13
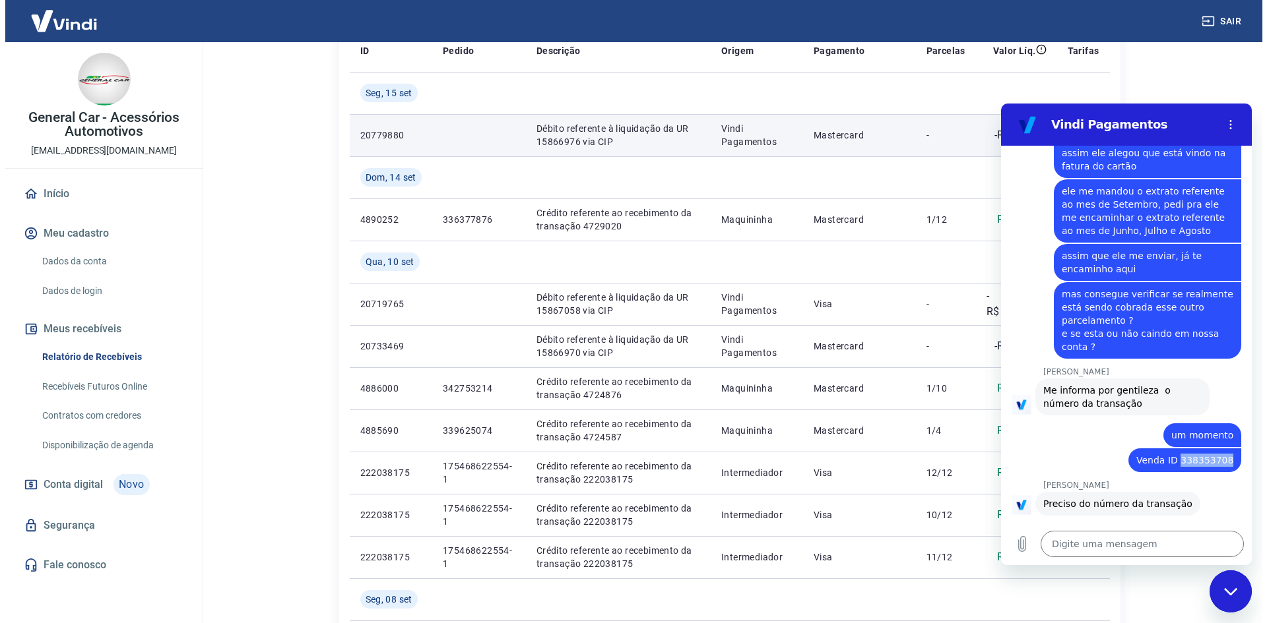
scroll to position [0, 0]
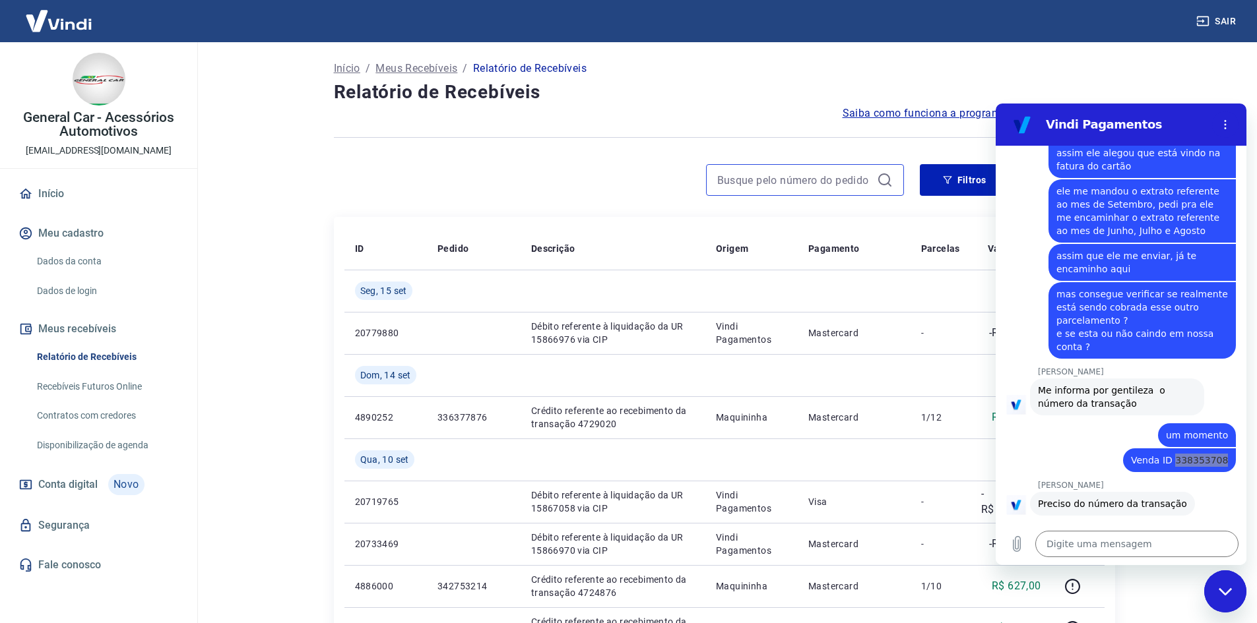
click at [808, 185] on input at bounding box center [794, 180] width 154 height 20
paste input "338353708"
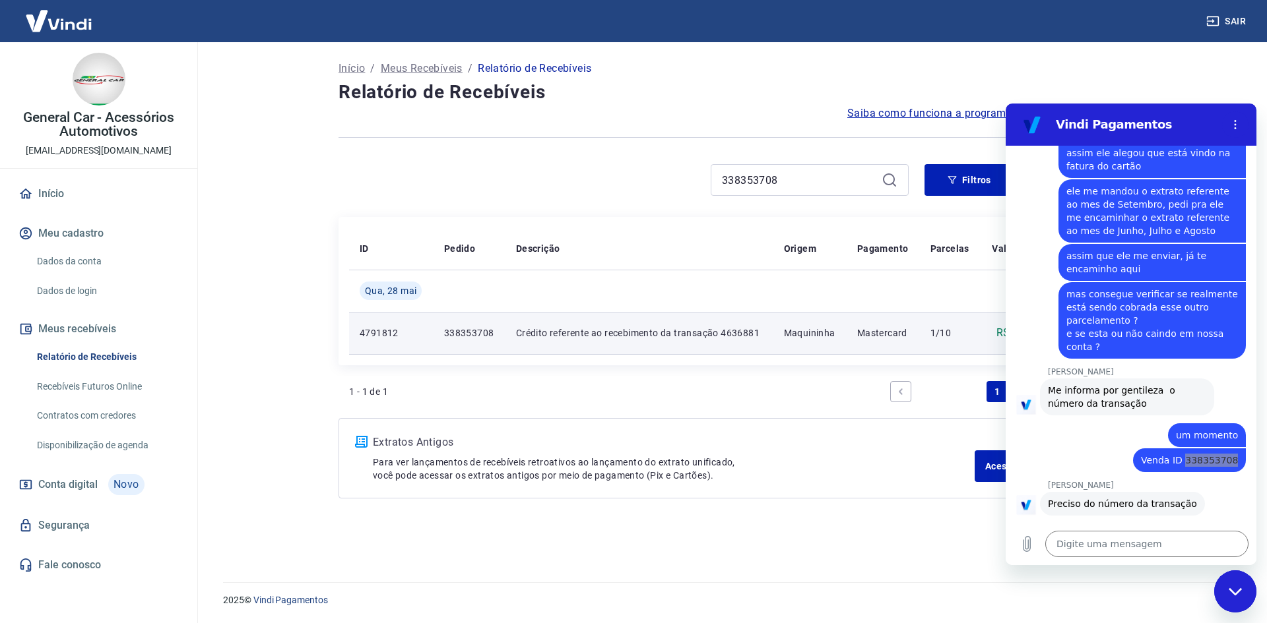
click at [935, 336] on p "1/10" at bounding box center [950, 333] width 40 height 13
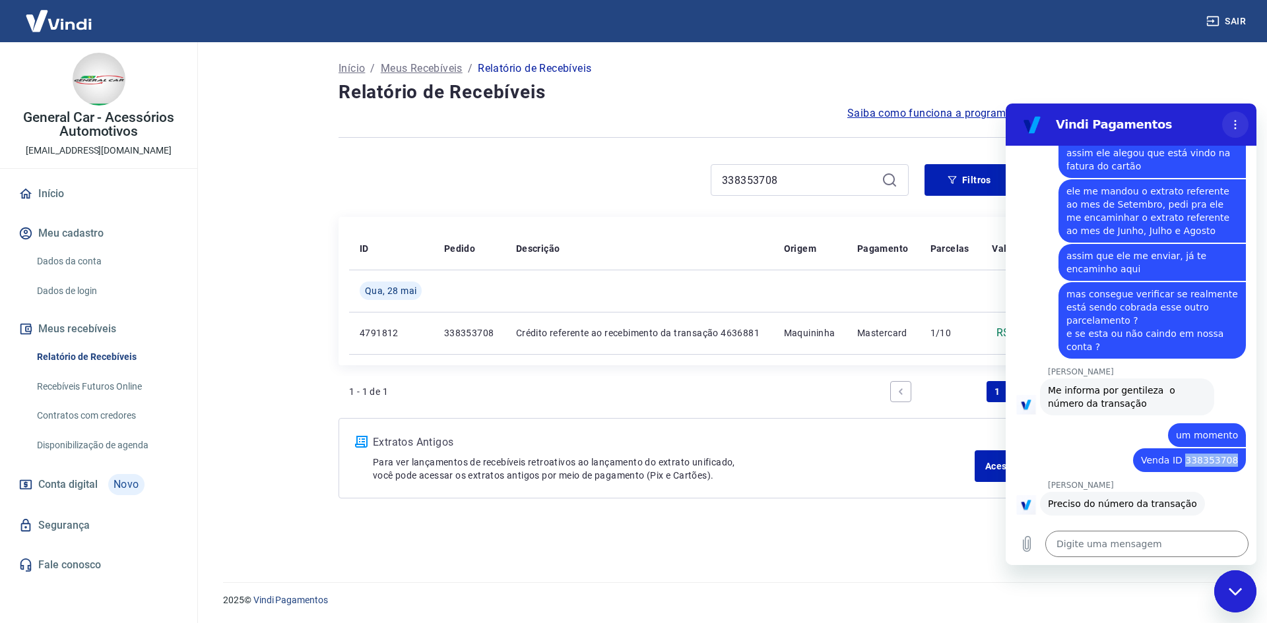
click at [1243, 127] on button "Menu de opções" at bounding box center [1235, 124] width 26 height 26
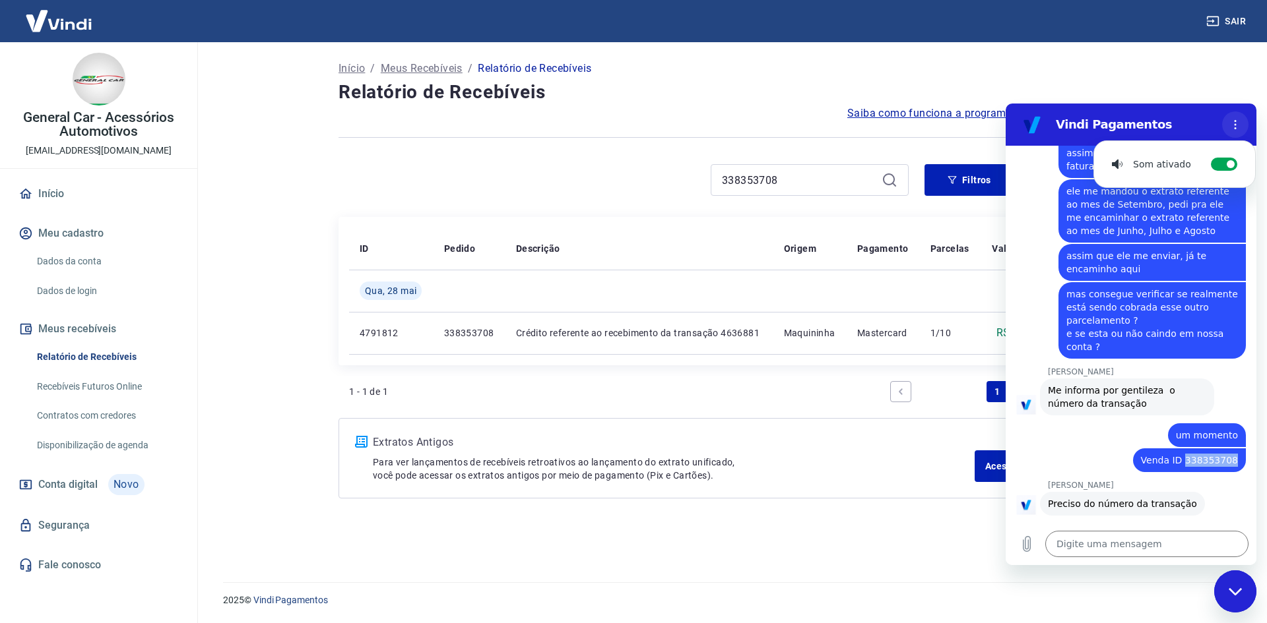
click at [1243, 127] on button "Menu de opções" at bounding box center [1235, 124] width 26 height 26
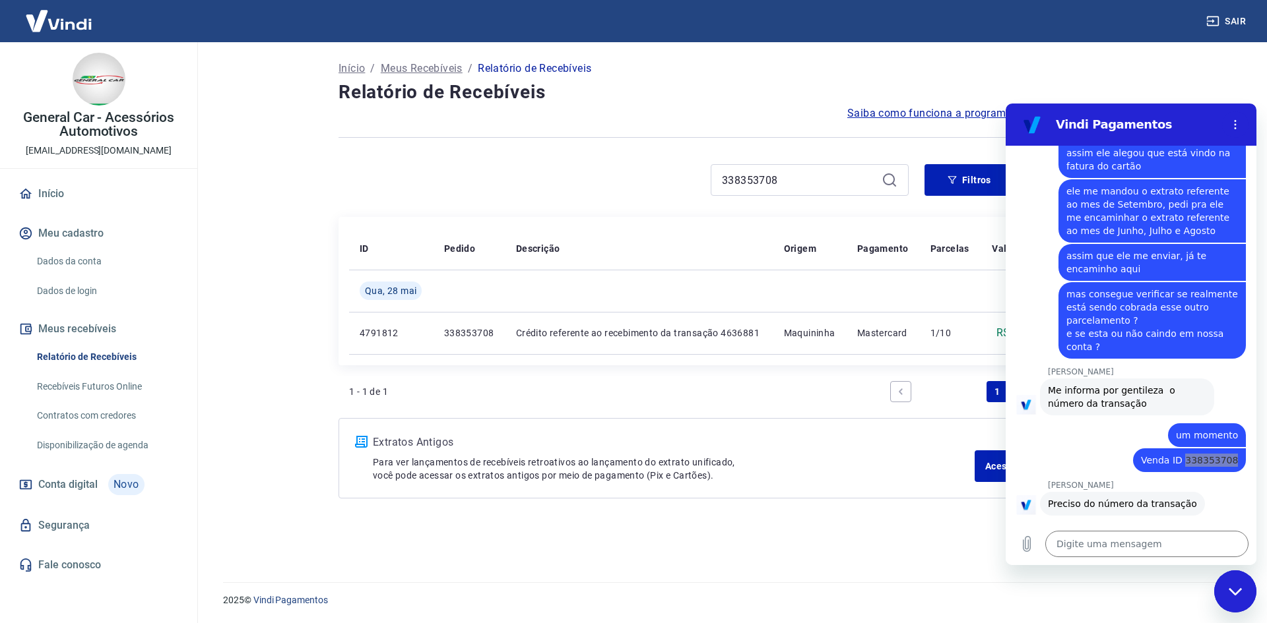
click at [538, 367] on div "ID Pedido Descrição Origem Pagamento Parcelas Valor Líq. Tarifas Qua, 28 mai 47…" at bounding box center [728, 317] width 781 height 201
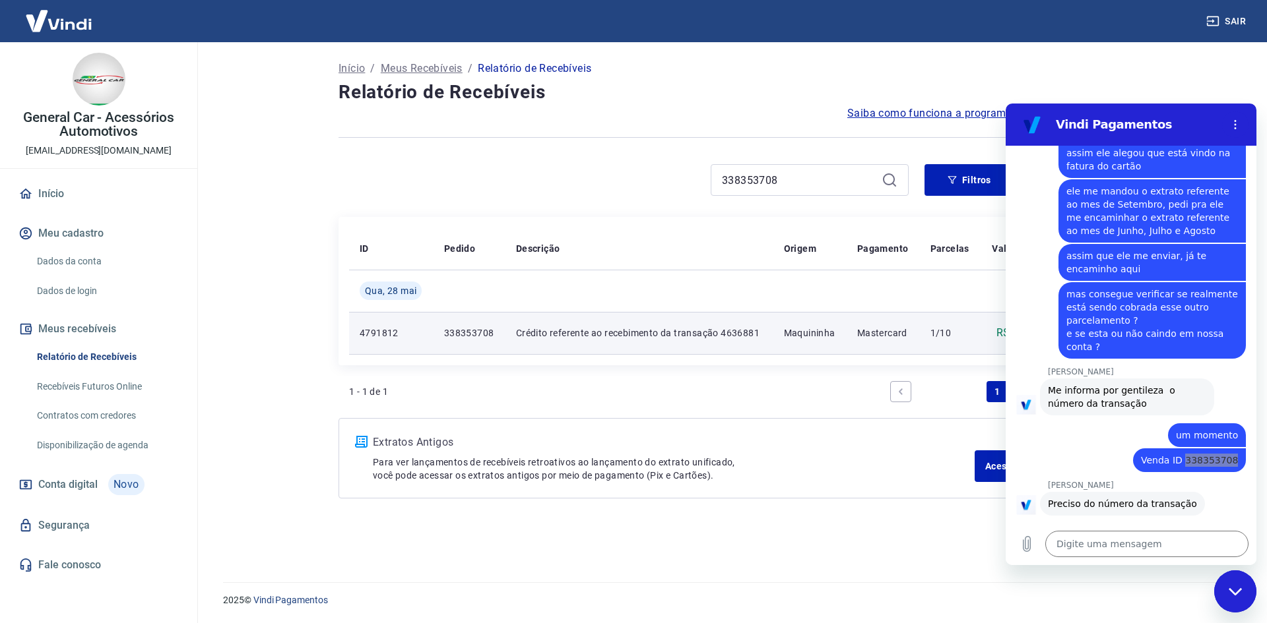
click at [389, 336] on p "4791812" at bounding box center [391, 333] width 63 height 13
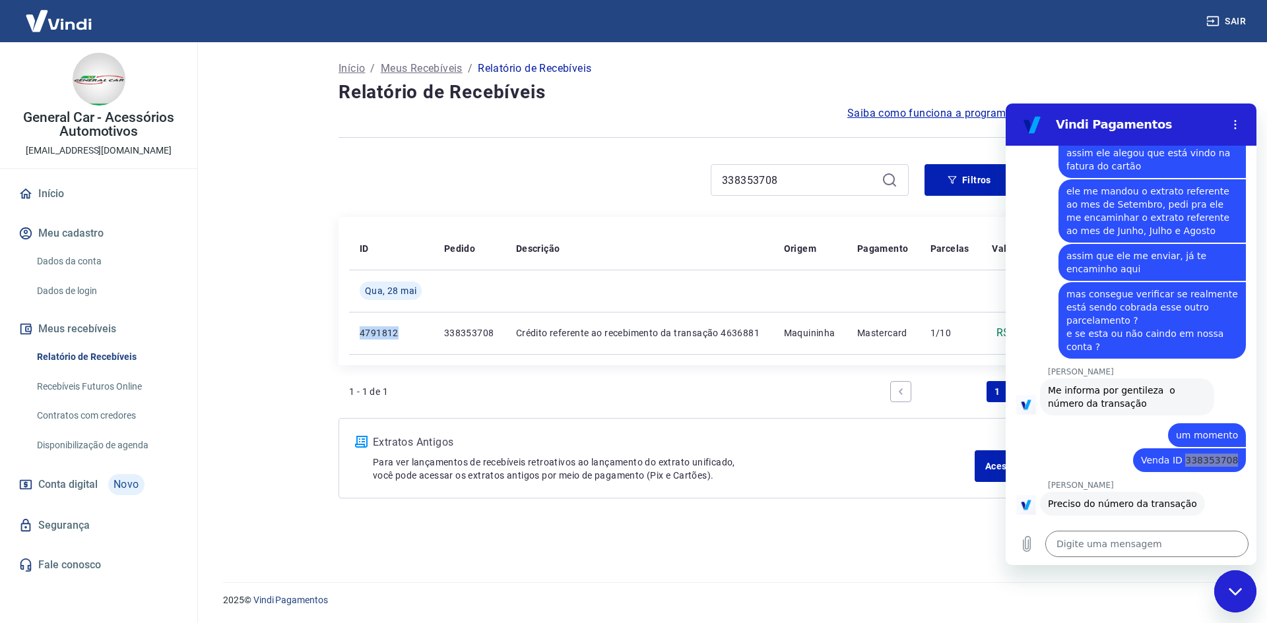
copy p "4791812"
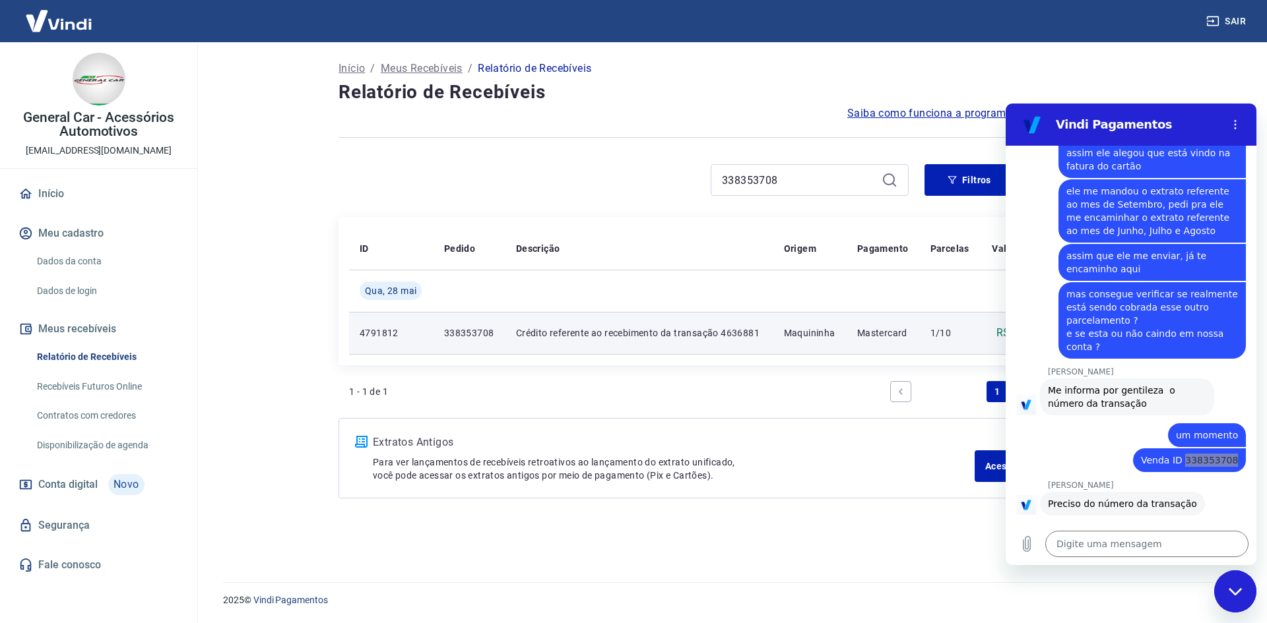
click at [446, 335] on p "338353708" at bounding box center [469, 333] width 51 height 13
copy p "338353708"
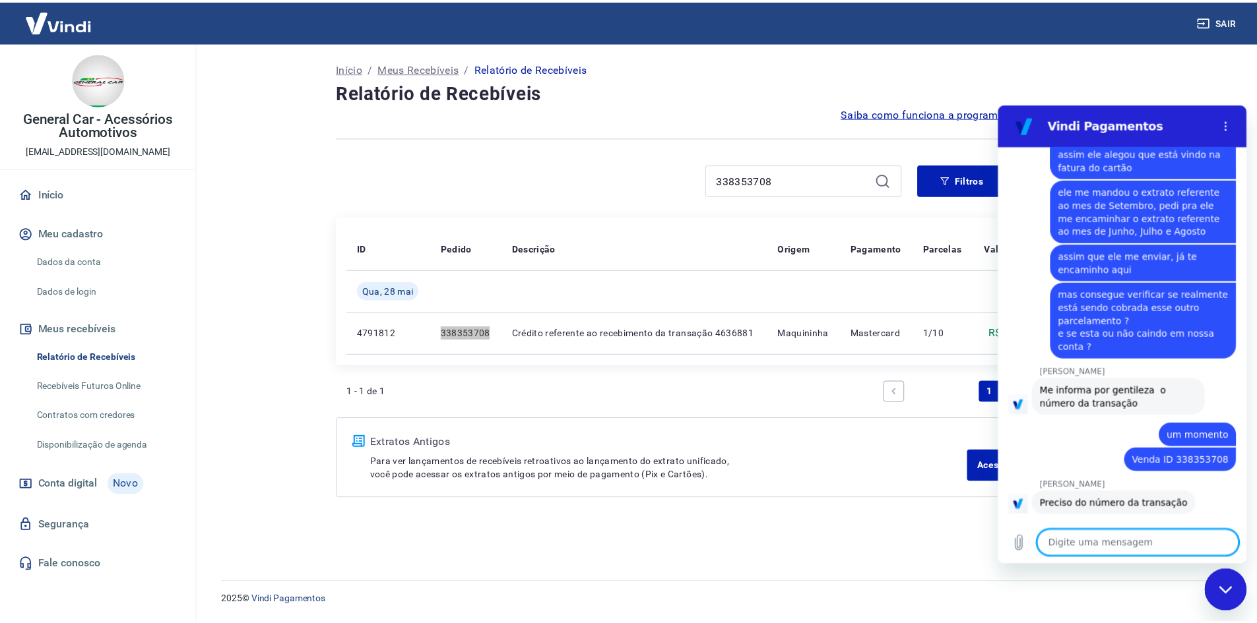
scroll to position [1795, 0]
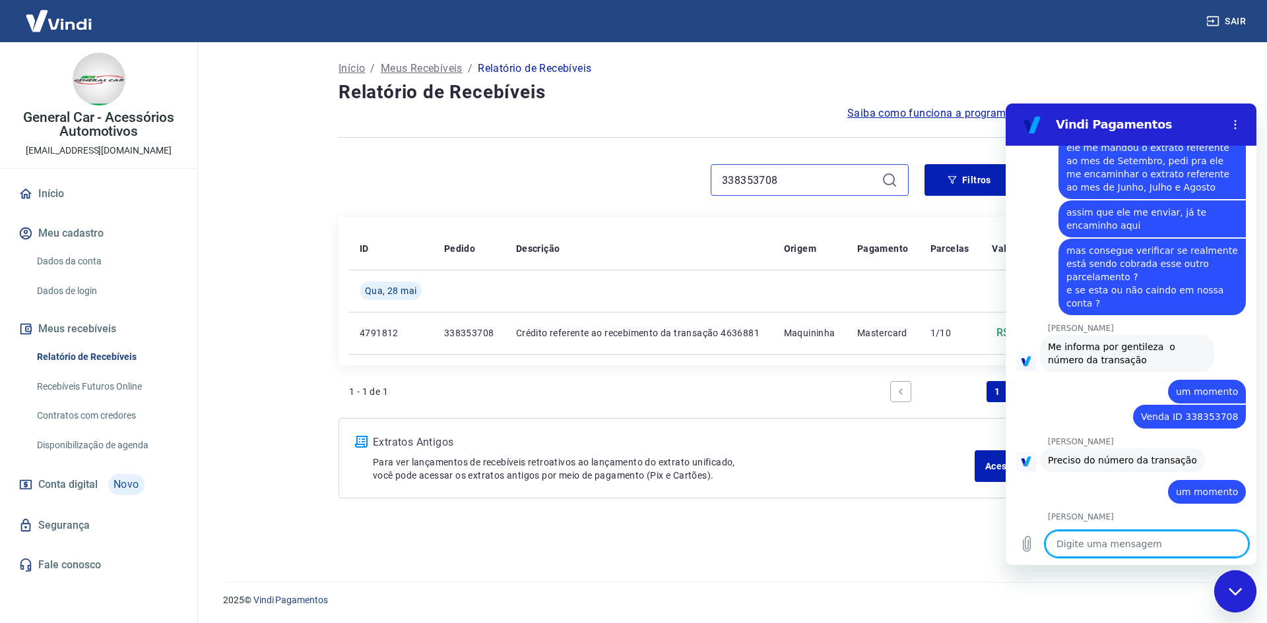
click at [803, 180] on input "338353708" at bounding box center [799, 180] width 154 height 20
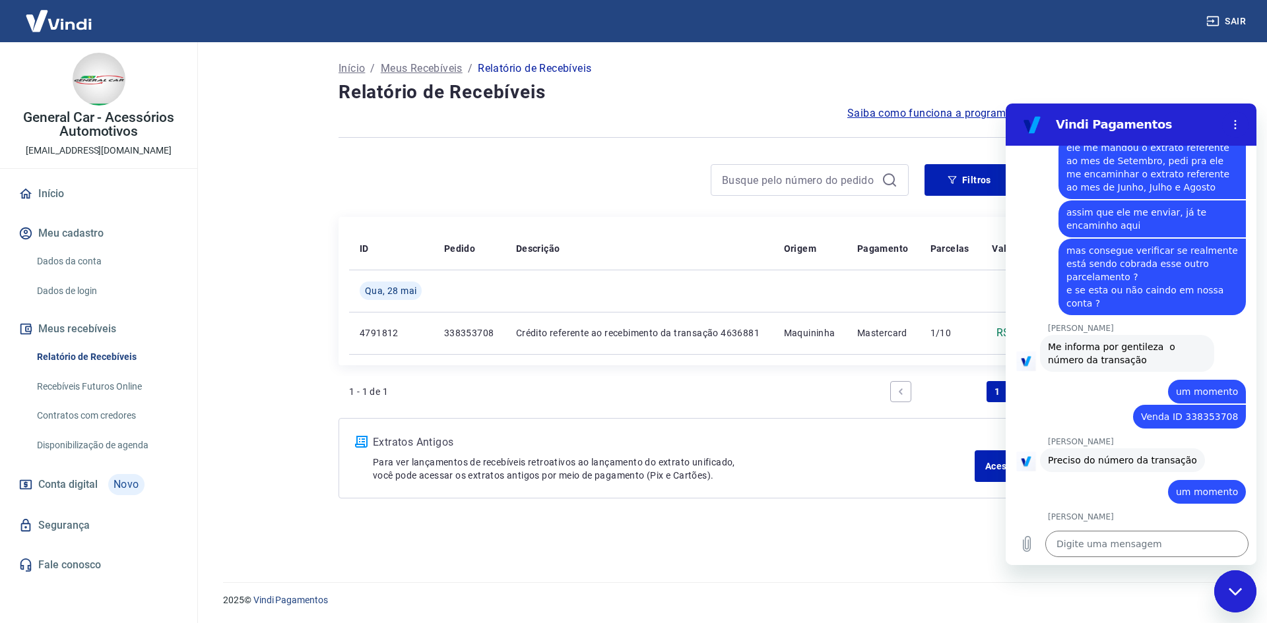
click at [919, 180] on div "Filtros Exportar" at bounding box center [728, 180] width 781 height 32
click at [929, 178] on button "Filtros" at bounding box center [969, 180] width 90 height 32
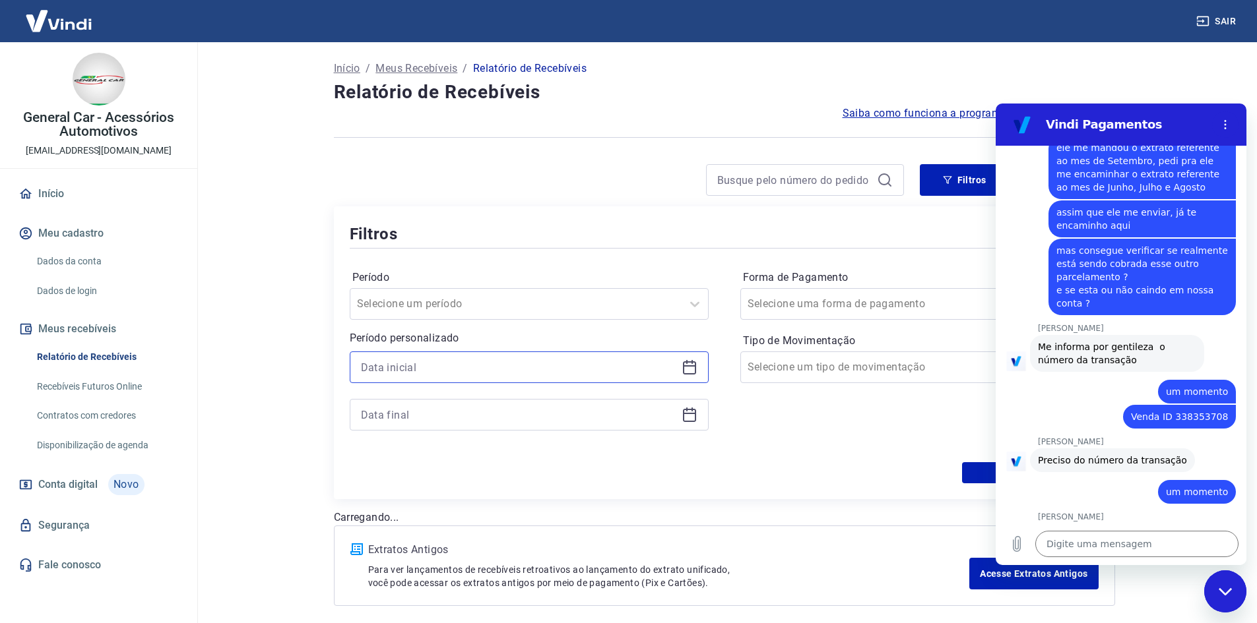
click at [451, 369] on input at bounding box center [518, 368] width 315 height 20
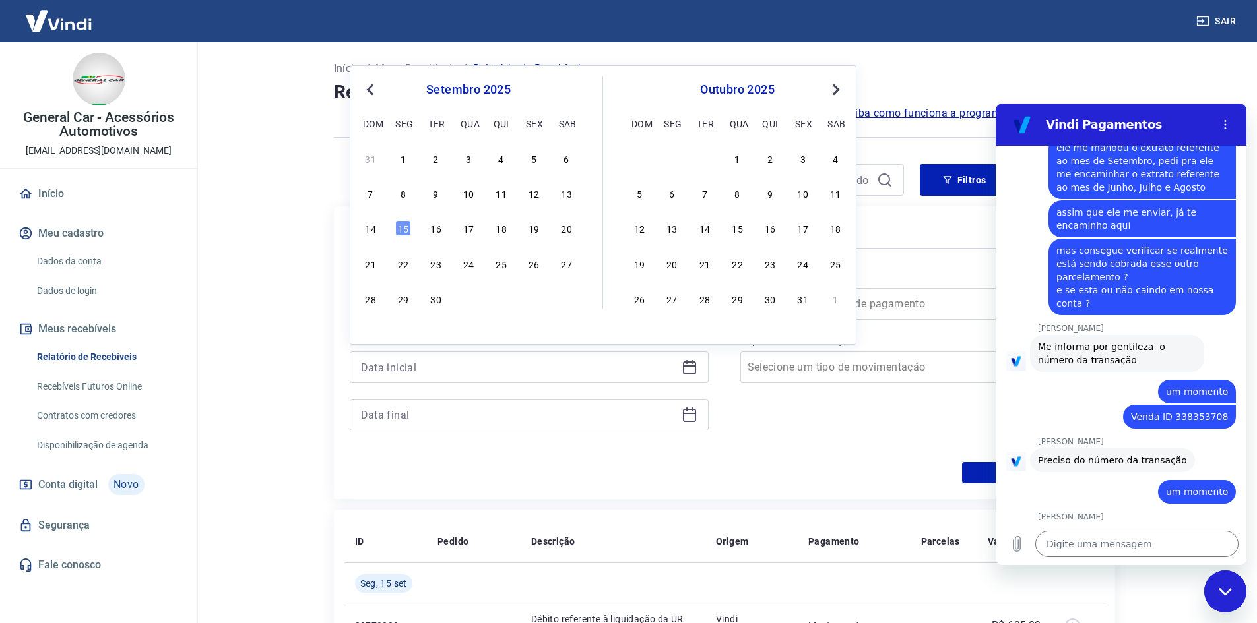
click at [370, 99] on div "setembro 2025 dom seg ter qua qui sex sab" at bounding box center [468, 105] width 215 height 56
click at [371, 90] on span "Previous Month" at bounding box center [371, 89] width 0 height 15
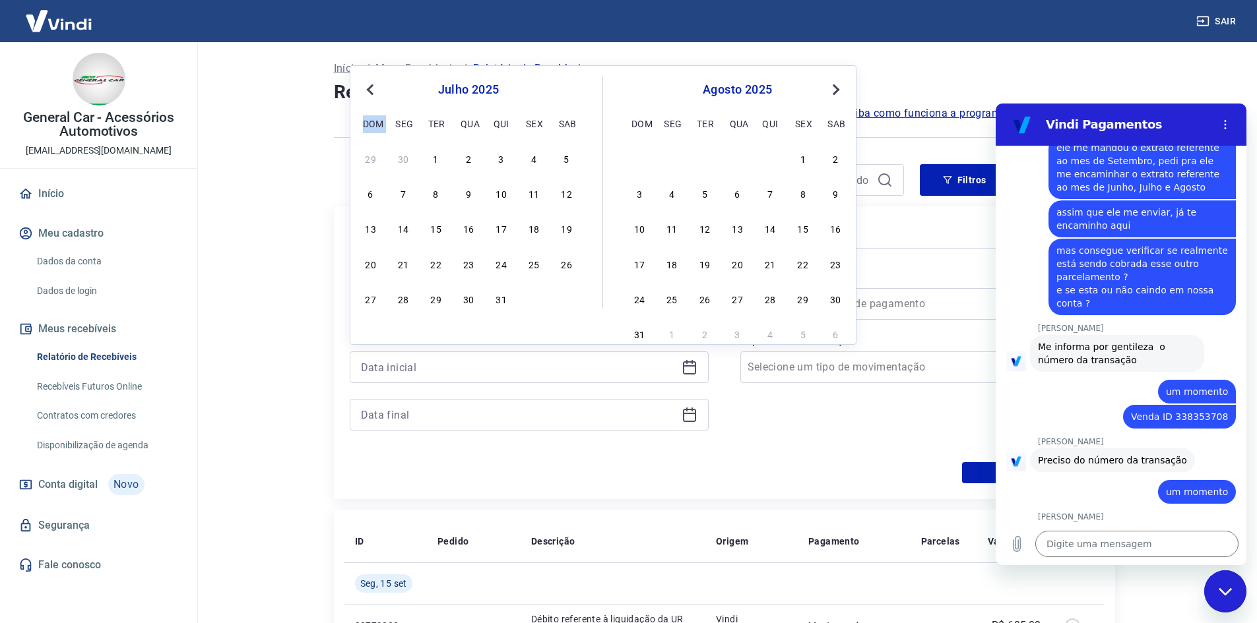
click at [371, 90] on span "Previous Month" at bounding box center [371, 89] width 0 height 15
click at [429, 303] on div "27" at bounding box center [436, 299] width 16 height 16
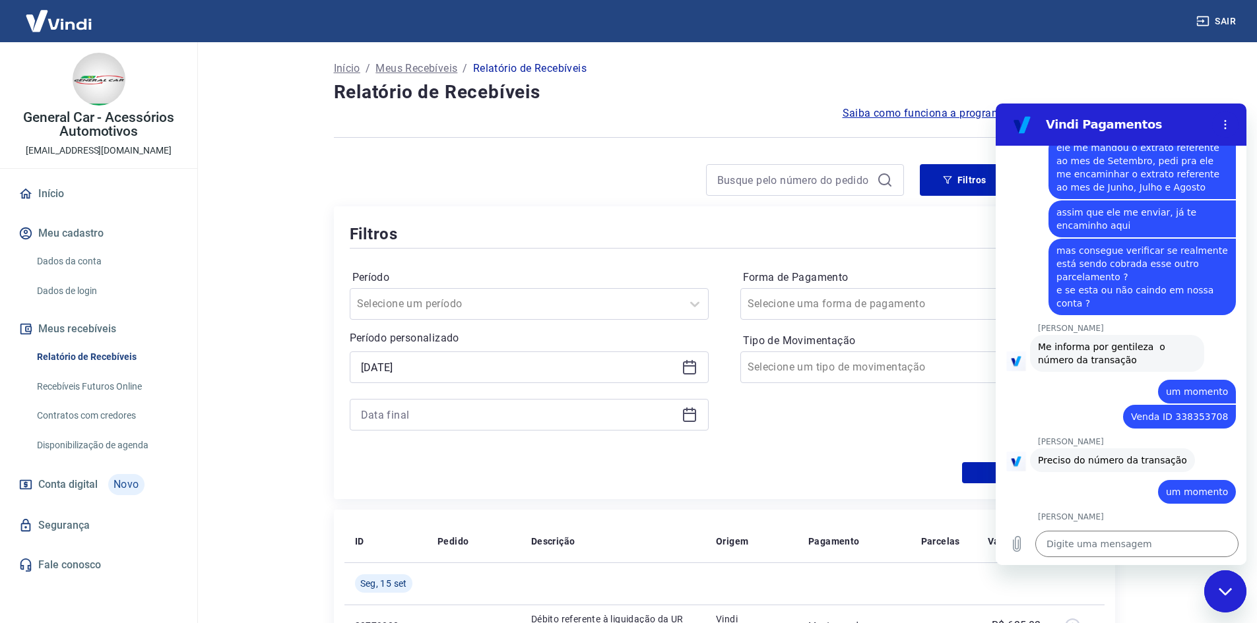
click at [430, 429] on div at bounding box center [529, 415] width 359 height 32
click at [441, 404] on div at bounding box center [529, 415] width 359 height 32
click at [441, 408] on input at bounding box center [518, 415] width 315 height 20
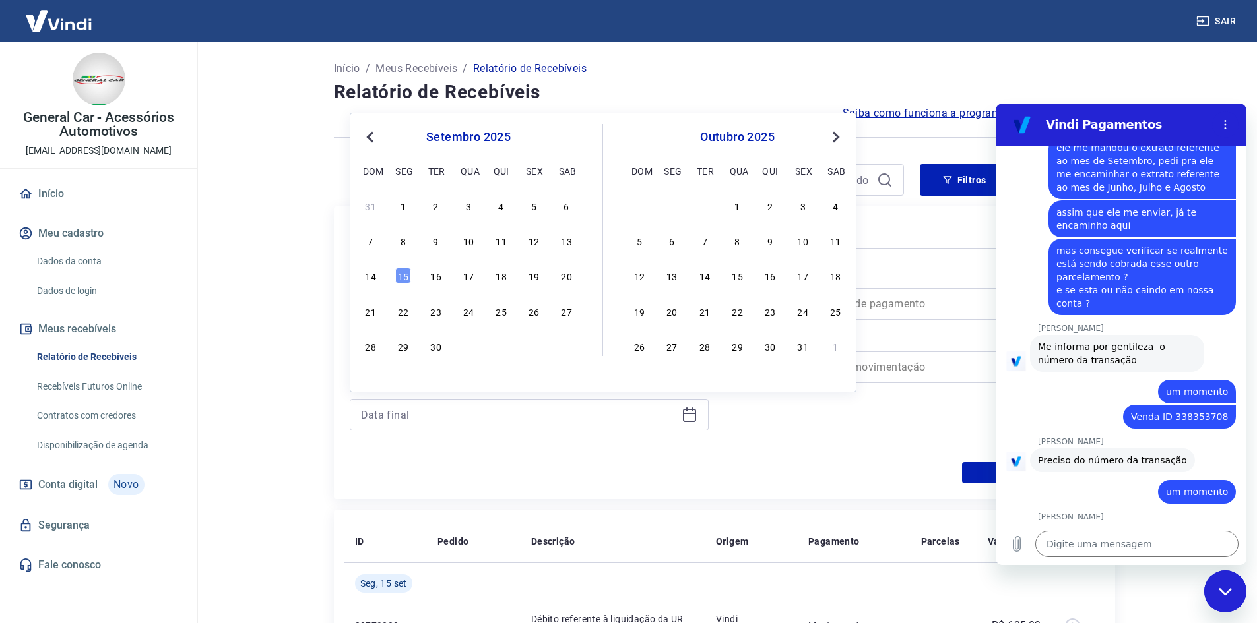
click at [367, 139] on button "Previous Month" at bounding box center [370, 137] width 16 height 16
click at [456, 351] on div "25 26 27 28 29 30 31" at bounding box center [468, 345] width 215 height 19
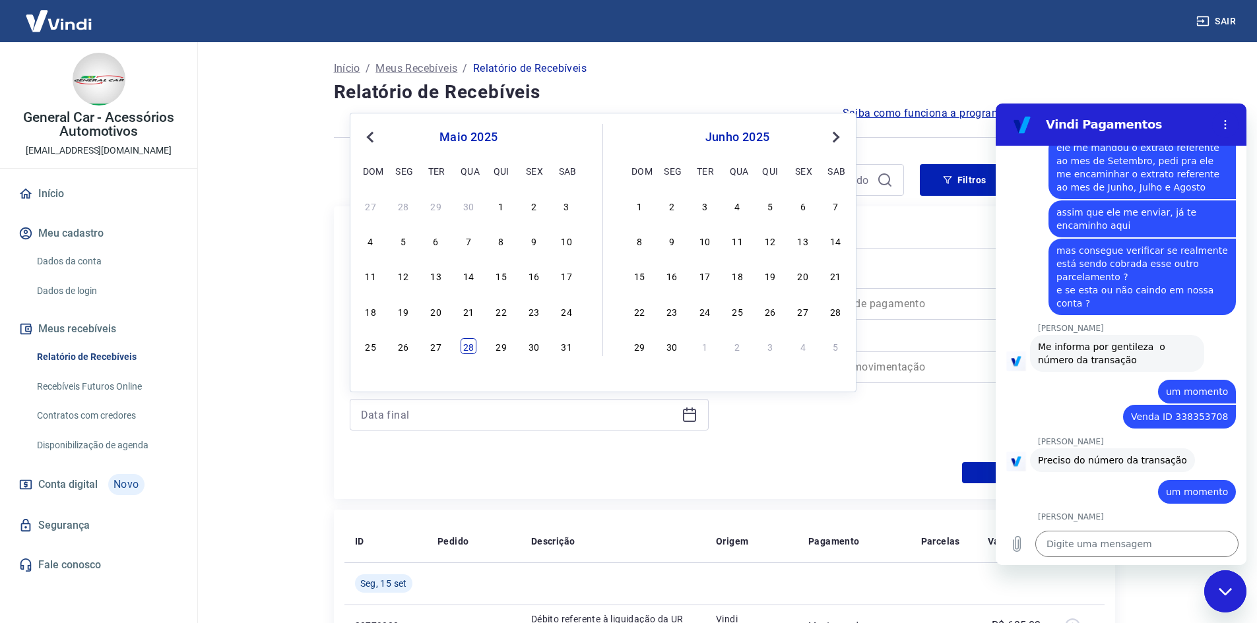
click at [463, 351] on div "28" at bounding box center [468, 346] width 16 height 16
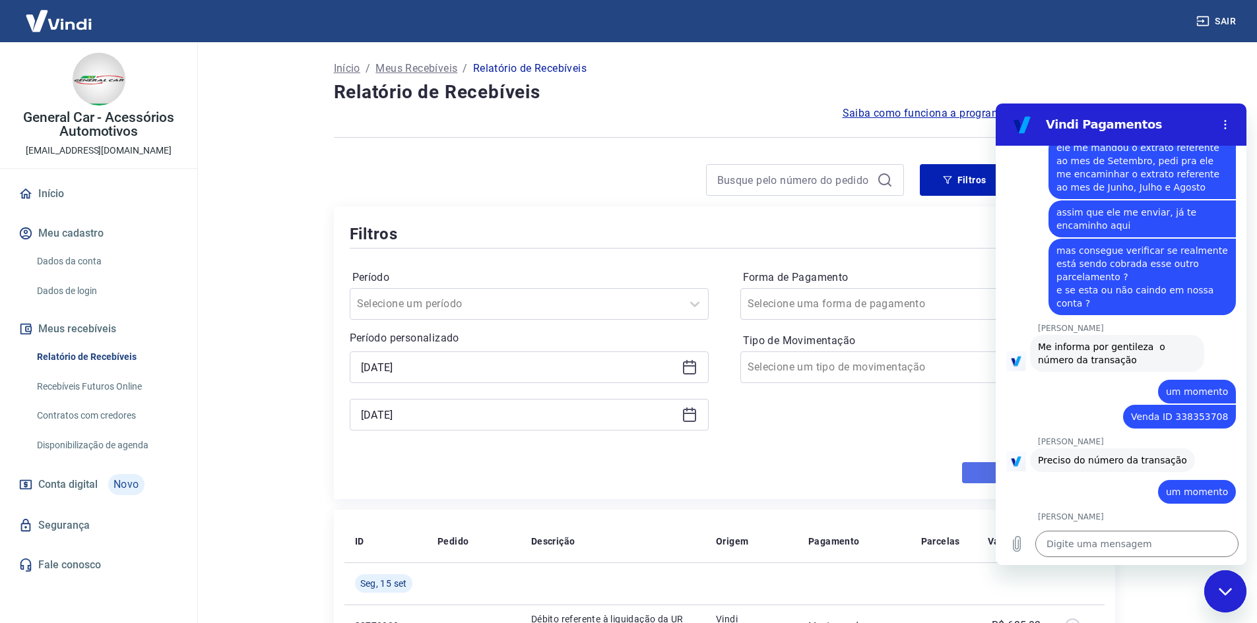
click at [969, 472] on button "Aplicar filtros" at bounding box center [1030, 472] width 137 height 21
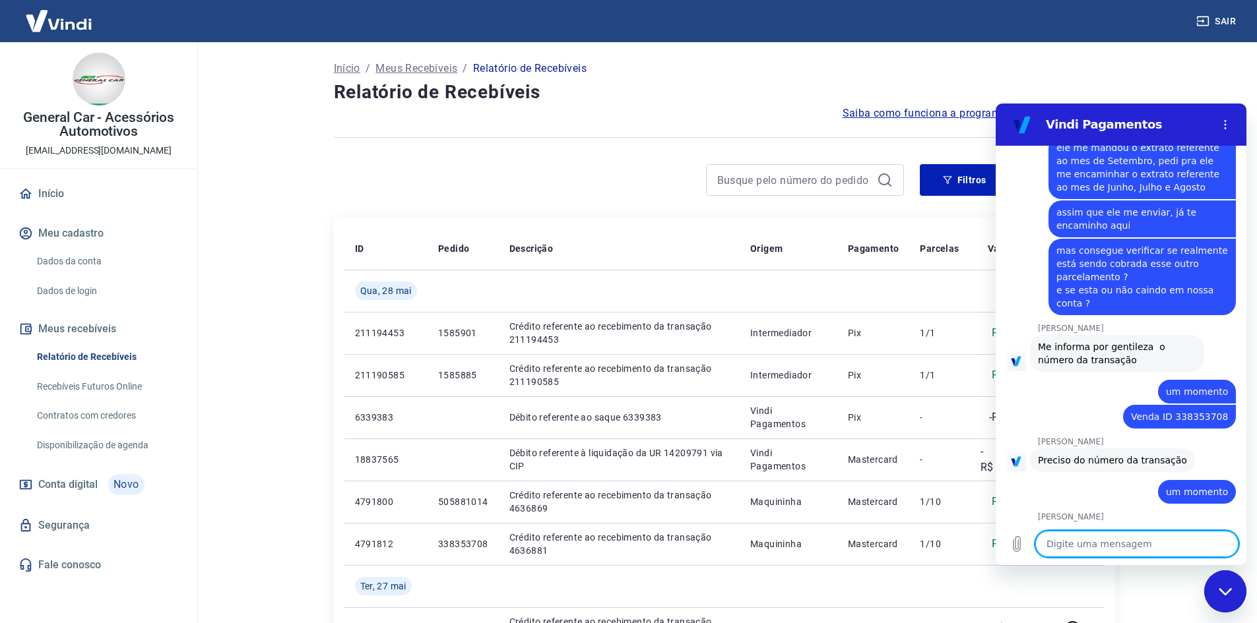
click at [1079, 546] on textarea at bounding box center [1136, 544] width 203 height 26
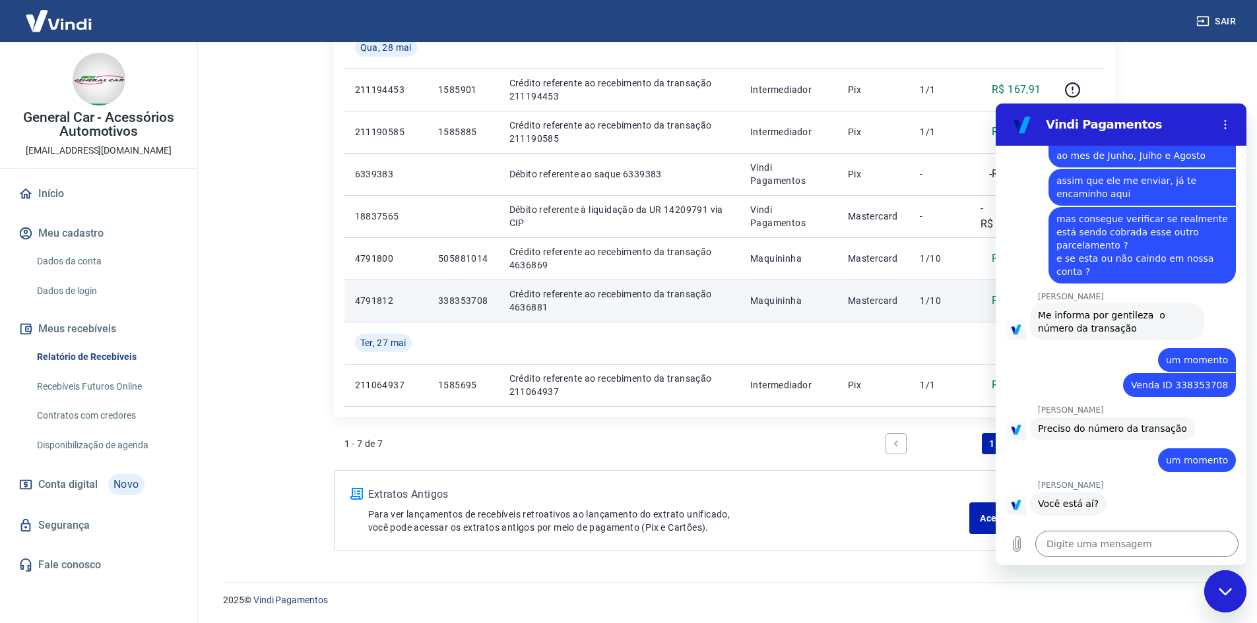
scroll to position [177, 0]
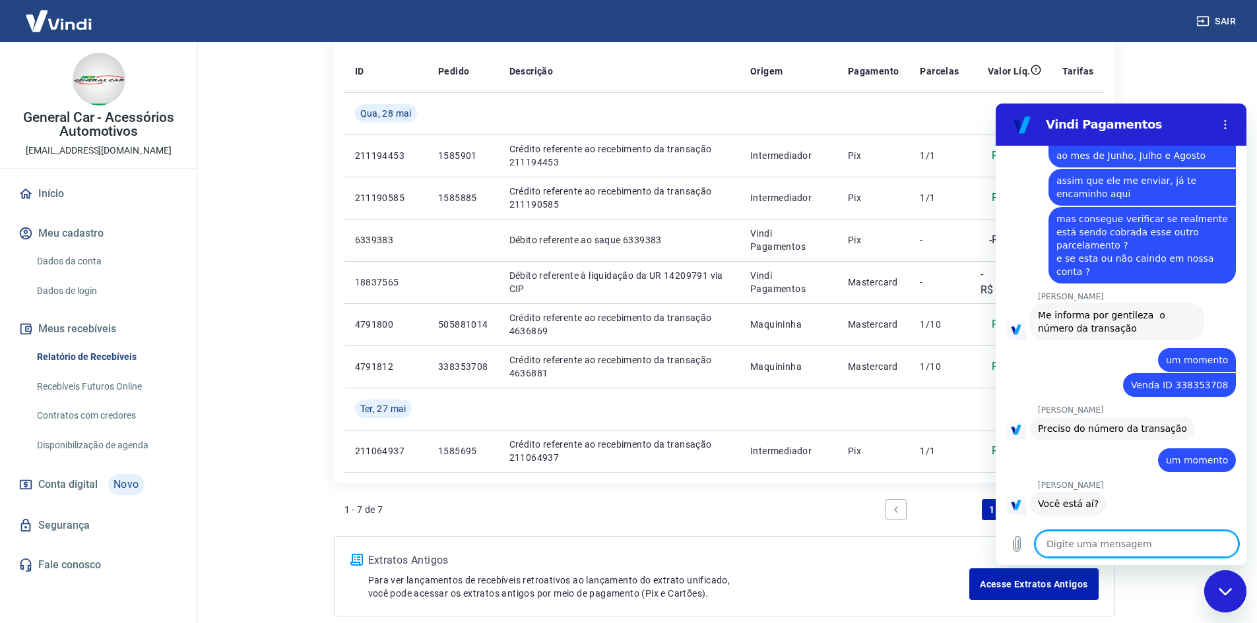
click at [1064, 549] on textarea at bounding box center [1136, 544] width 203 height 26
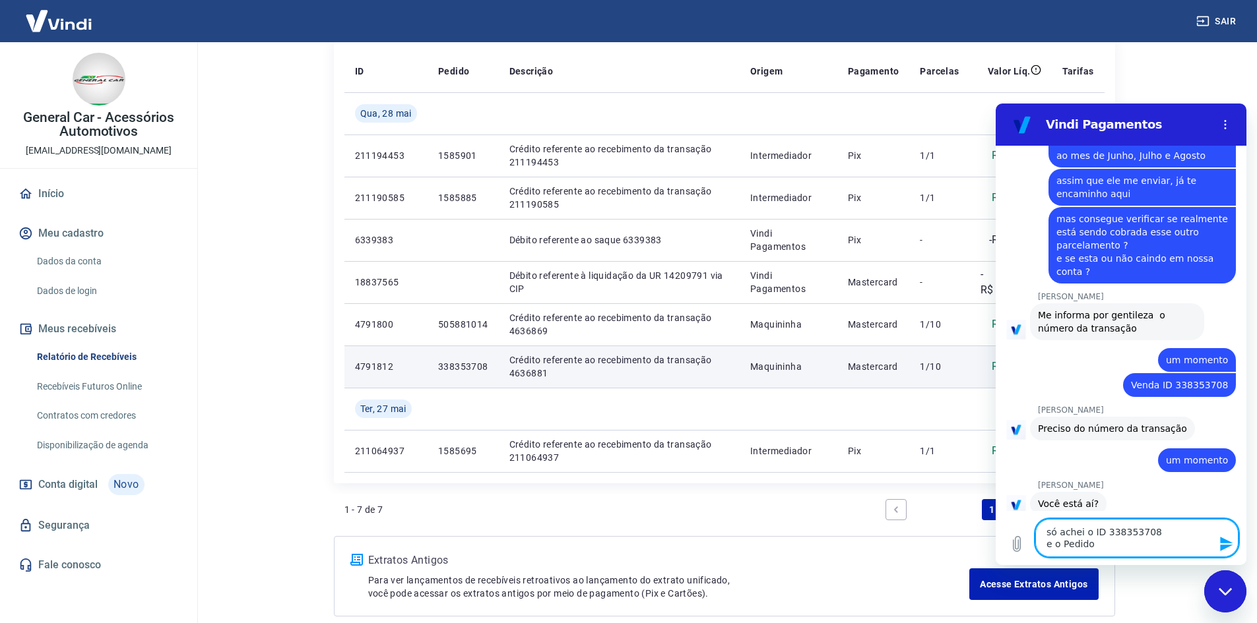
click at [371, 365] on p "4791812" at bounding box center [386, 366] width 62 height 13
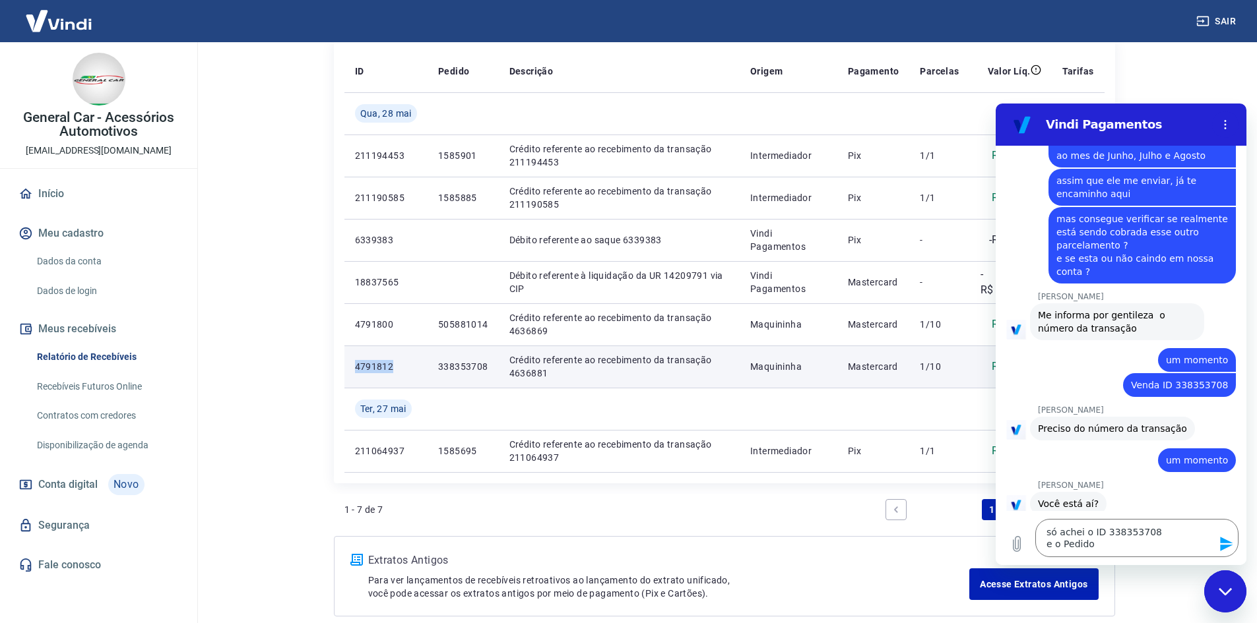
click at [371, 365] on p "4791812" at bounding box center [386, 366] width 62 height 13
click at [451, 366] on p "338353708" at bounding box center [463, 366] width 50 height 13
copy p "338353708"
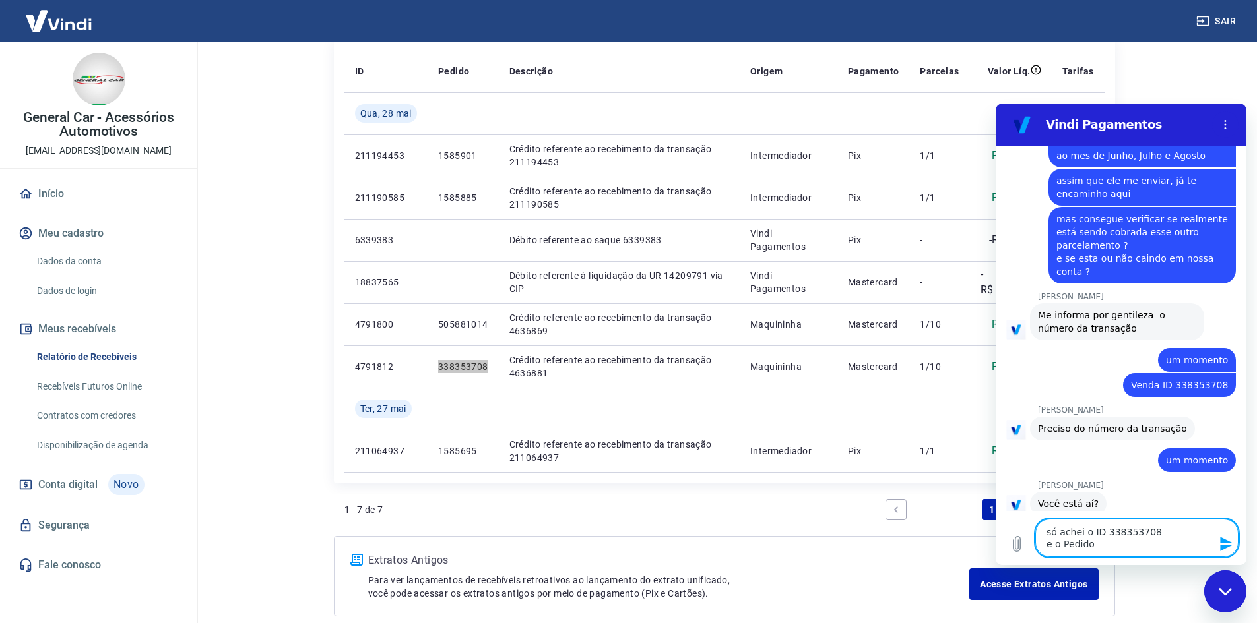
click at [1092, 544] on textarea "só achei o ID 338353708 e o Pedido" at bounding box center [1136, 538] width 203 height 38
click at [1119, 538] on textarea "só achei o ID 338353708 e o Pedido" at bounding box center [1136, 538] width 203 height 38
click at [1047, 543] on textarea "só achei o ID e o Pedido" at bounding box center [1136, 538] width 203 height 38
click at [1161, 548] on textarea "só achei o ID e o Pedido" at bounding box center [1136, 544] width 203 height 26
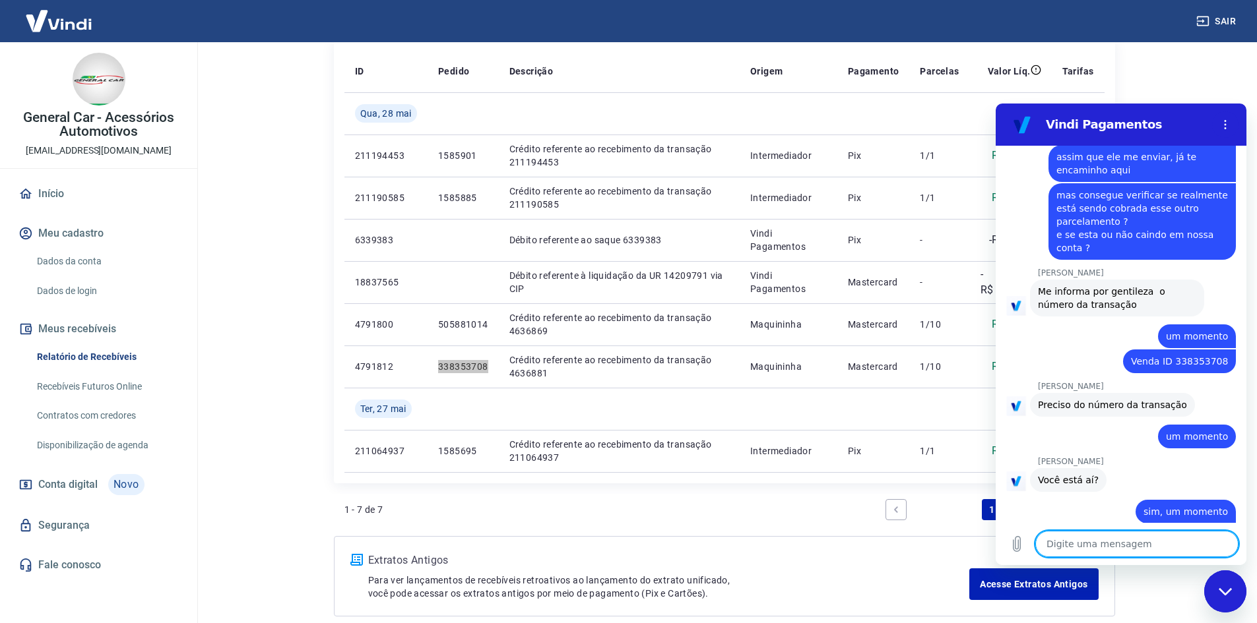
paste textarea "338353708"
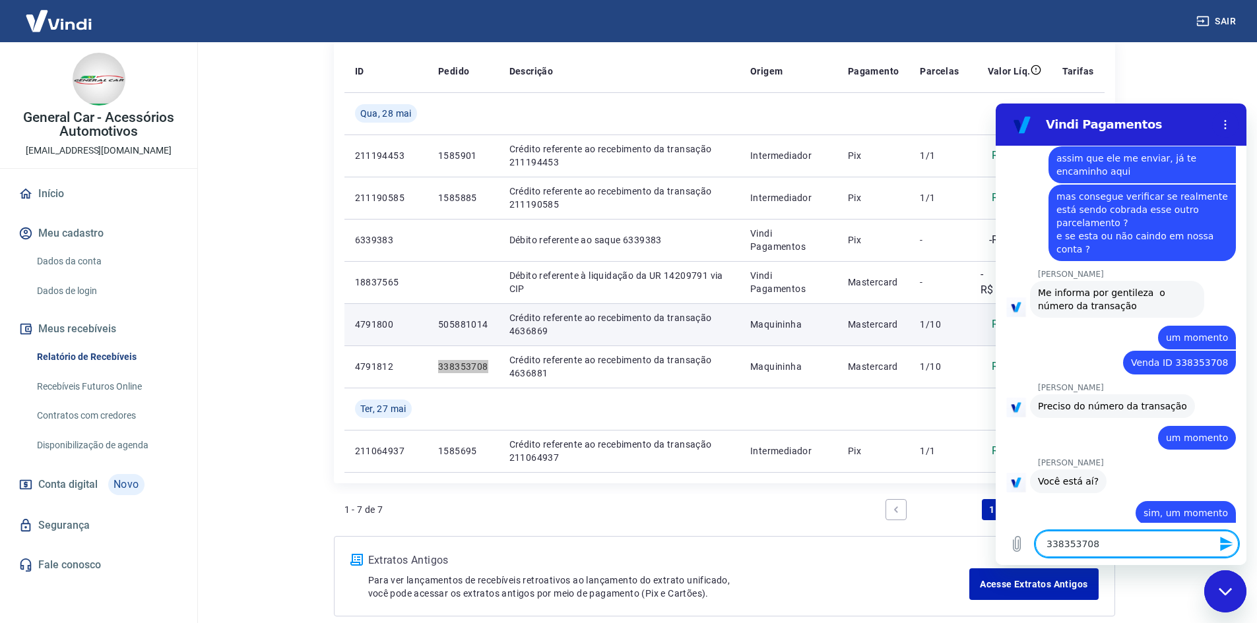
scroll to position [1852, 0]
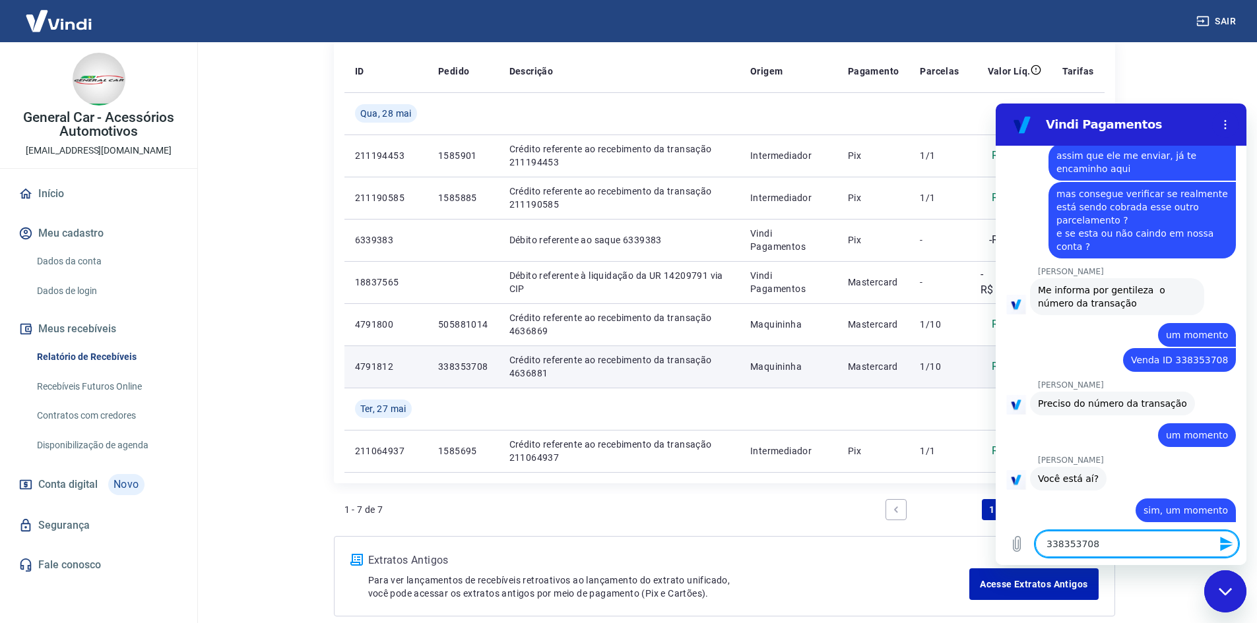
click at [380, 363] on p "4791812" at bounding box center [386, 366] width 62 height 13
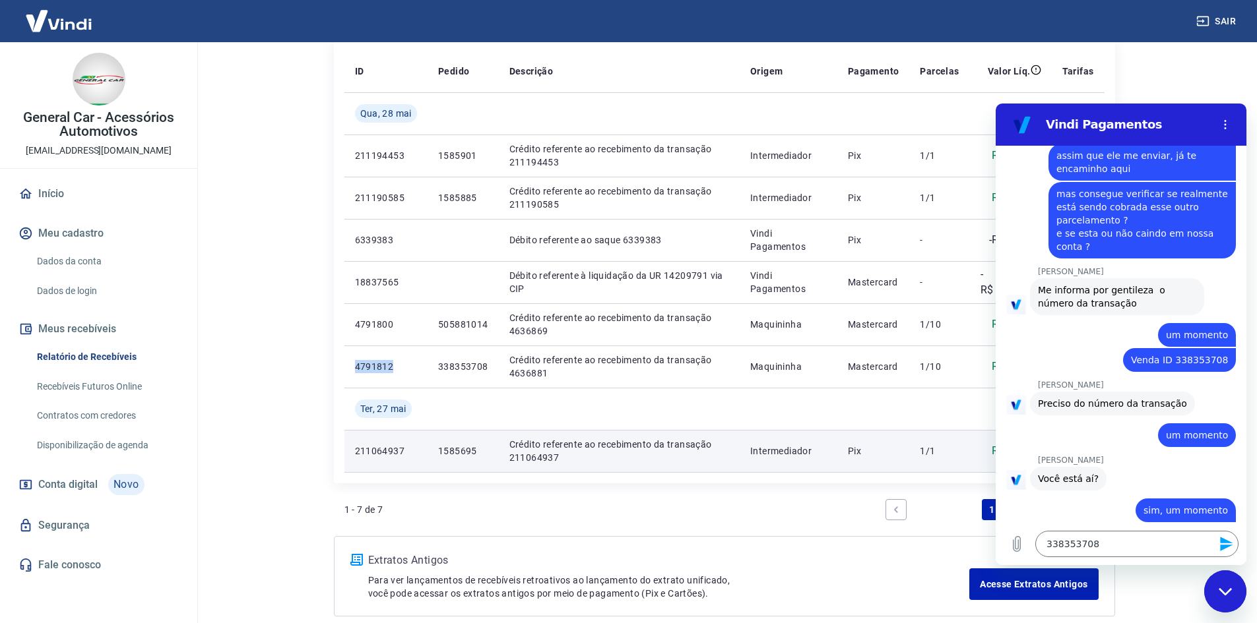
copy p "4791812"
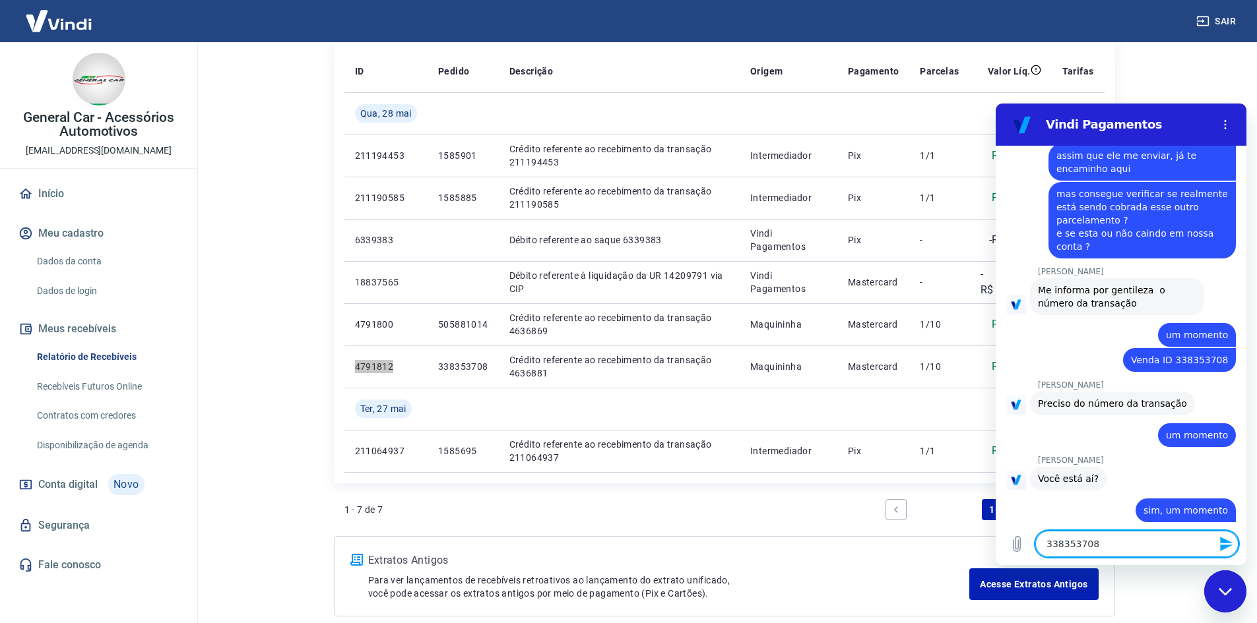
click at [1112, 542] on textarea "338353708" at bounding box center [1136, 544] width 203 height 26
paste textarea "4791812"
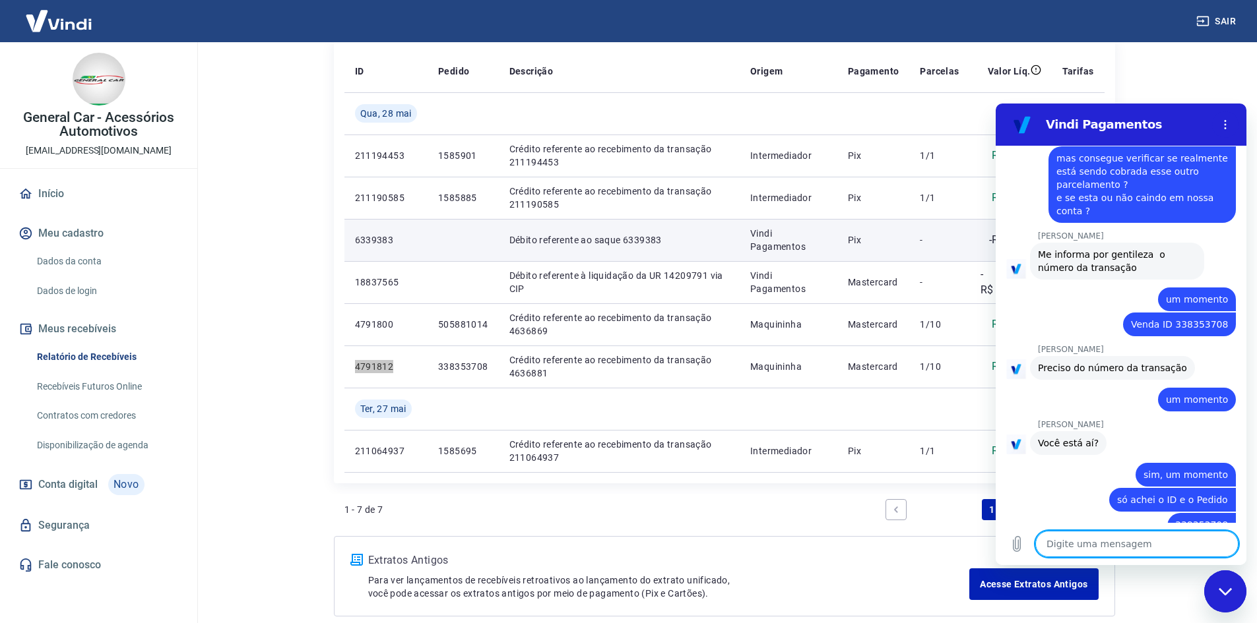
scroll to position [1890, 0]
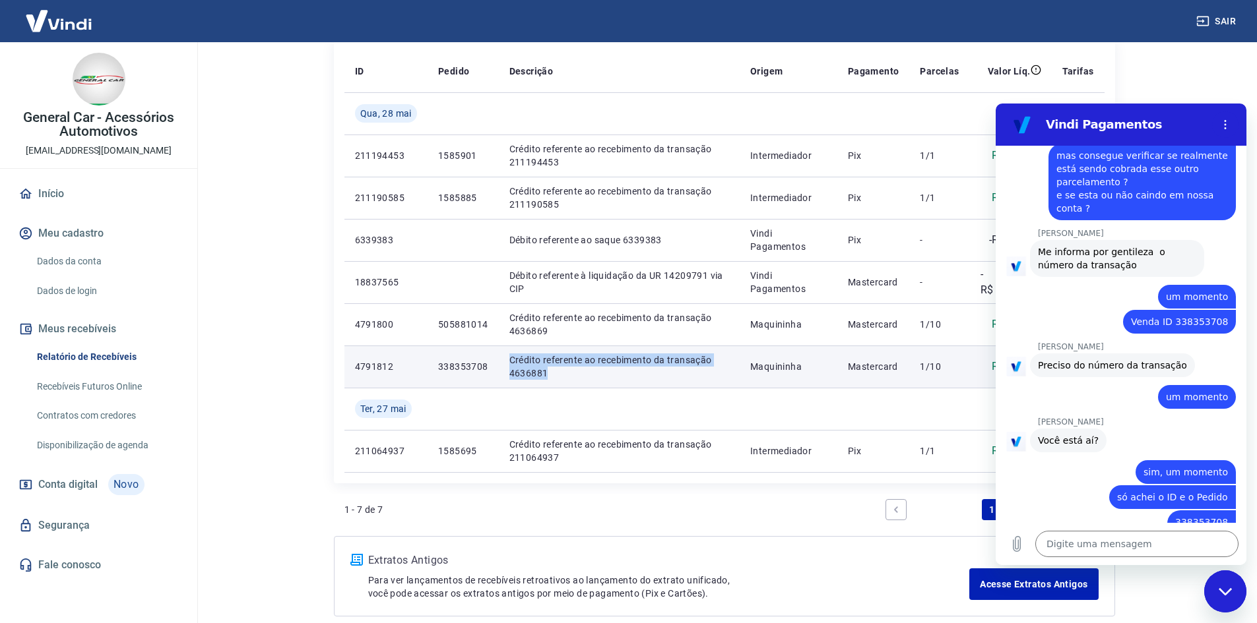
drag, startPoint x: 507, startPoint y: 361, endPoint x: 546, endPoint y: 373, distance: 40.9
click at [546, 373] on td "Crédito referente ao recebimento da transação 4636881" at bounding box center [619, 367] width 241 height 42
copy p "Crédito referente ao recebimento da transação 4636881"
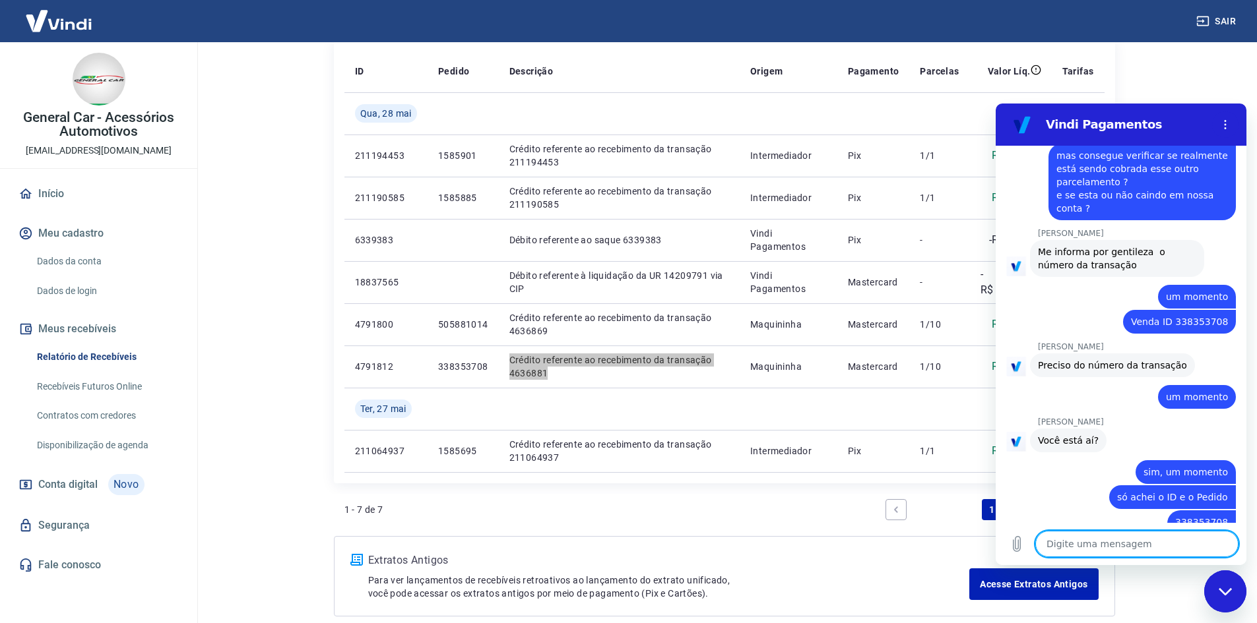
click at [1122, 541] on textarea at bounding box center [1136, 544] width 203 height 26
paste textarea "Crédito referente ao recebimento da transação 4636881"
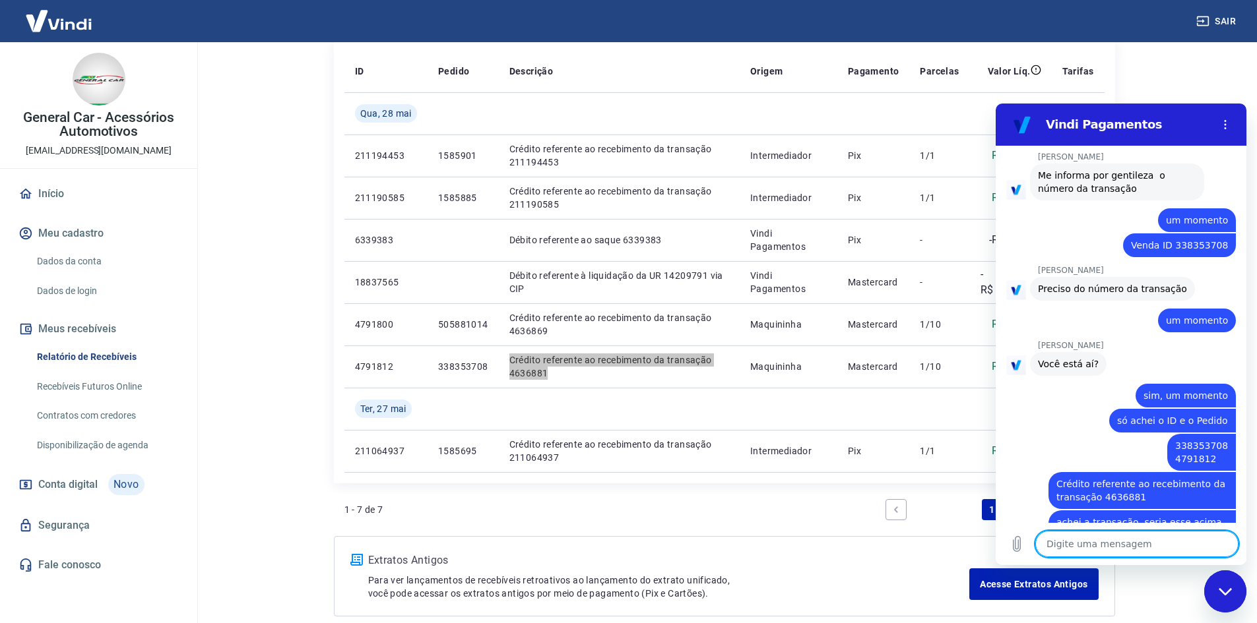
scroll to position [2010, 0]
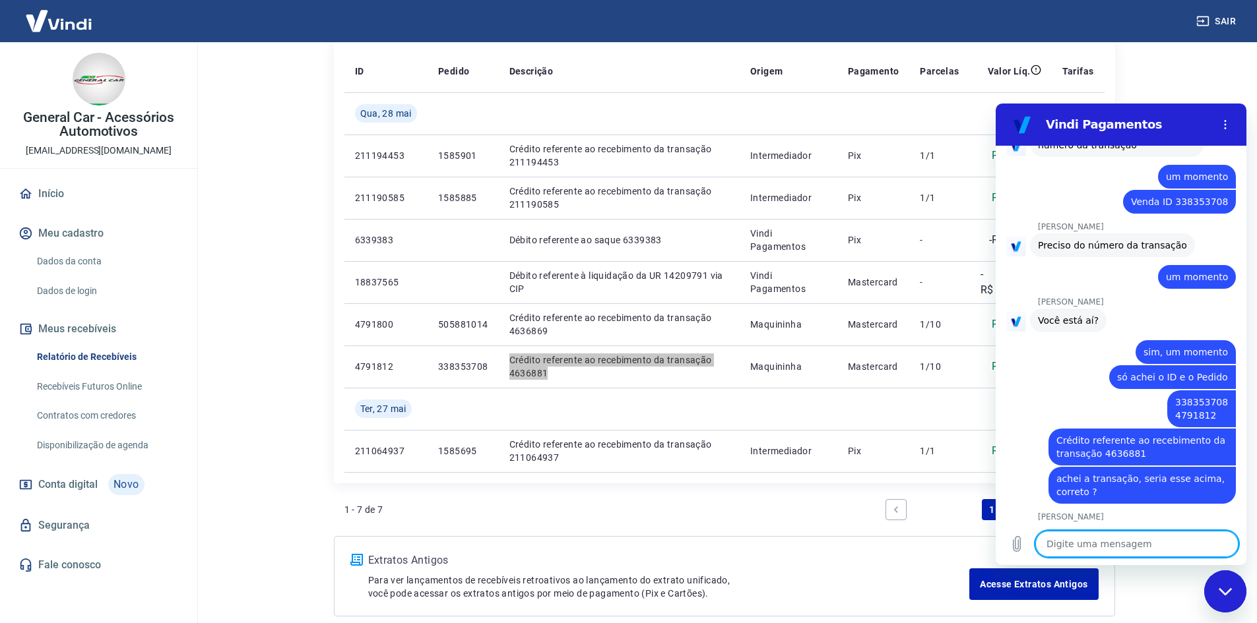
click at [1090, 546] on textarea at bounding box center [1136, 544] width 203 height 26
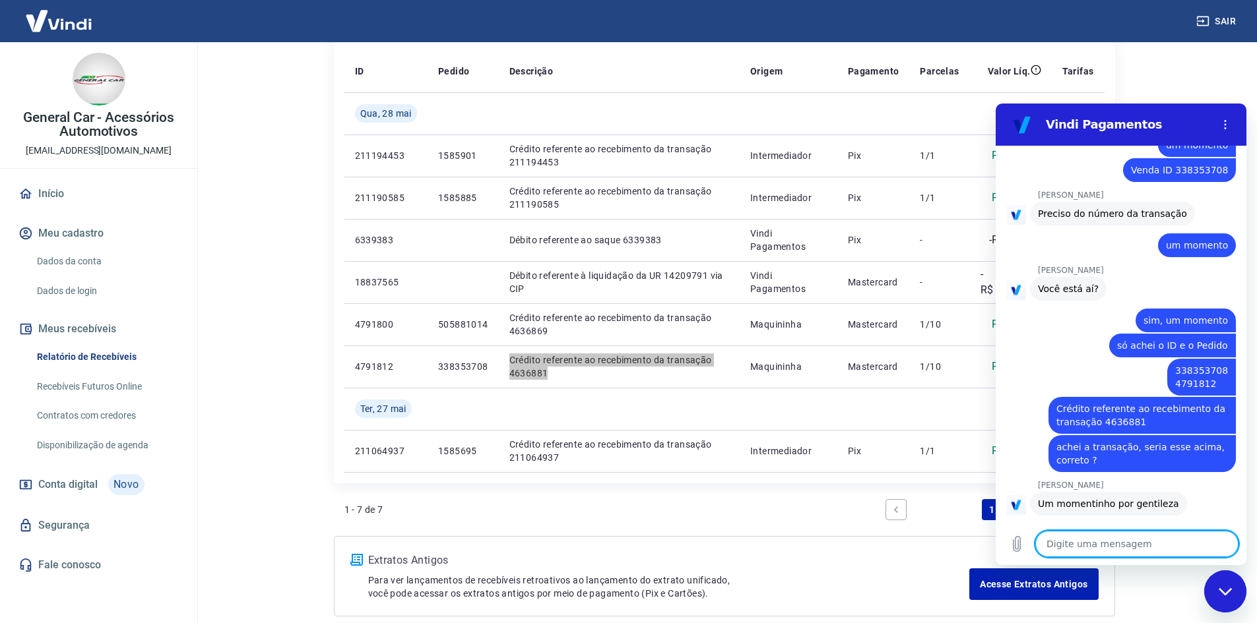
scroll to position [2328, 0]
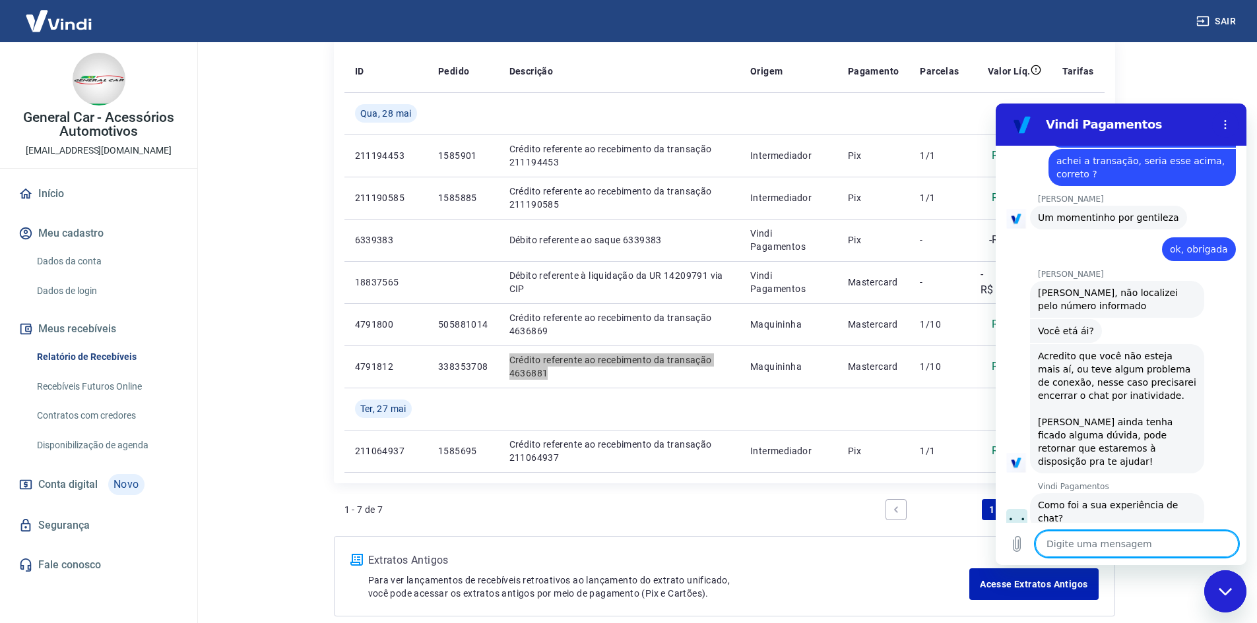
click at [1075, 539] on textarea at bounding box center [1136, 544] width 203 height 26
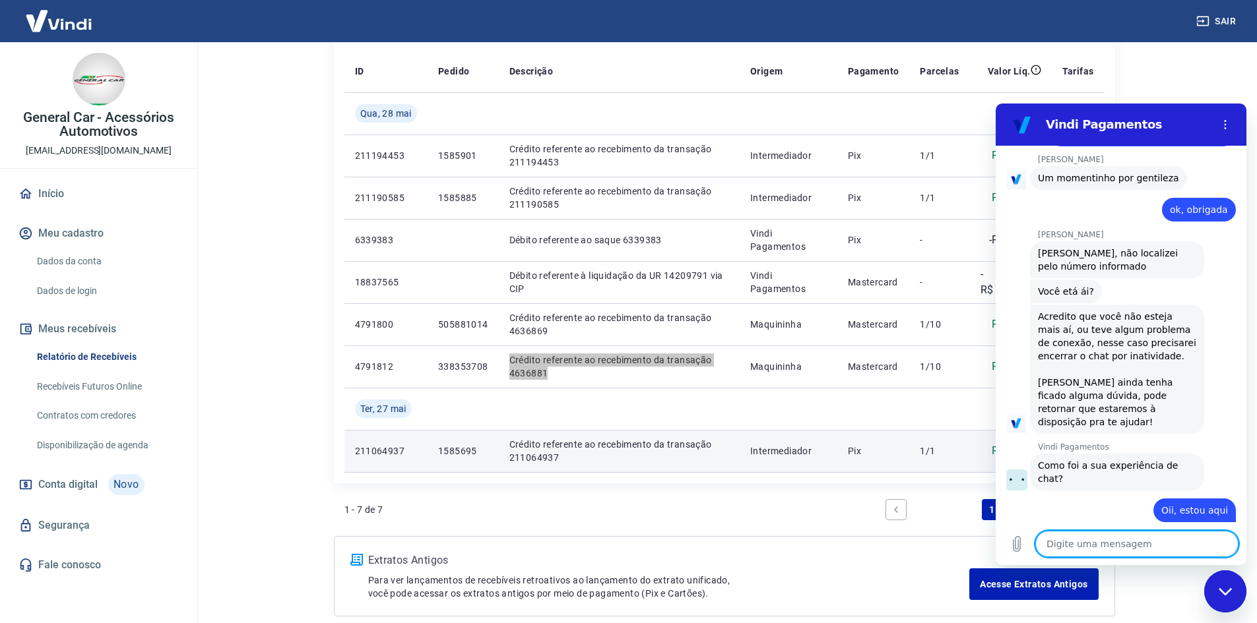
scroll to position [2462, 0]
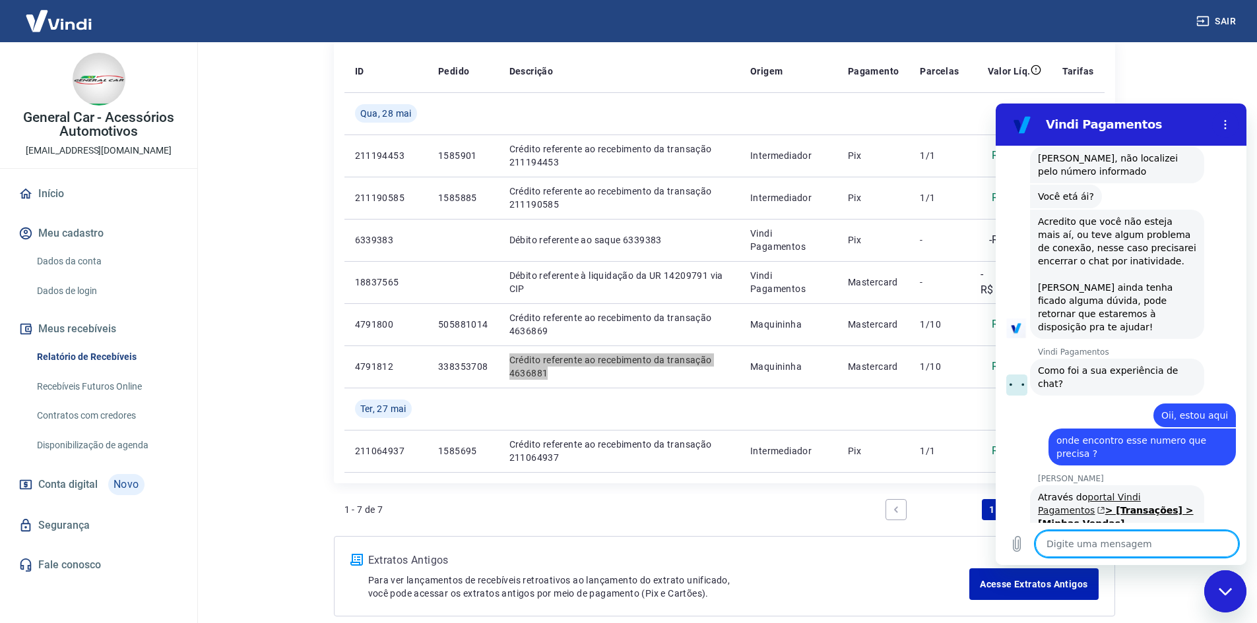
click at [1098, 508] on icon "(abre em uma nova aba)" at bounding box center [1101, 511] width 6 height 6
click at [1086, 542] on textarea at bounding box center [1136, 544] width 203 height 26
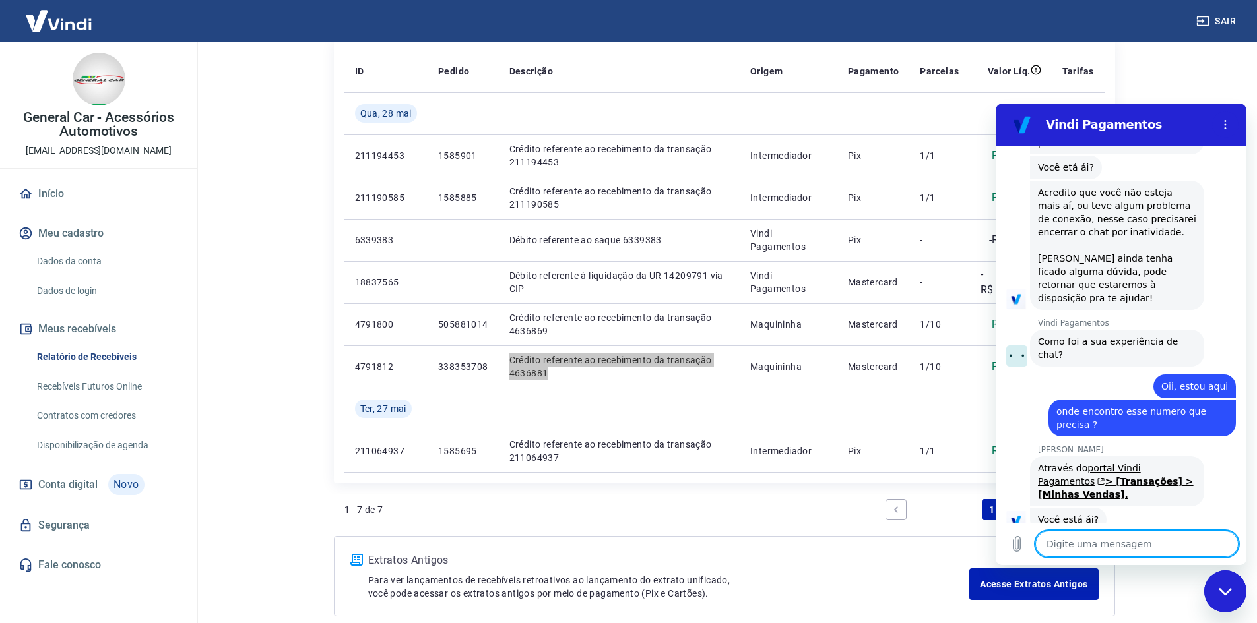
scroll to position [2494, 0]
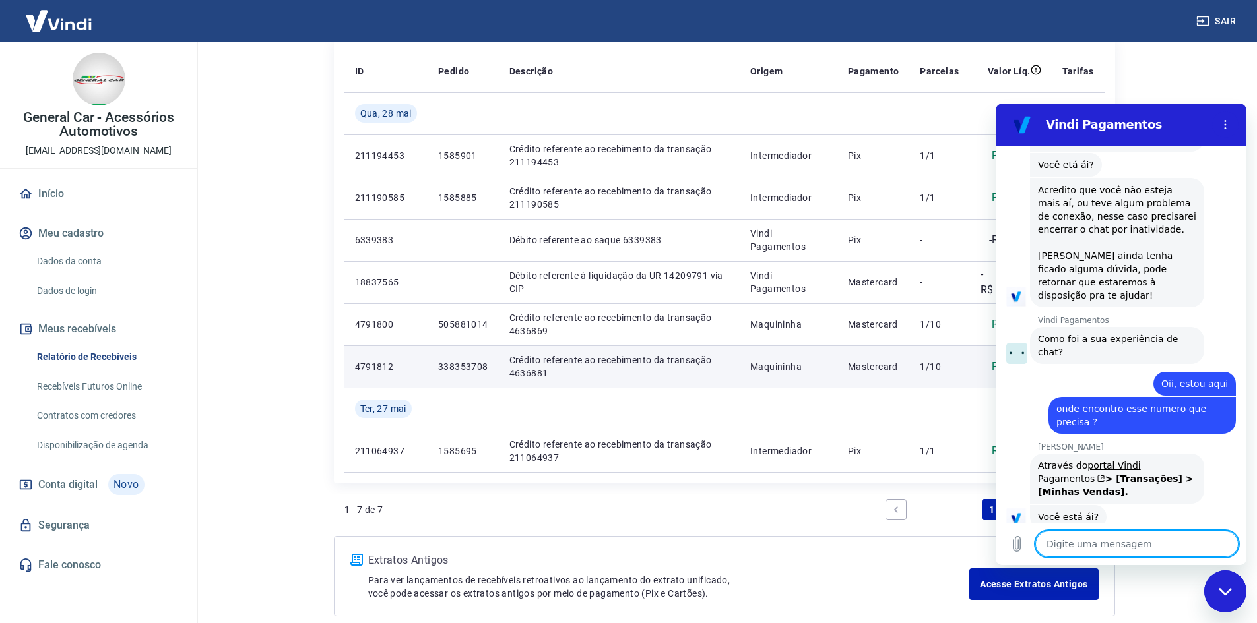
click at [449, 366] on p "338353708" at bounding box center [463, 366] width 50 height 13
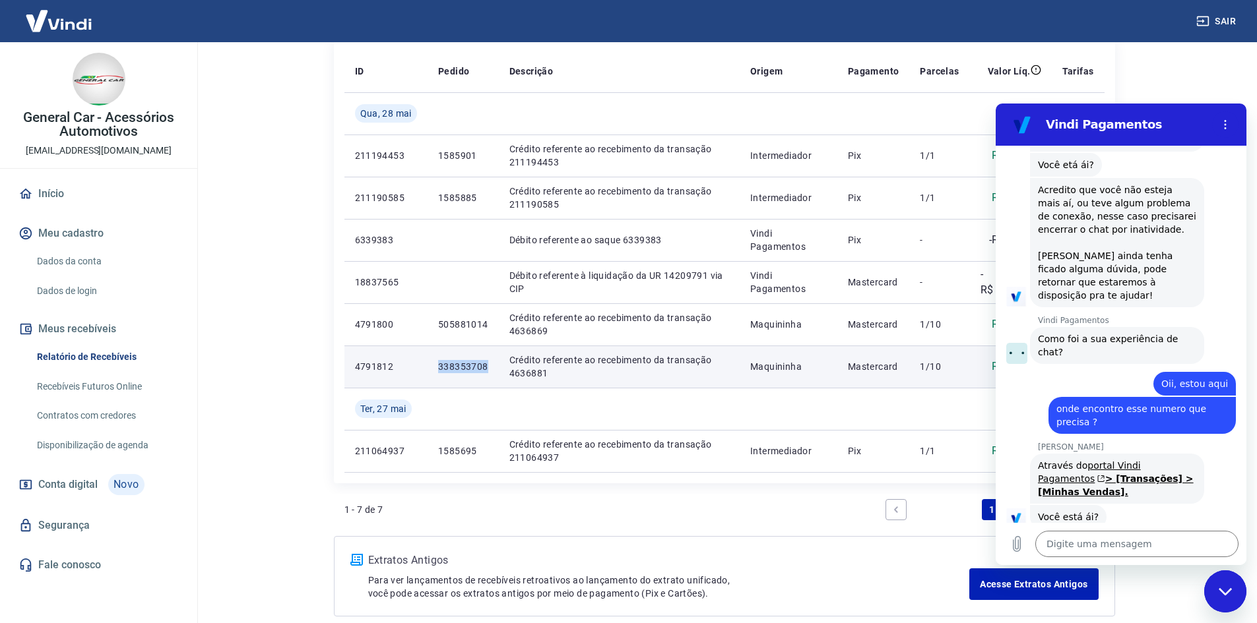
click at [449, 366] on p "338353708" at bounding box center [463, 366] width 50 height 13
copy p "338353708"
click at [377, 371] on p "4791812" at bounding box center [386, 366] width 62 height 13
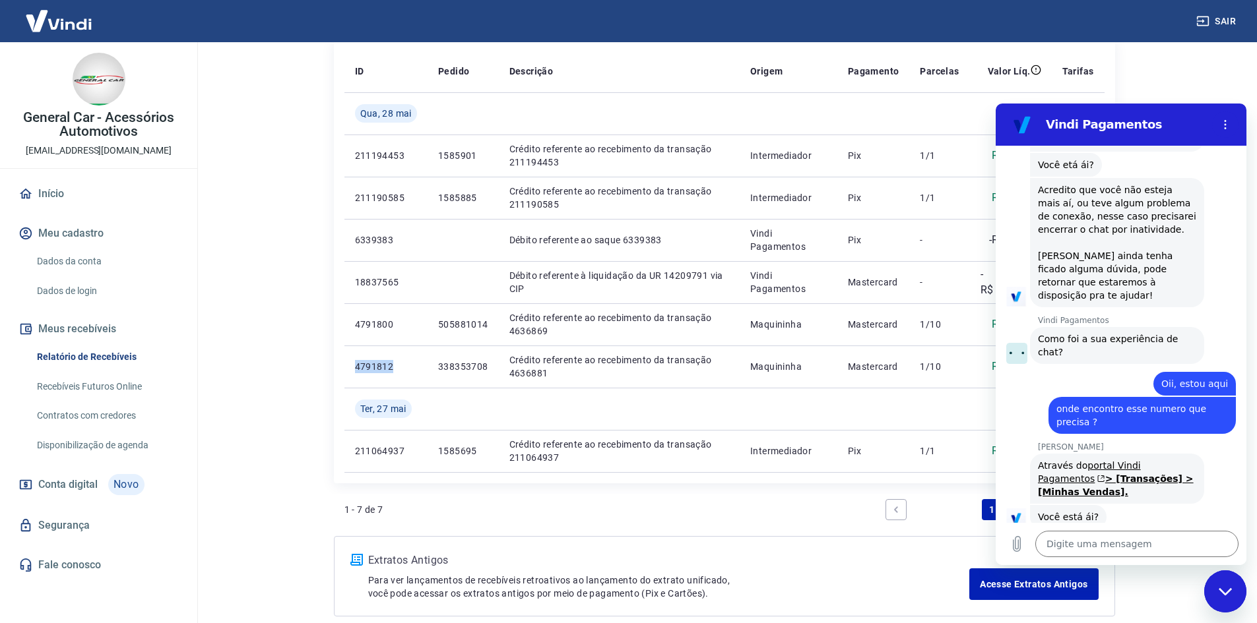
copy p "4791812"
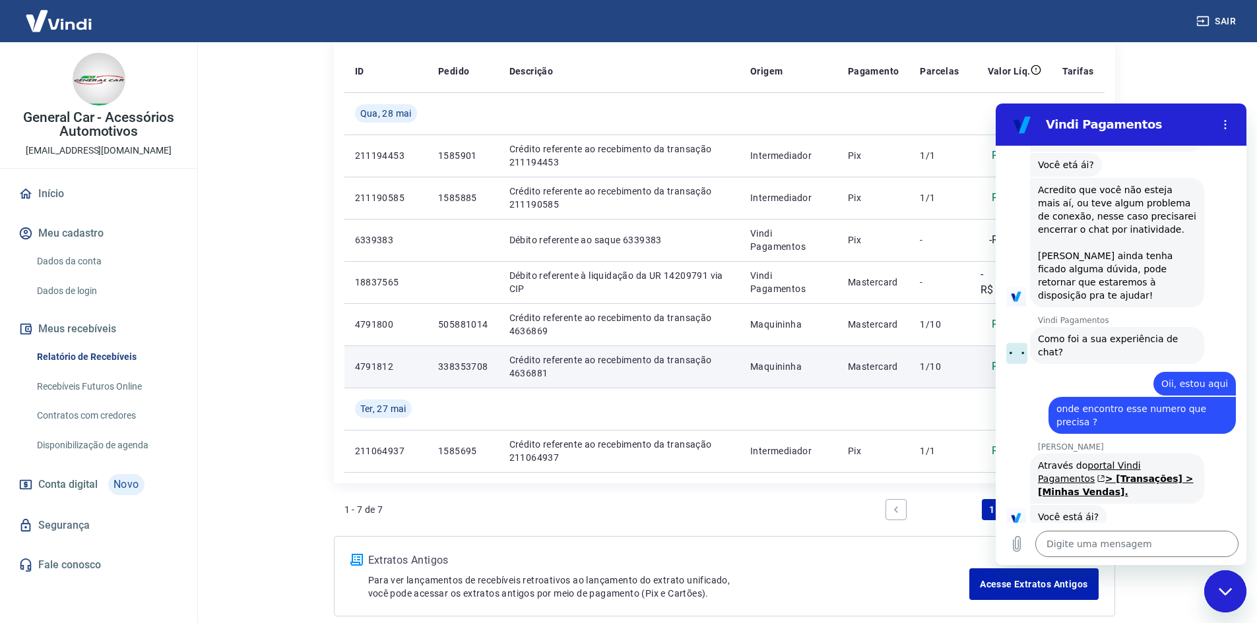
click at [456, 371] on p "338353708" at bounding box center [463, 366] width 50 height 13
copy p "338353708"
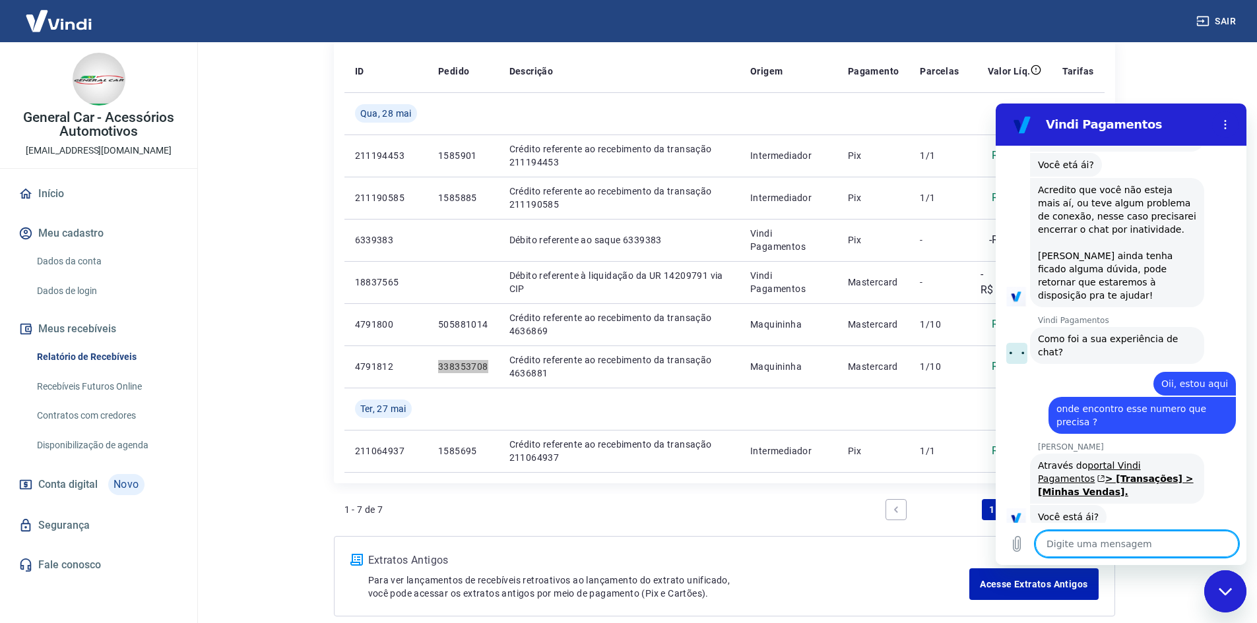
click at [1135, 545] on textarea at bounding box center [1136, 544] width 203 height 26
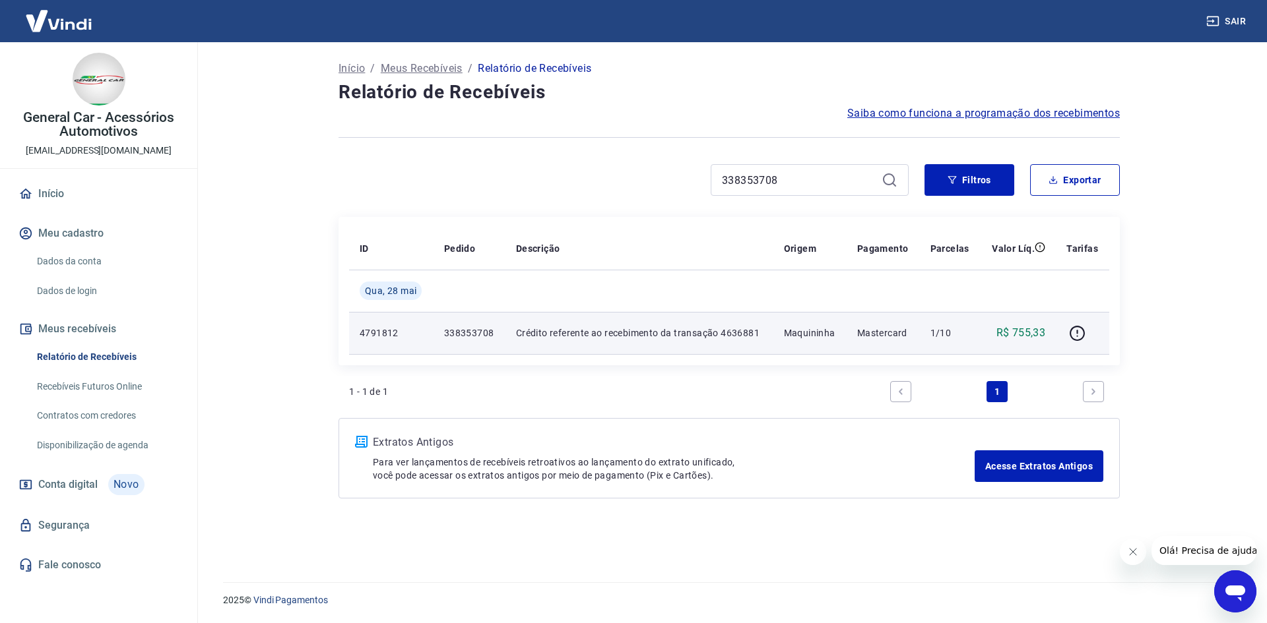
click at [1030, 338] on p "R$ 755,33" at bounding box center [1020, 333] width 49 height 16
click at [681, 331] on p "Crédito referente ao recebimento da transação 4636881" at bounding box center [639, 333] width 247 height 13
drag, startPoint x: 576, startPoint y: 340, endPoint x: 515, endPoint y: 342, distance: 60.7
click at [575, 340] on td "Crédito referente ao recebimento da transação 4636881" at bounding box center [639, 333] width 268 height 42
click at [515, 342] on td "Crédito referente ao recebimento da transação 4636881" at bounding box center [639, 333] width 268 height 42
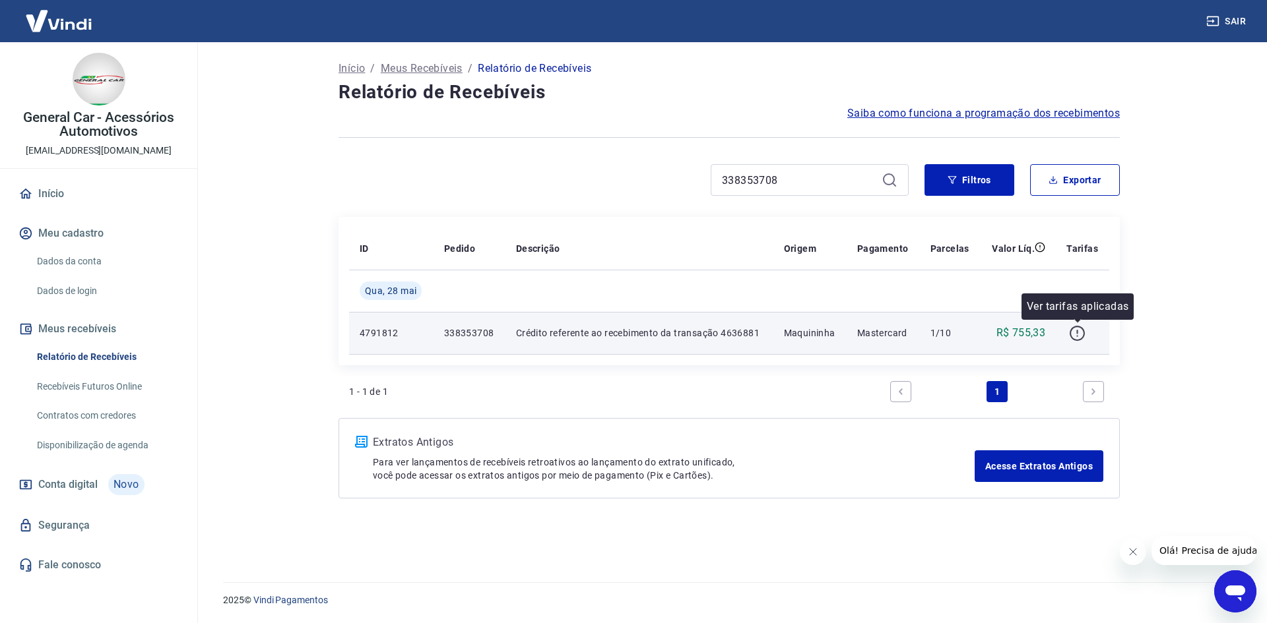
click at [1084, 330] on icon "button" at bounding box center [1076, 333] width 15 height 15
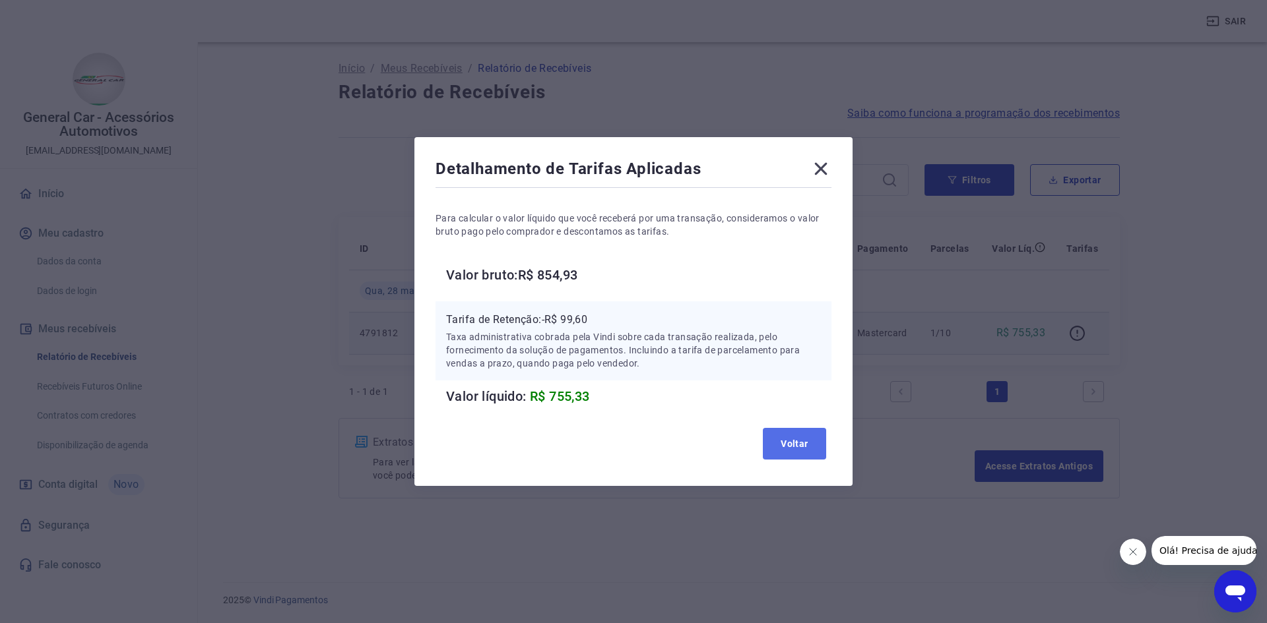
click at [796, 449] on button "Voltar" at bounding box center [794, 444] width 63 height 32
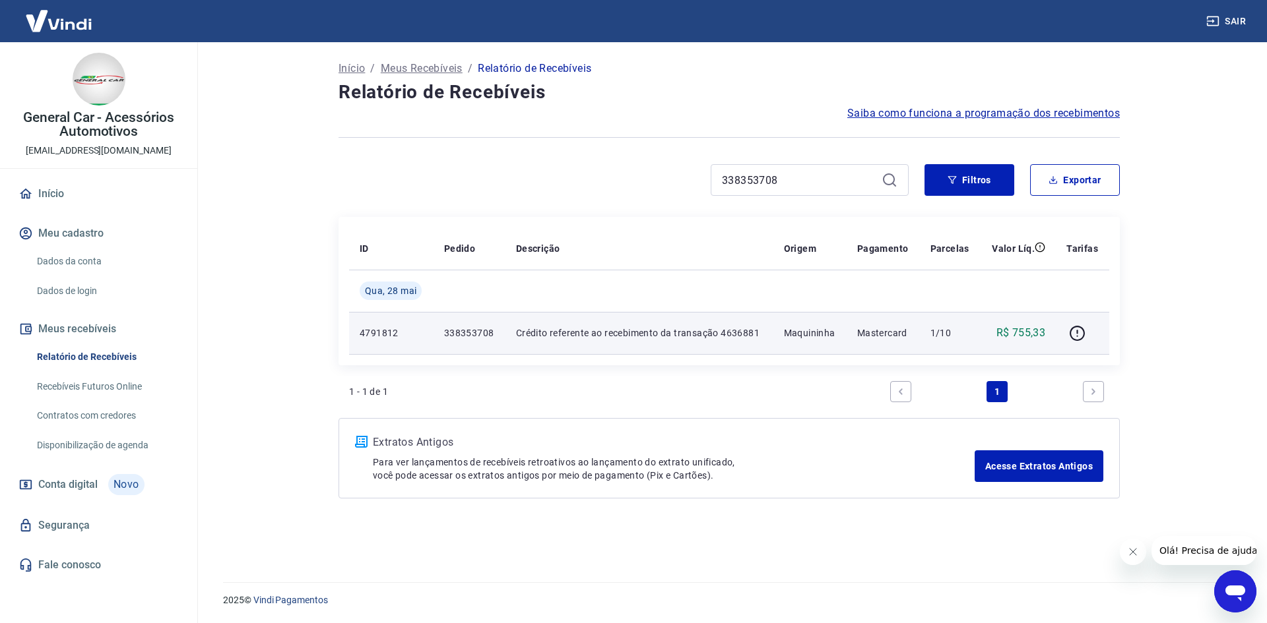
click at [468, 336] on p "338353708" at bounding box center [469, 333] width 51 height 13
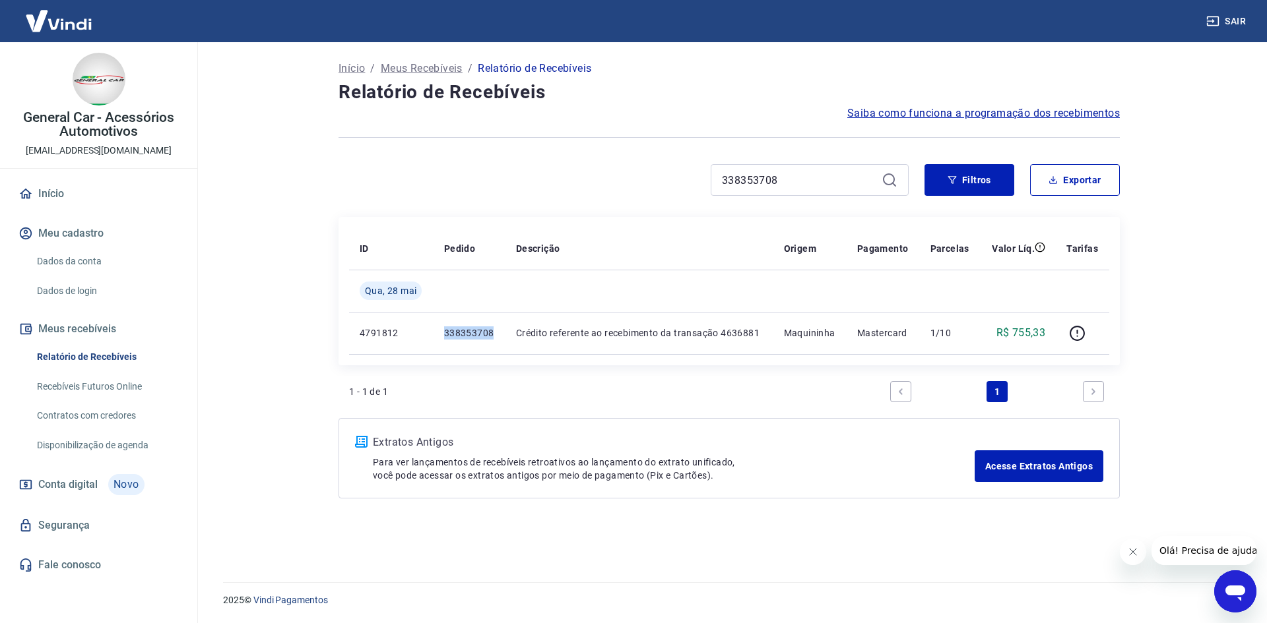
copy p "338353708"
drag, startPoint x: 117, startPoint y: 385, endPoint x: 136, endPoint y: 358, distance: 32.6
click at [117, 385] on link "Recebíveis Futuros Online" at bounding box center [107, 386] width 150 height 27
